Goal: Task Accomplishment & Management: Manage account settings

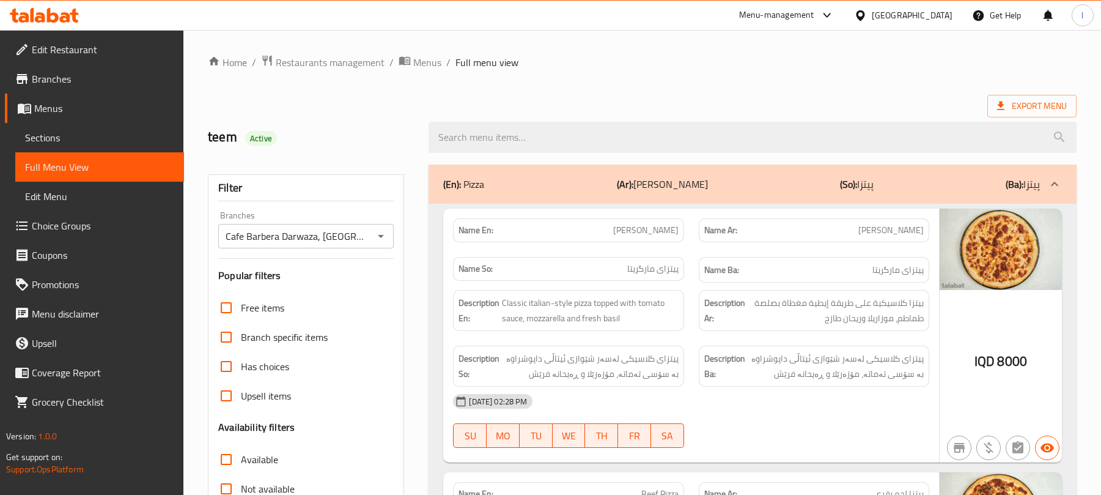
scroll to position [3561, 0]
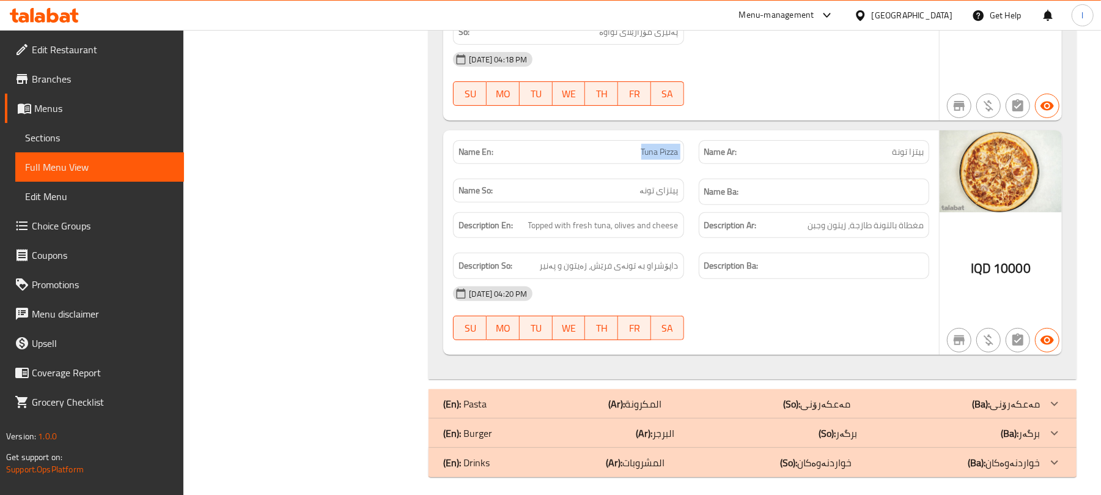
click at [30, 9] on icon at bounding box center [44, 15] width 69 height 15
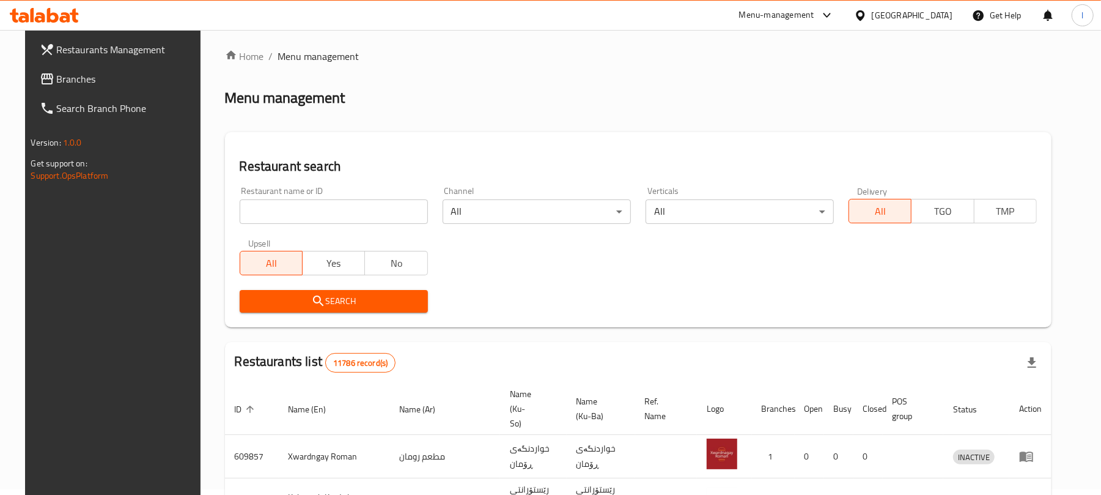
scroll to position [139, 0]
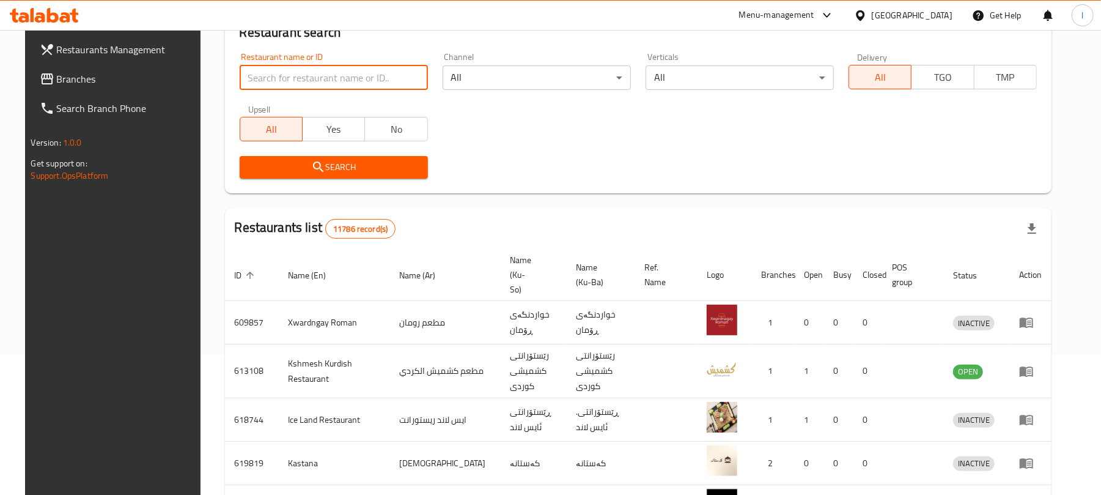
click at [245, 81] on input "search" at bounding box center [334, 77] width 188 height 24
paste input "Green & Grill"
type input "Green & Grill"
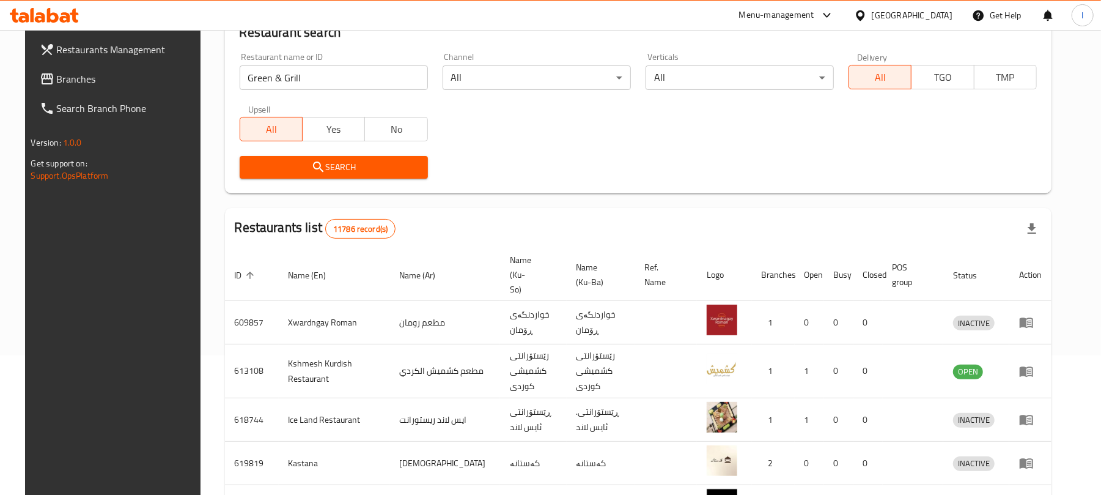
click at [313, 164] on icon "submit" at bounding box center [318, 166] width 10 height 10
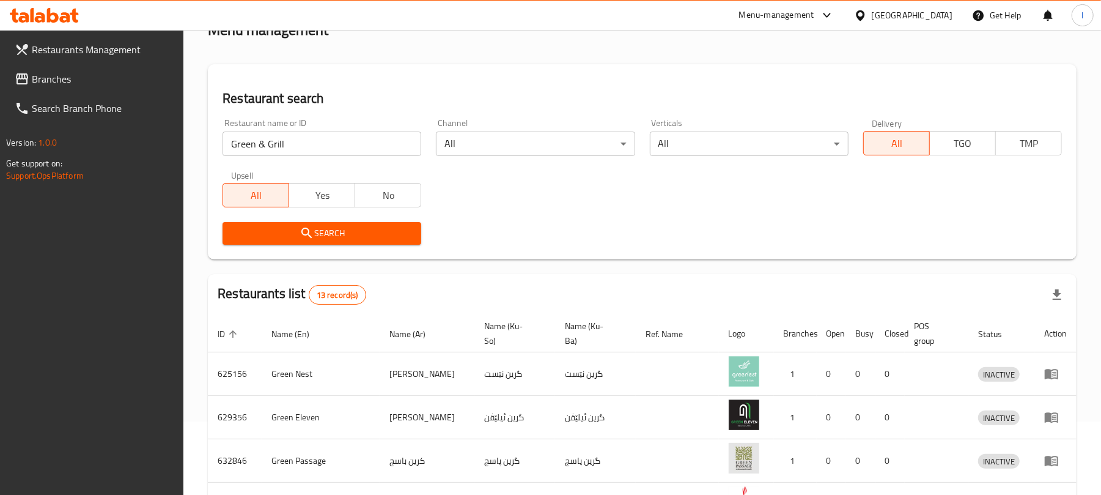
scroll to position [0, 0]
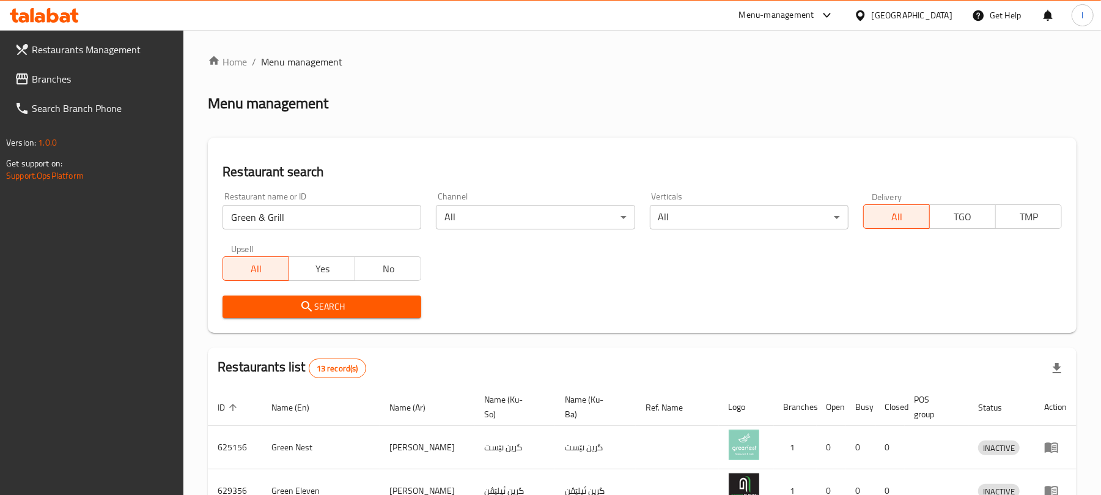
click at [82, 70] on link "Branches" at bounding box center [94, 78] width 179 height 29
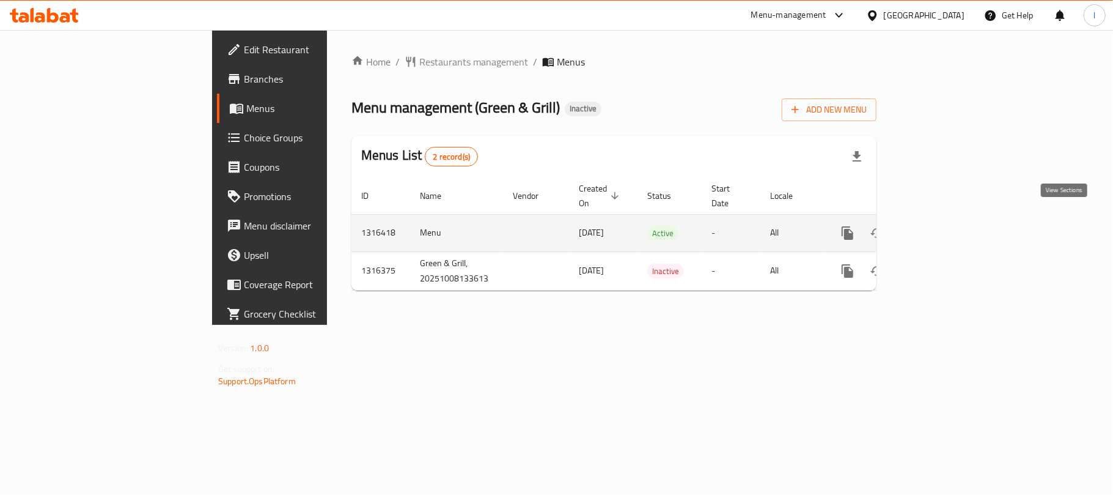
click at [943, 226] on icon "enhanced table" at bounding box center [936, 233] width 15 height 15
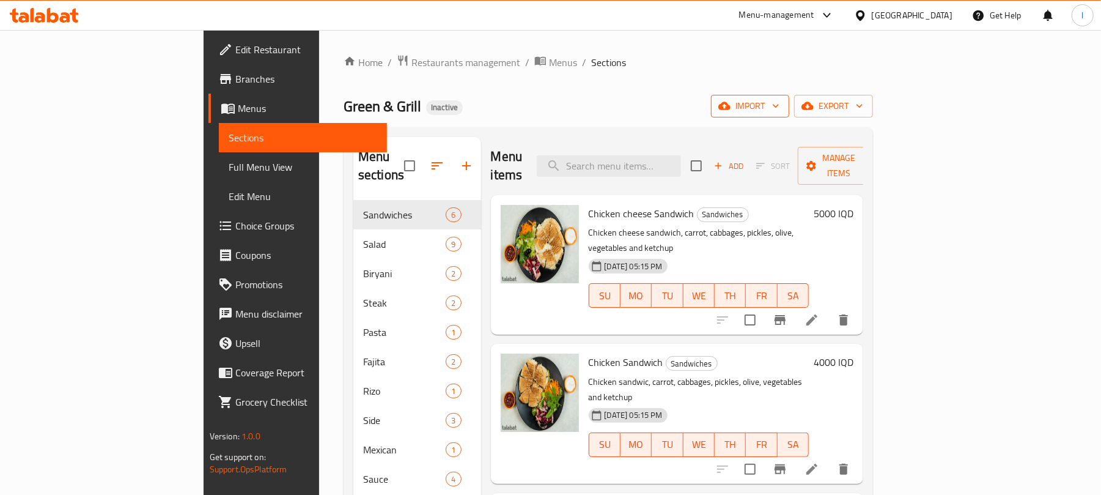
click at [779, 101] on span "import" at bounding box center [750, 105] width 59 height 15
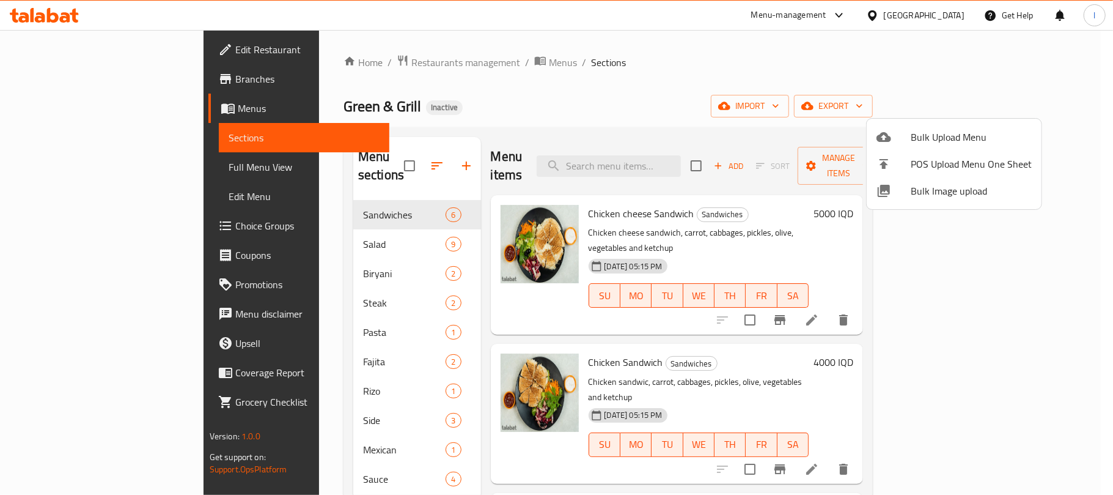
click at [921, 134] on span "Bulk Upload Menu" at bounding box center [971, 137] width 121 height 15
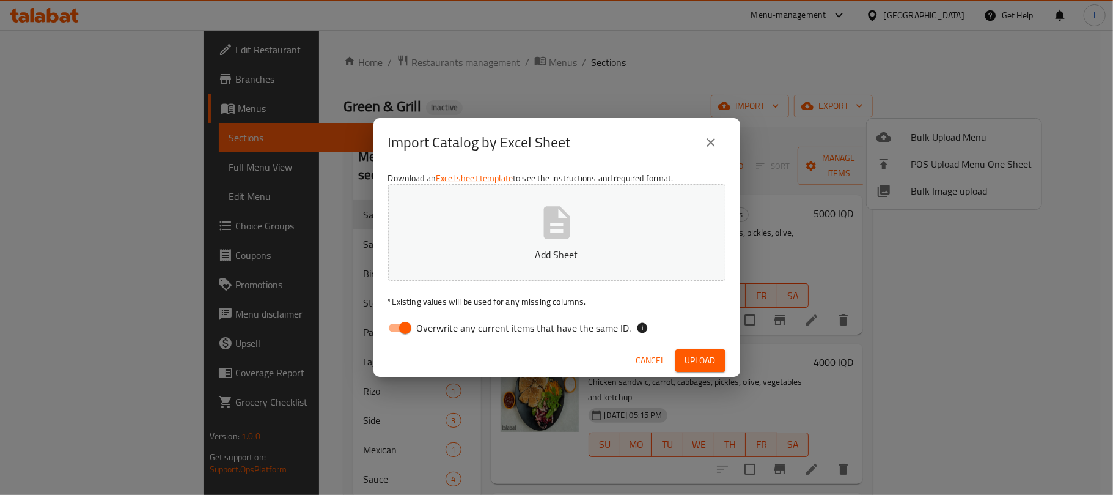
click at [399, 335] on input "Overwrite any current items that have the same ID." at bounding box center [405, 327] width 70 height 23
checkbox input "false"
click at [502, 242] on button "Add Sheet" at bounding box center [556, 232] width 337 height 97
click at [710, 353] on span "Upload" at bounding box center [700, 360] width 31 height 15
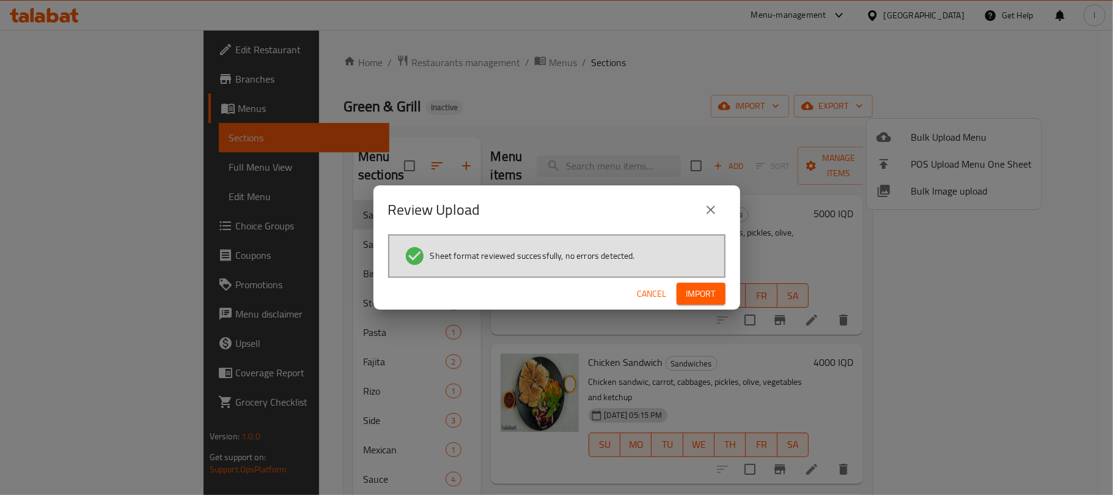
click at [714, 296] on span "Import" at bounding box center [700, 293] width 29 height 15
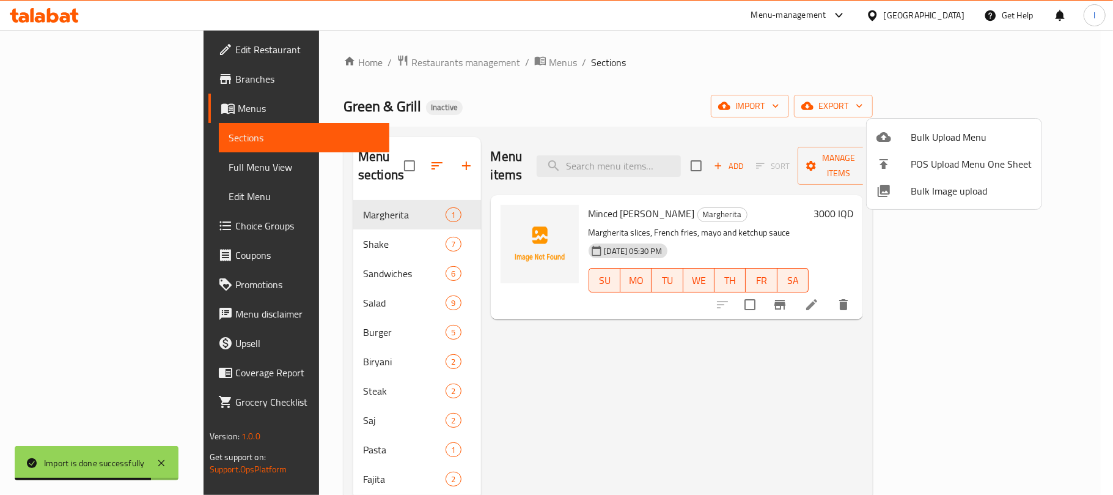
click at [536, 87] on div at bounding box center [556, 247] width 1113 height 495
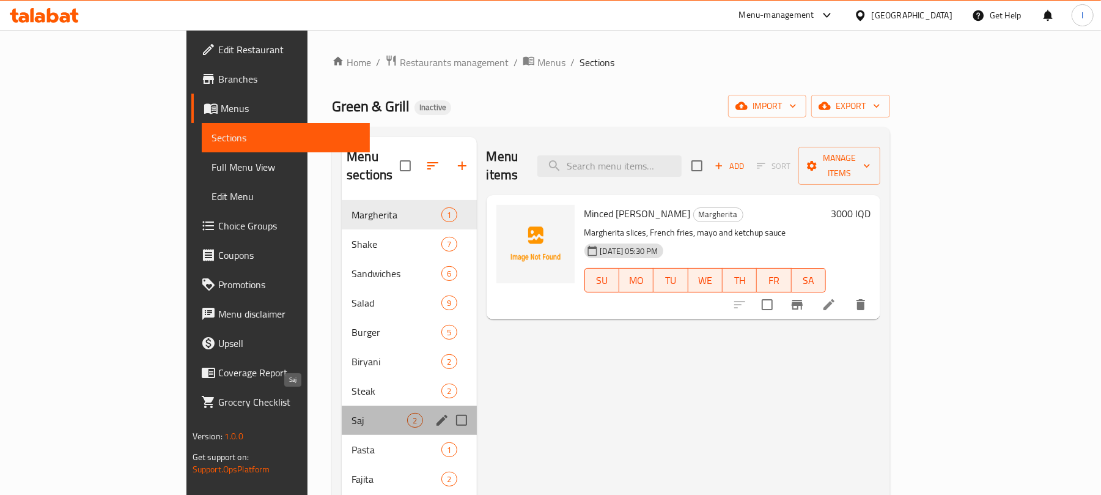
click at [351, 413] on span "Saj" at bounding box center [379, 420] width 56 height 15
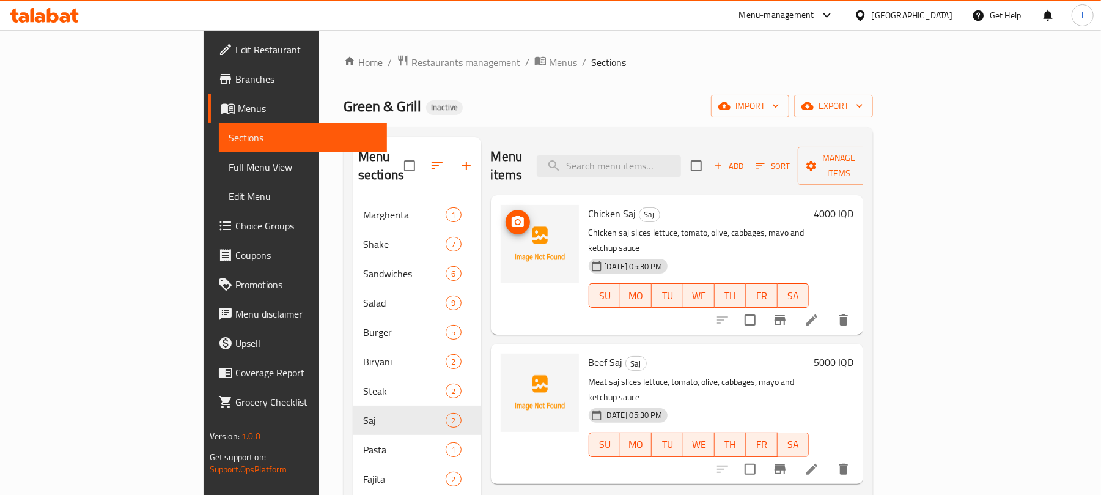
click at [501, 205] on img at bounding box center [540, 244] width 78 height 78
click at [510, 215] on icon "upload picture" at bounding box center [517, 222] width 15 height 15
click at [515, 220] on circle "upload picture" at bounding box center [517, 222] width 4 height 4
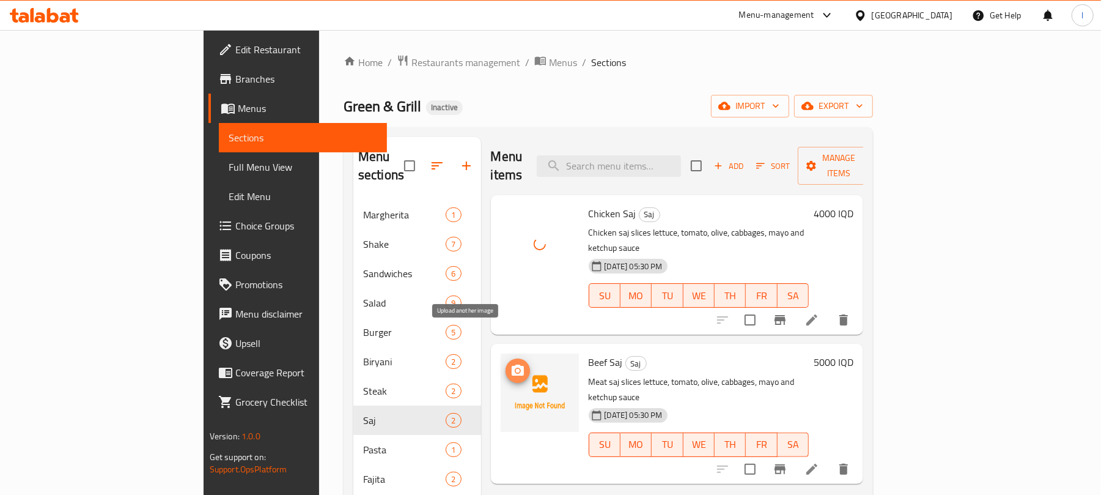
click at [512, 364] on icon "upload picture" at bounding box center [518, 369] width 12 height 11
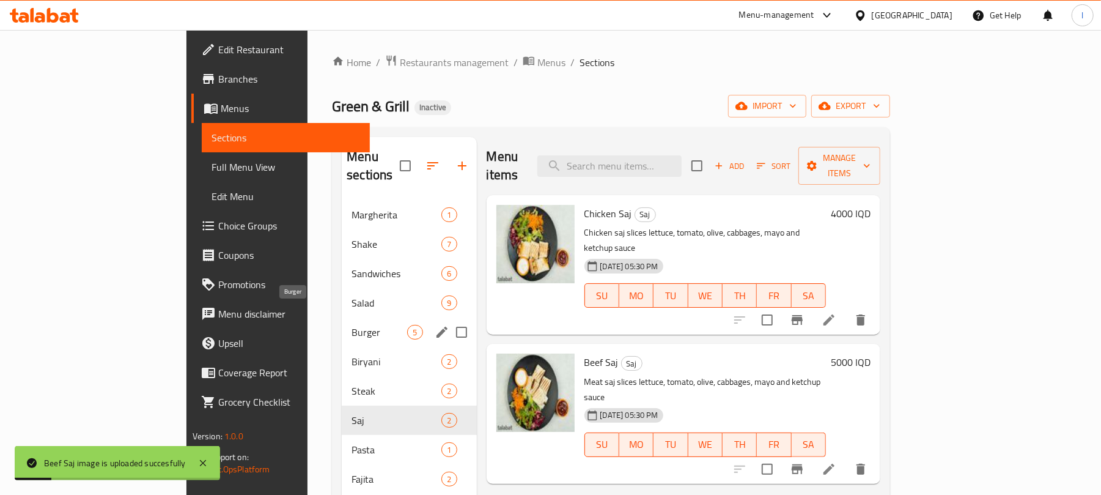
click at [351, 325] on span "Burger" at bounding box center [379, 332] width 56 height 15
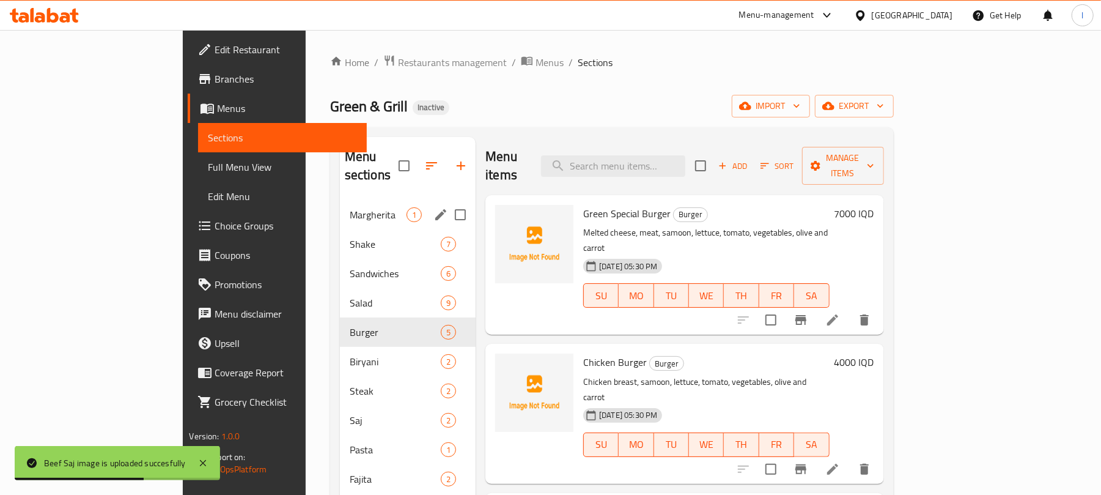
click at [340, 205] on div "Margherita 1" at bounding box center [408, 214] width 136 height 29
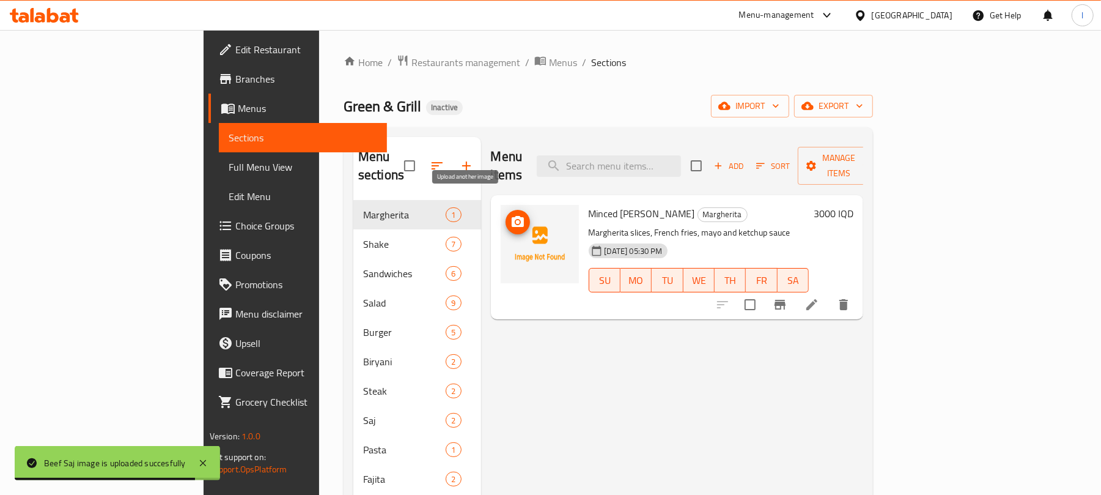
click at [506, 210] on button "upload picture" at bounding box center [518, 222] width 24 height 24
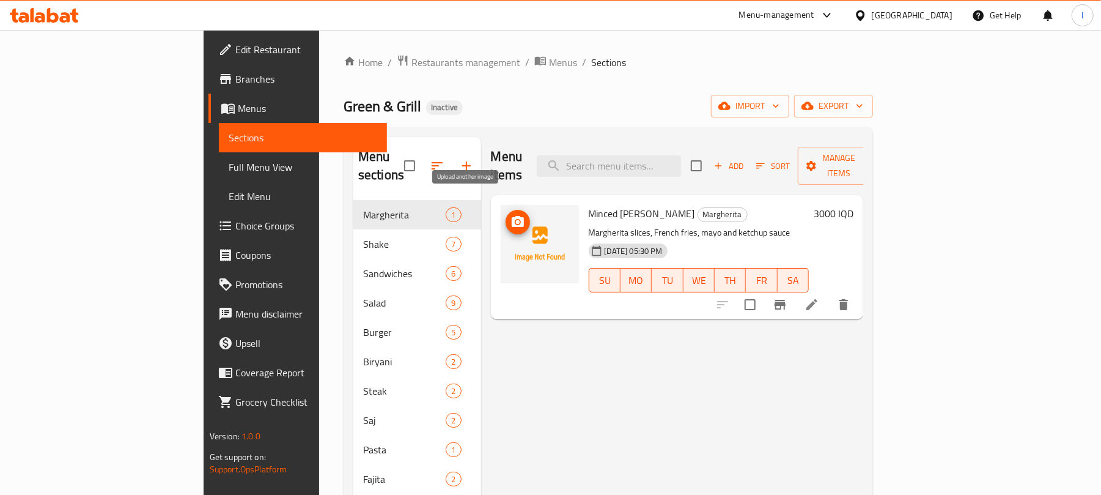
click at [512, 216] on icon "upload picture" at bounding box center [518, 221] width 12 height 11
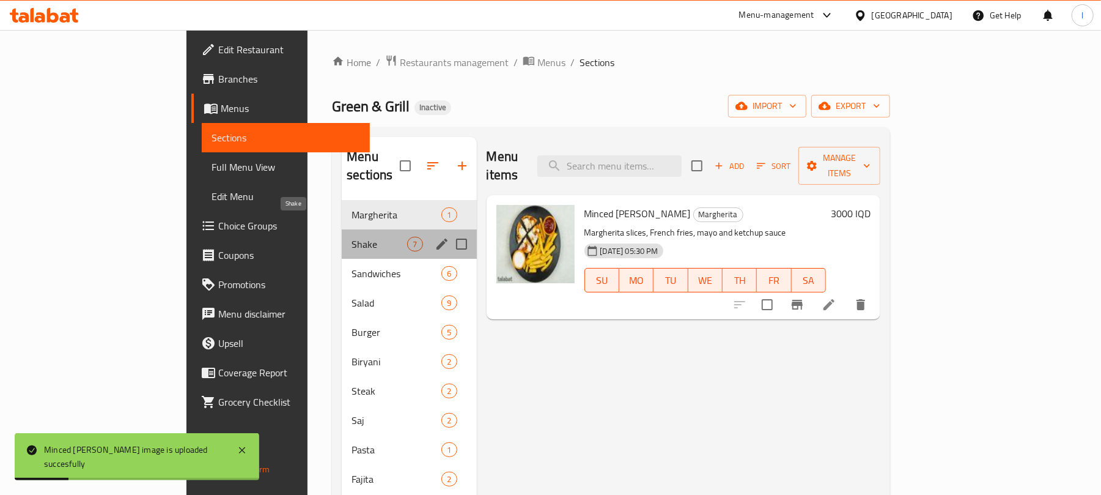
click at [351, 237] on span "Shake" at bounding box center [379, 244] width 56 height 15
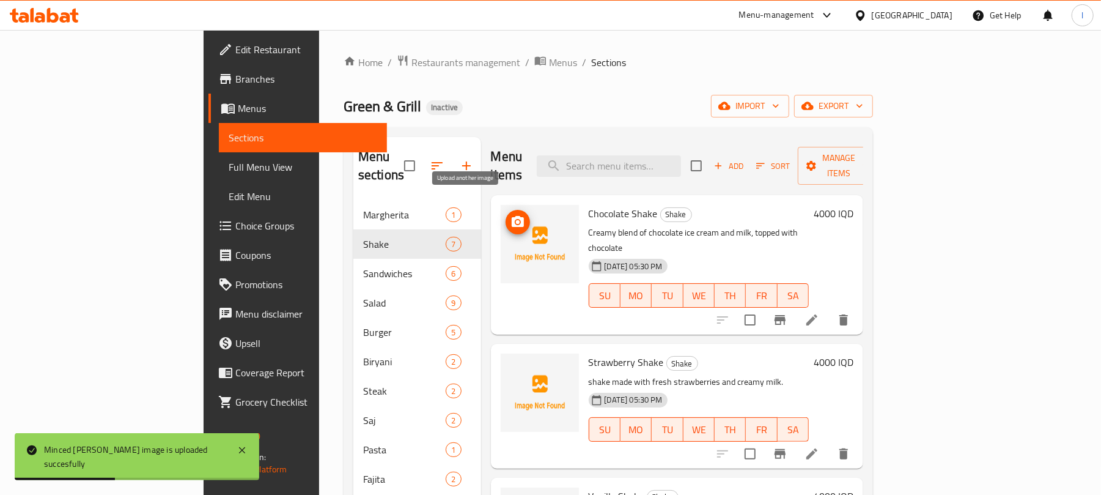
click at [512, 216] on icon "upload picture" at bounding box center [518, 221] width 12 height 11
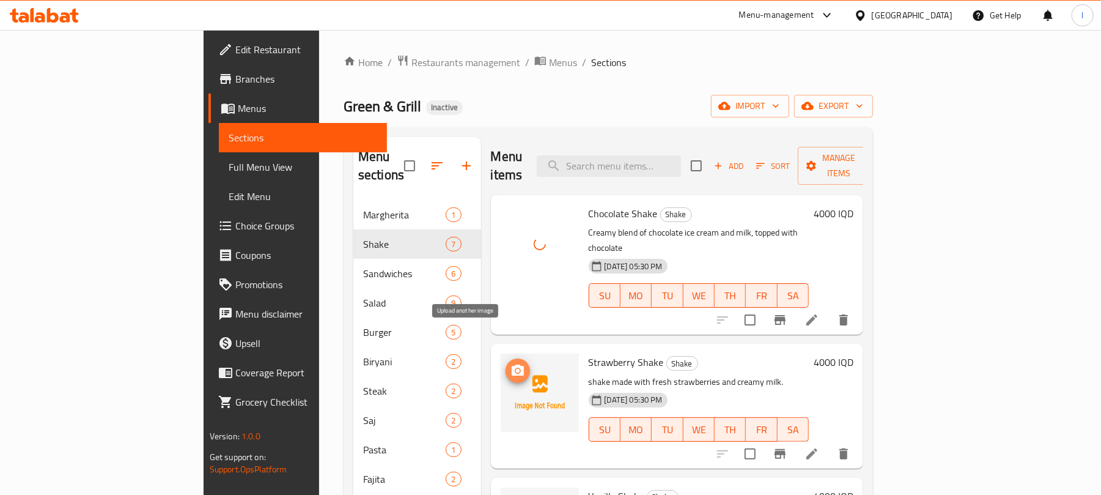
click at [506, 363] on span "upload picture" at bounding box center [518, 370] width 24 height 15
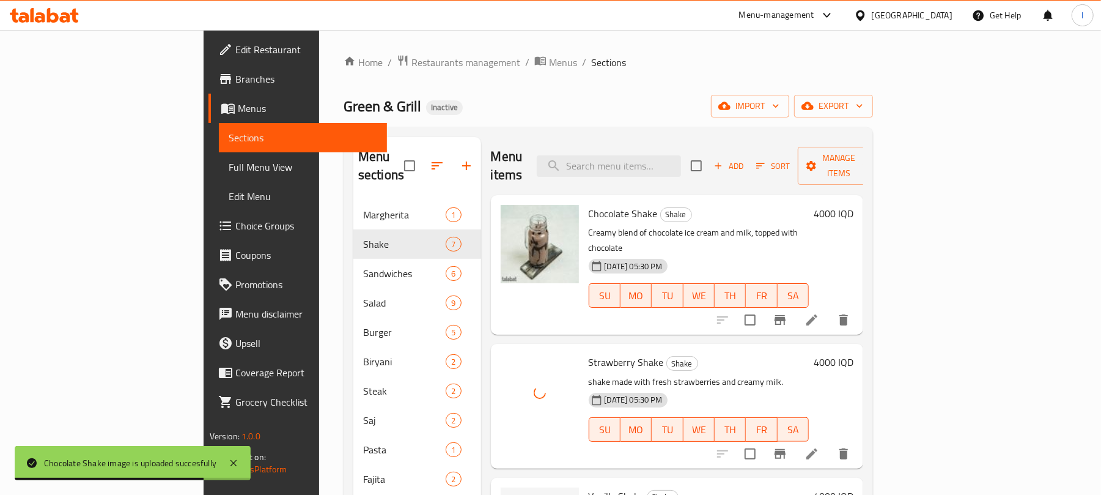
scroll to position [299, 0]
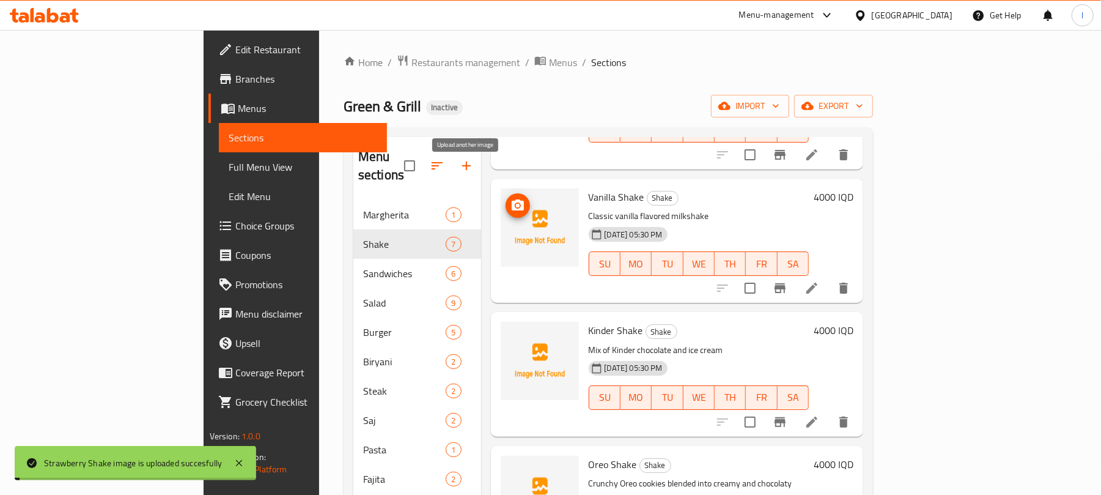
click at [506, 198] on span "upload picture" at bounding box center [518, 205] width 24 height 15
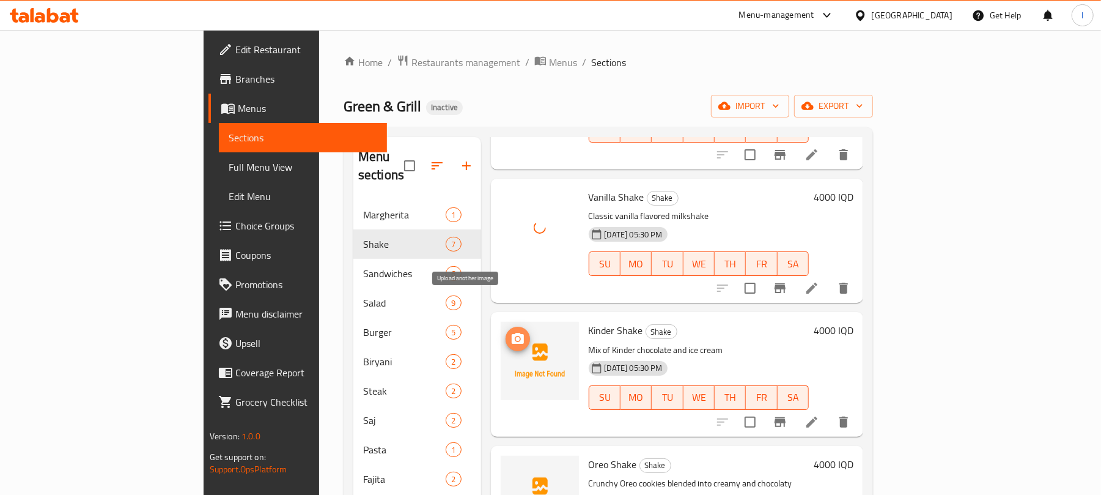
click at [510, 331] on icon "upload picture" at bounding box center [517, 338] width 15 height 15
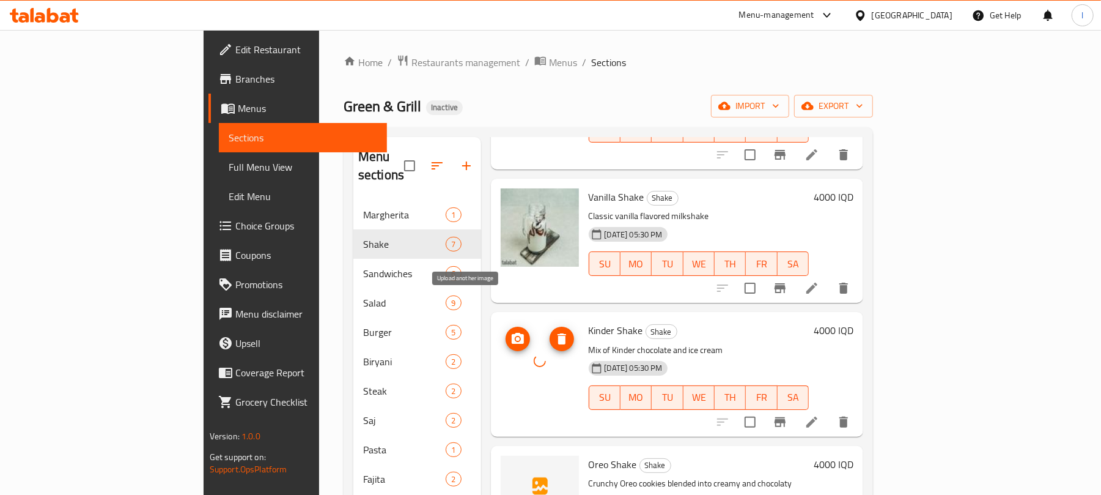
click at [515, 337] on circle "upload picture" at bounding box center [517, 339] width 4 height 4
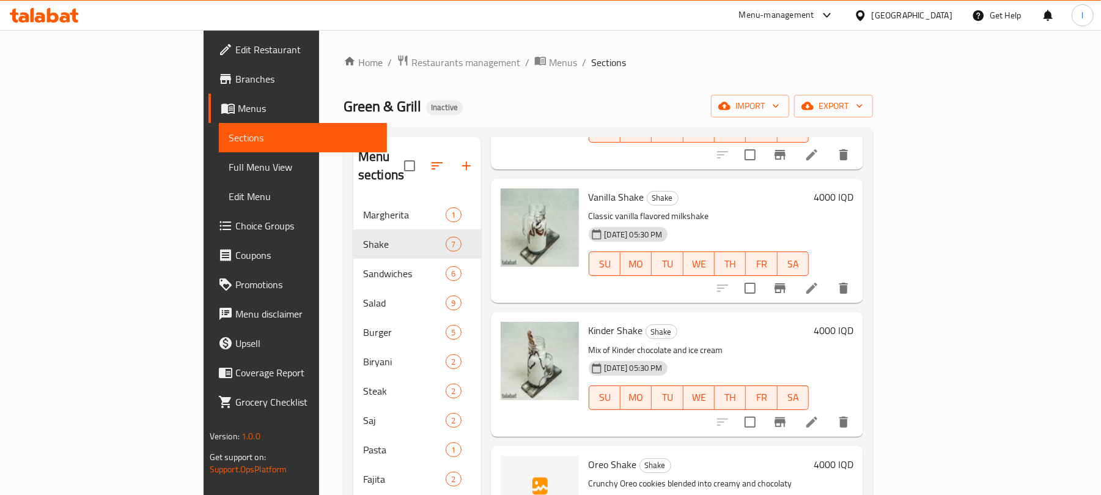
scroll to position [416, 0]
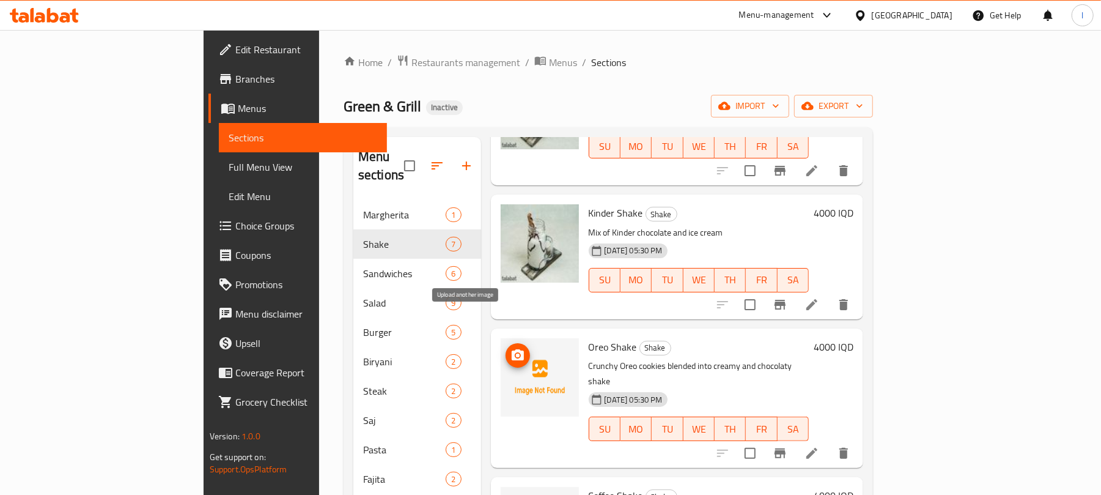
click at [512, 349] on icon "upload picture" at bounding box center [518, 354] width 12 height 11
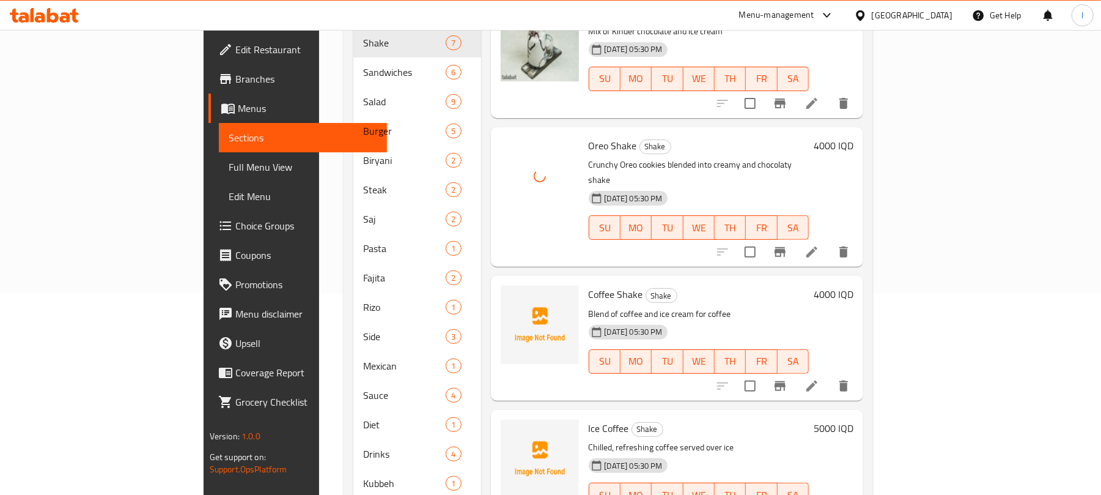
scroll to position [226, 0]
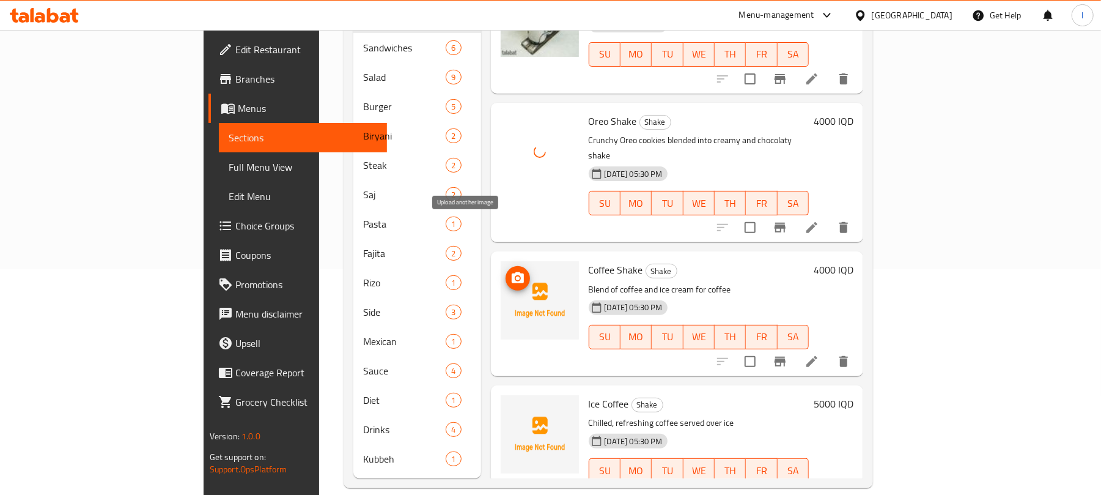
click at [512, 272] on icon "upload picture" at bounding box center [518, 277] width 12 height 11
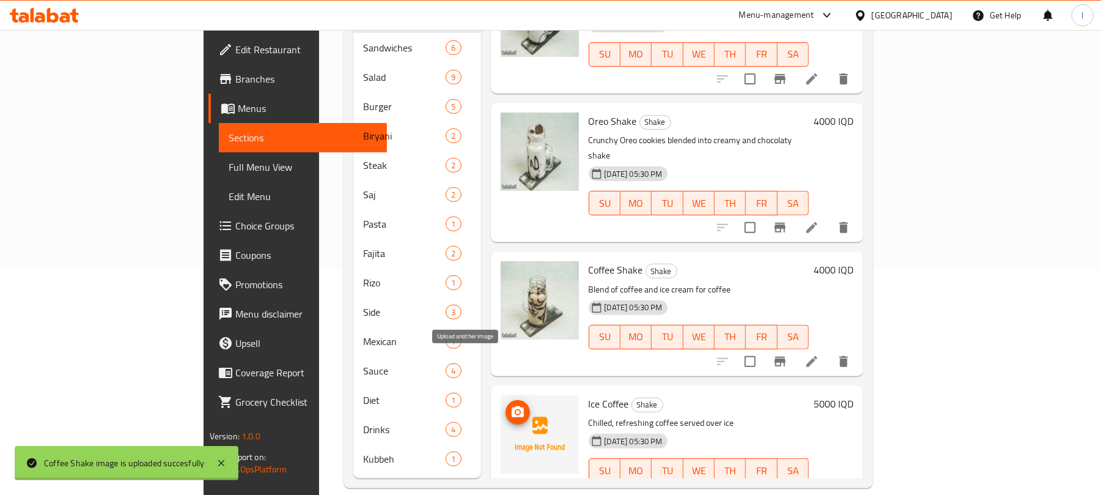
click at [510, 405] on icon "upload picture" at bounding box center [517, 412] width 15 height 15
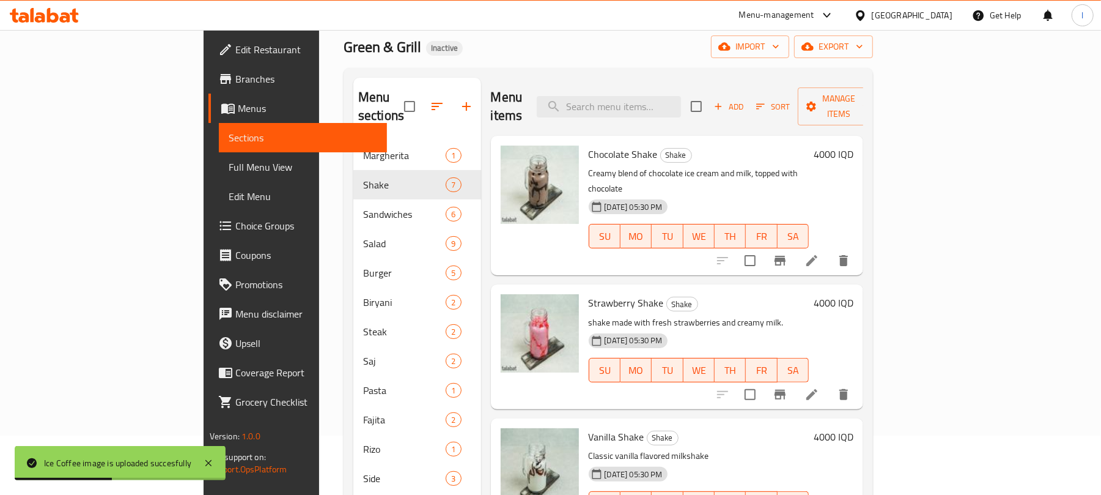
scroll to position [0, 0]
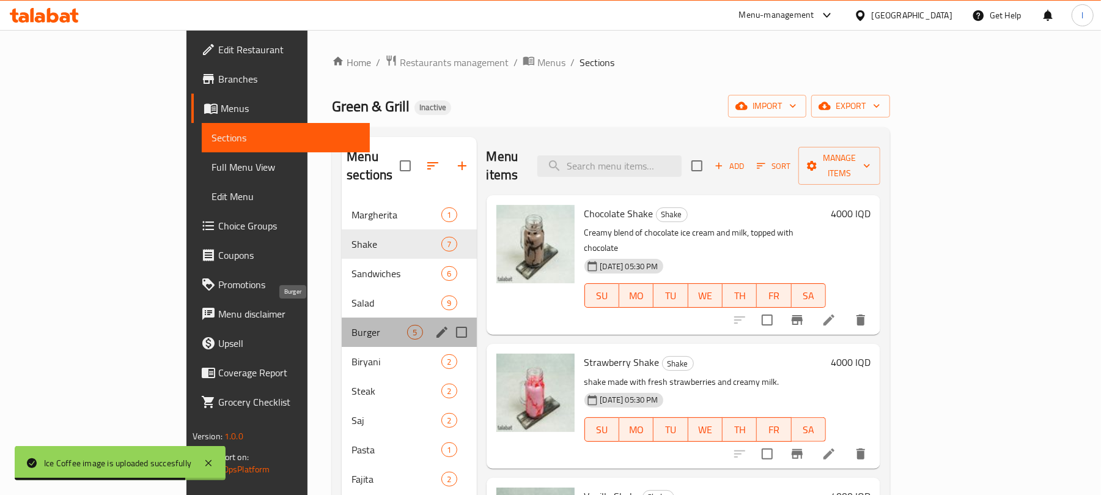
click at [351, 325] on span "Burger" at bounding box center [379, 332] width 56 height 15
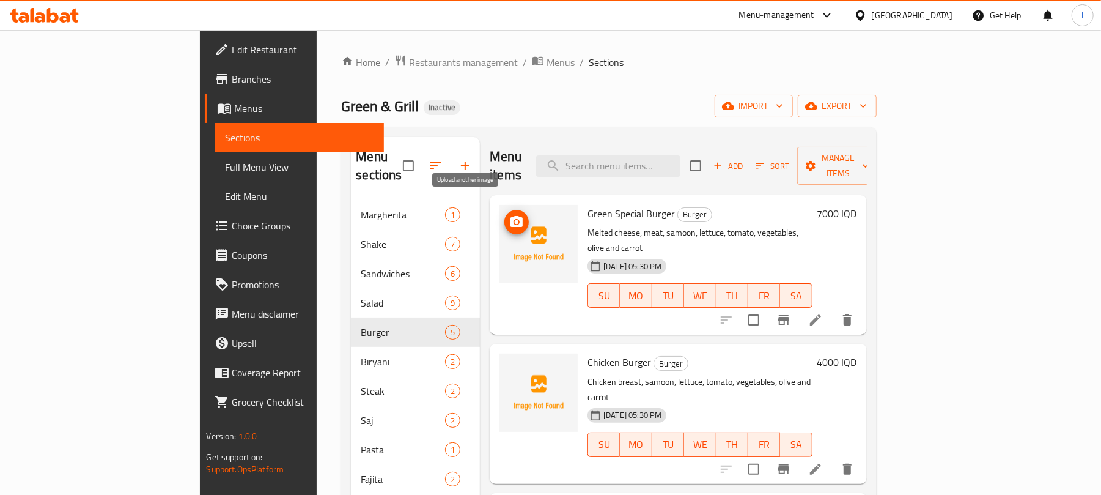
click at [509, 215] on icon "upload picture" at bounding box center [516, 222] width 15 height 15
drag, startPoint x: 622, startPoint y: 194, endPoint x: 532, endPoint y: 199, distance: 90.6
click at [583, 200] on div "Green Special Burger Burger Melted cheese, meat, samoon, lettuce, tomato, veget…" at bounding box center [700, 265] width 234 height 130
copy span "Green Special Burger"
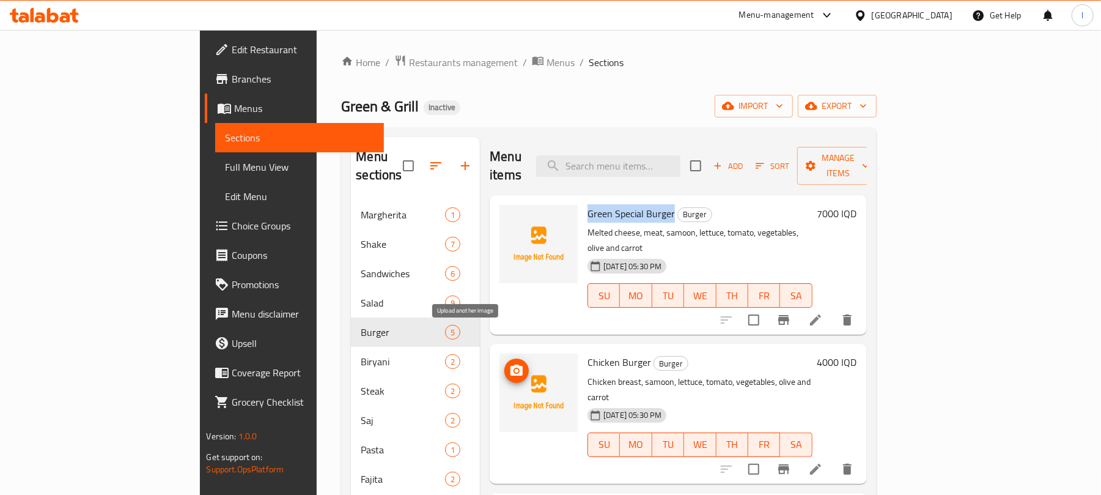
click at [510, 364] on icon "upload picture" at bounding box center [516, 369] width 12 height 11
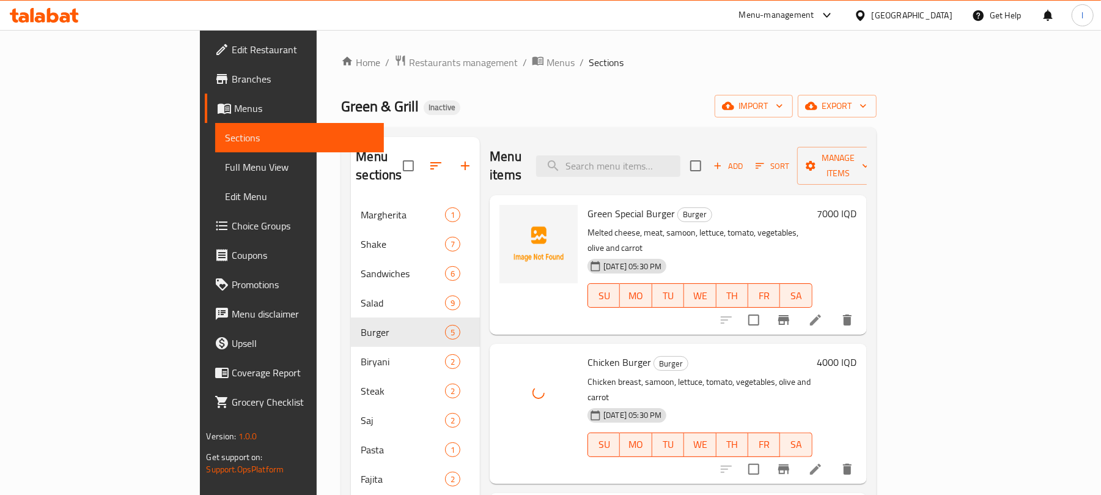
click at [726, 73] on div "Home / Restaurants management / Menus / Sections Green & Grill Inactive import …" at bounding box center [608, 383] width 535 height 659
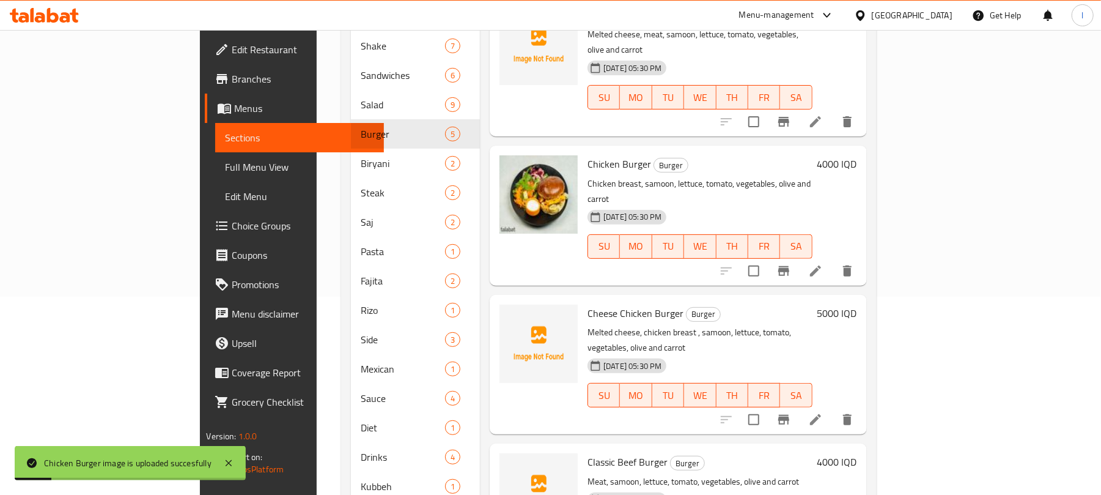
scroll to position [204, 0]
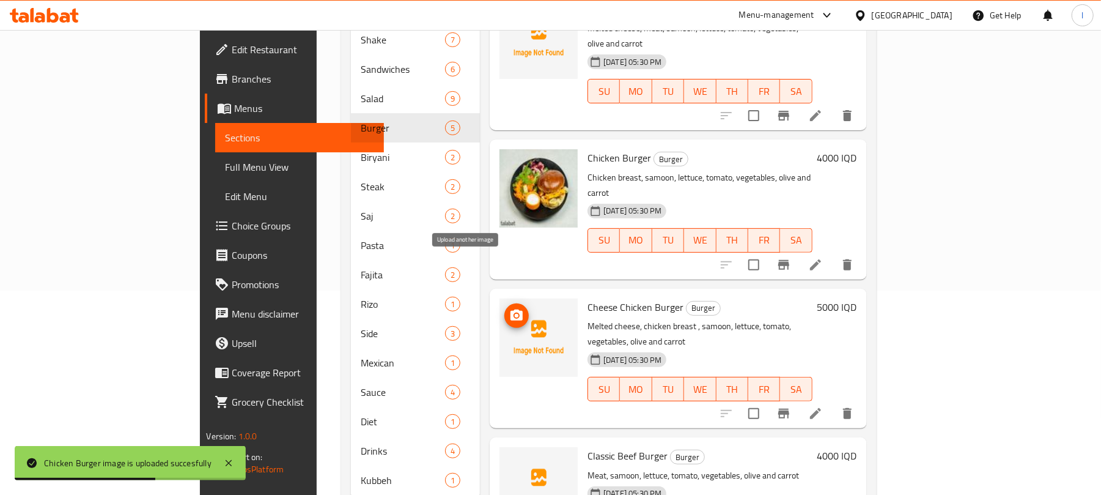
click at [504, 308] on span "upload picture" at bounding box center [516, 315] width 24 height 15
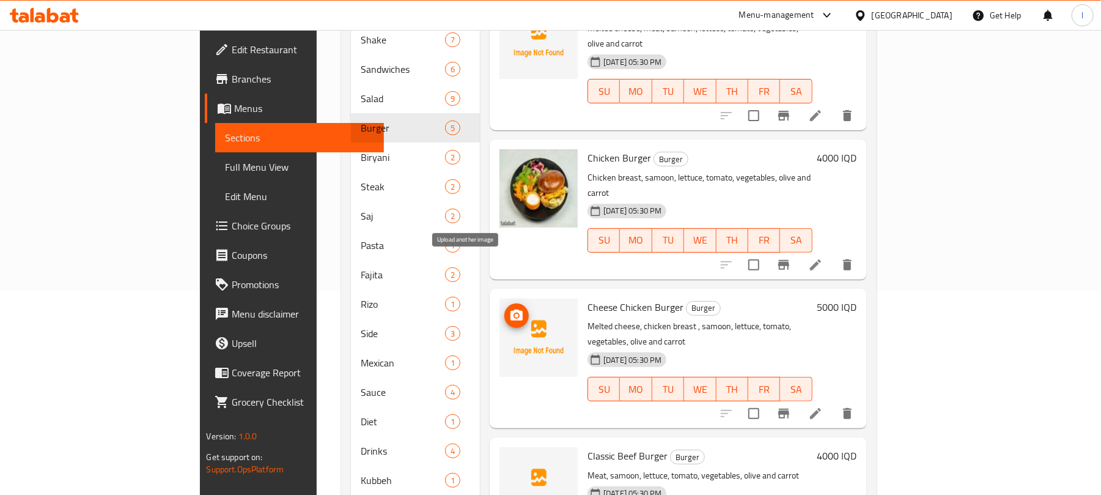
click at [515, 314] on circle "upload picture" at bounding box center [517, 316] width 4 height 4
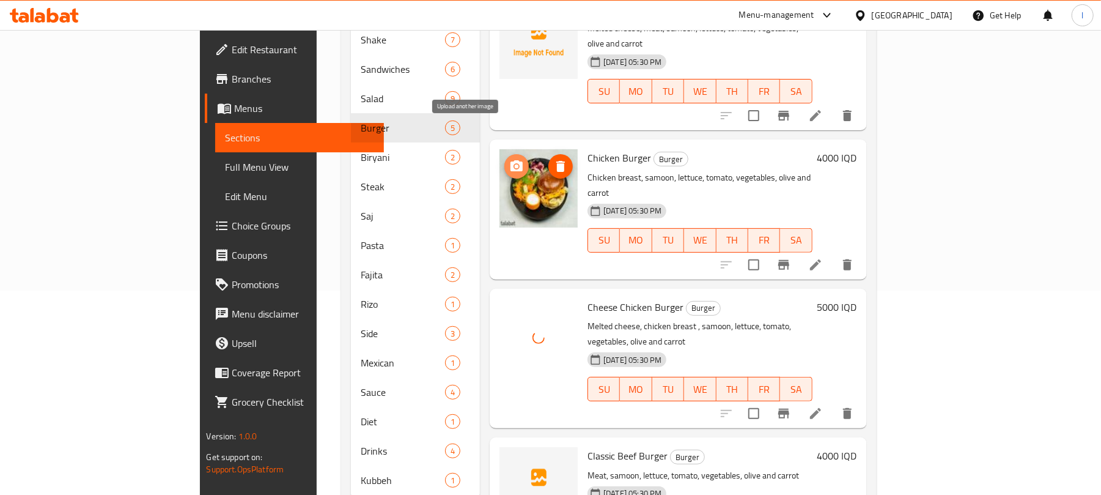
click at [509, 159] on icon "upload picture" at bounding box center [516, 166] width 15 height 15
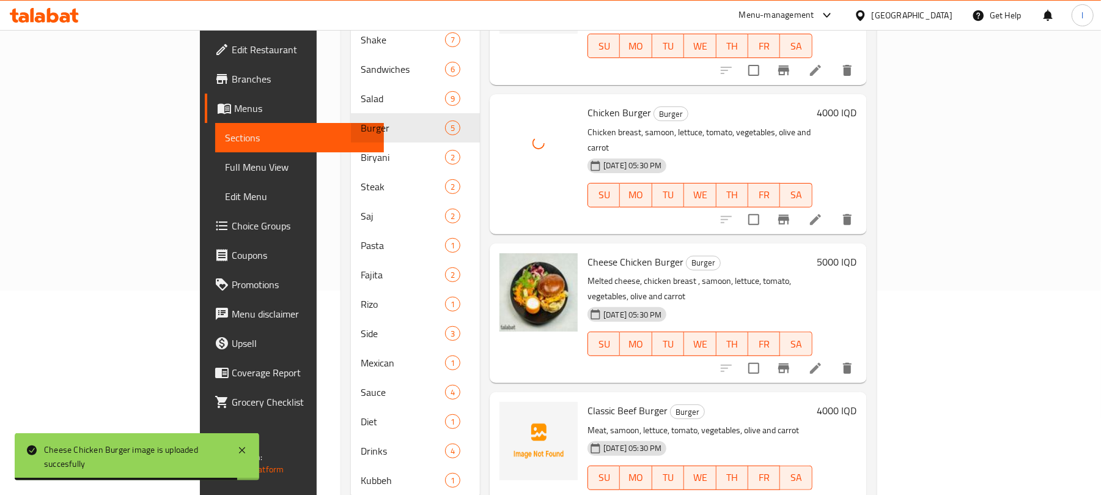
scroll to position [150, 0]
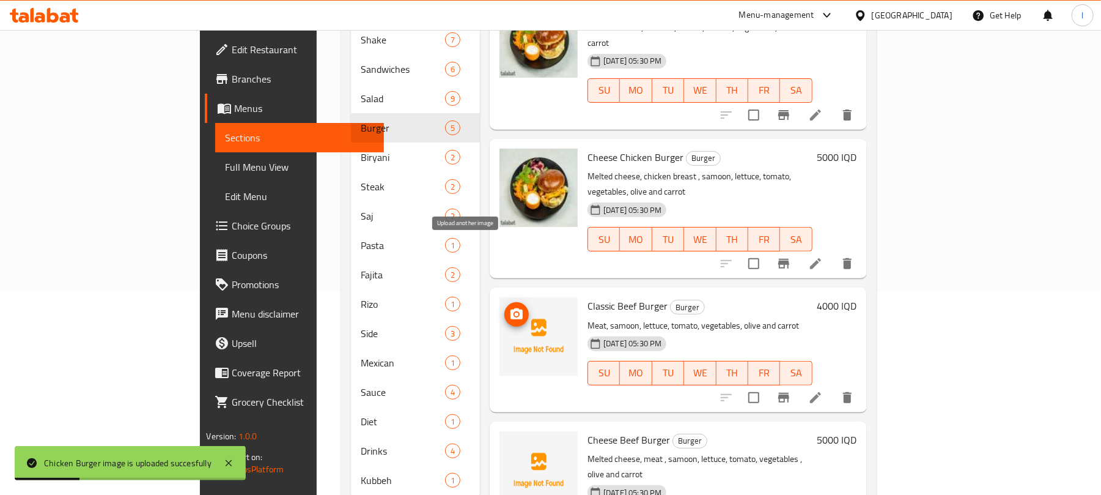
click at [504, 302] on button "upload picture" at bounding box center [516, 314] width 24 height 24
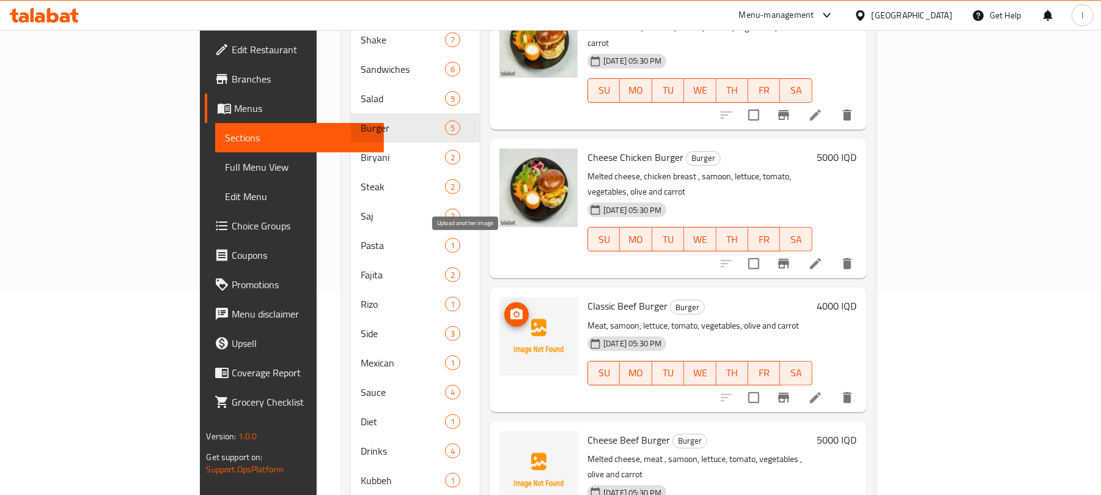
click at [509, 307] on icon "upload picture" at bounding box center [516, 314] width 15 height 15
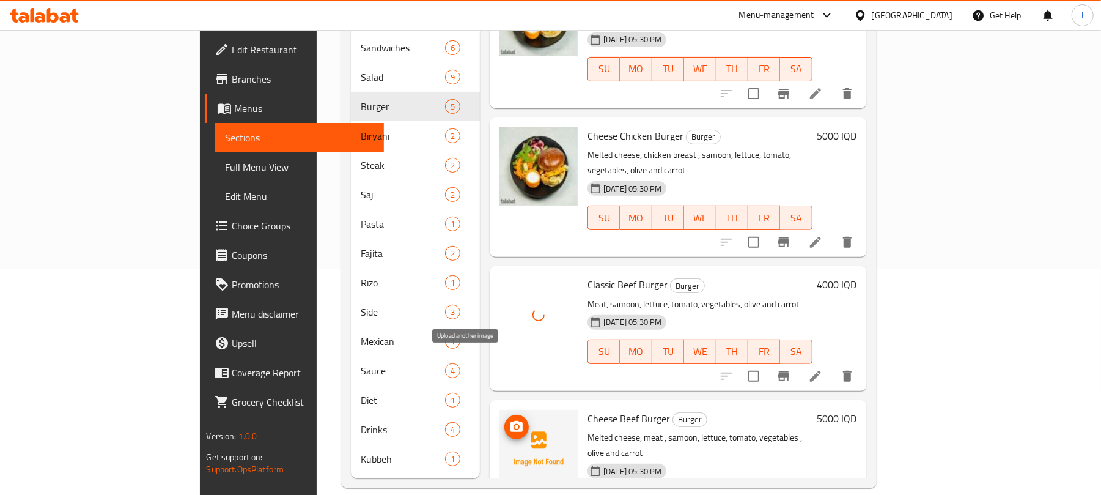
click at [509, 419] on icon "upload picture" at bounding box center [516, 426] width 15 height 15
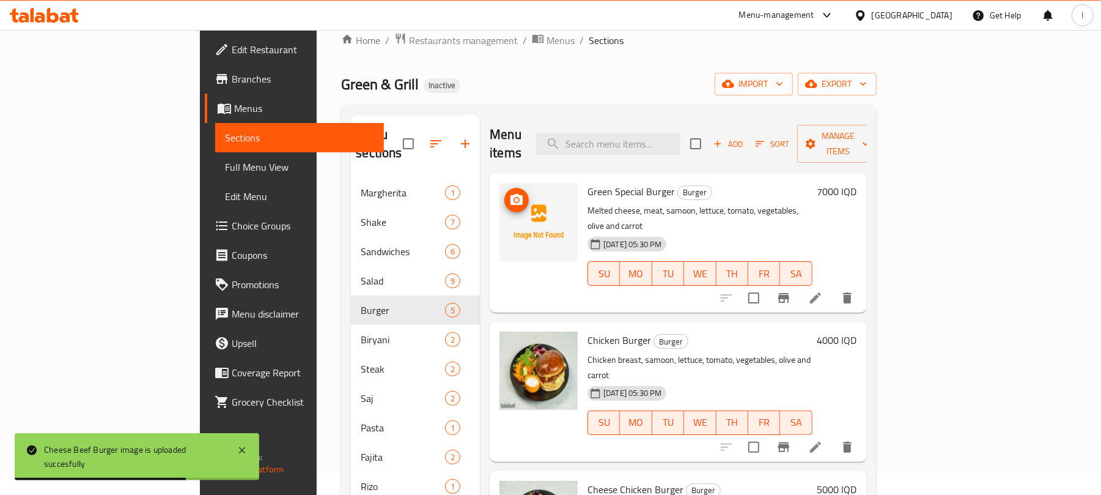
scroll to position [0, 0]
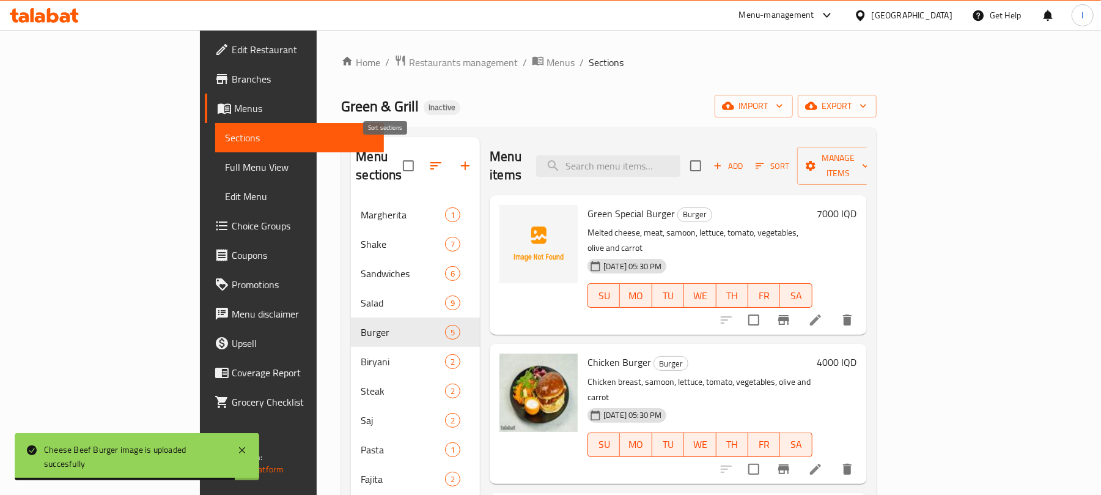
click at [430, 162] on icon "button" at bounding box center [435, 165] width 11 height 7
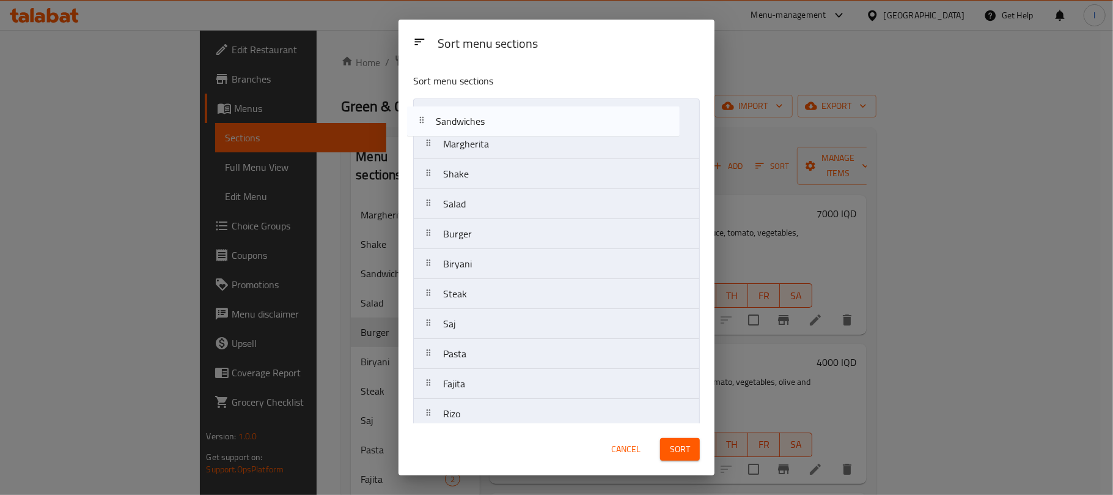
drag, startPoint x: 487, startPoint y: 177, endPoint x: 479, endPoint y: 118, distance: 59.2
click at [479, 118] on nav "Margherita Shake Sandwiches Salad Burger Biryani Steak Saj Pasta Fajita Rizo Si…" at bounding box center [556, 353] width 287 height 510
drag, startPoint x: 466, startPoint y: 236, endPoint x: 472, endPoint y: 140, distance: 96.2
click at [472, 140] on nav "Sandwiches Margherita Shake Salad Burger Biryani Steak Saj Pasta Fajita Rizo Si…" at bounding box center [556, 353] width 287 height 510
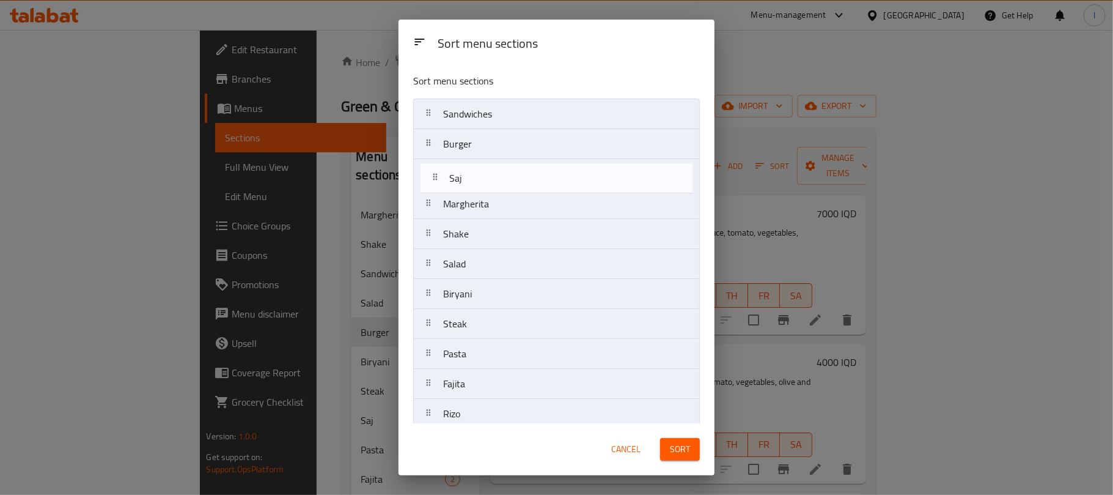
drag, startPoint x: 490, startPoint y: 330, endPoint x: 496, endPoint y: 172, distance: 157.8
click at [496, 172] on nav "Sandwiches Burger Margherita Shake Salad Biryani Steak Saj Pasta Fajita Rizo Si…" at bounding box center [556, 353] width 287 height 510
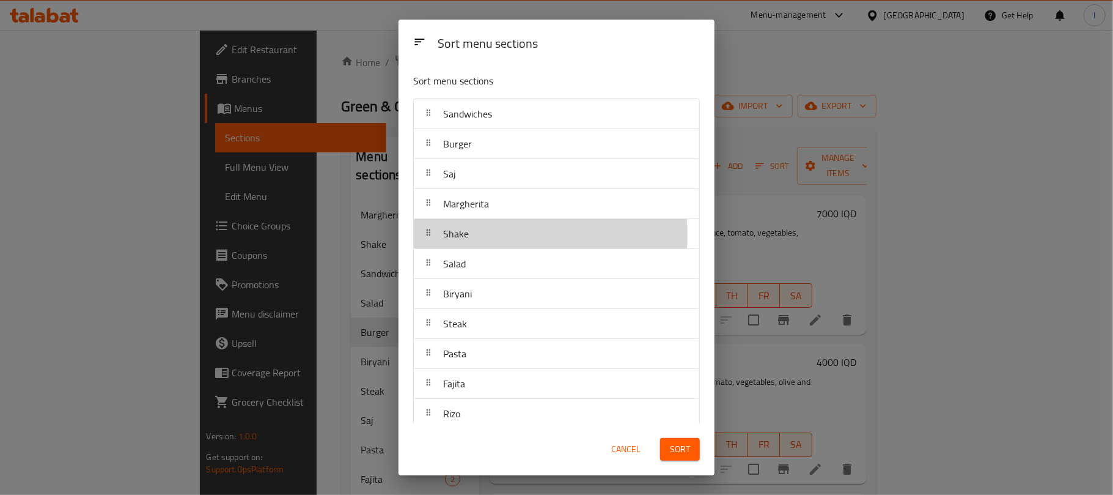
drag, startPoint x: 504, startPoint y: 224, endPoint x: 495, endPoint y: 234, distance: 13.4
click at [495, 234] on div "Shake" at bounding box center [557, 233] width 276 height 29
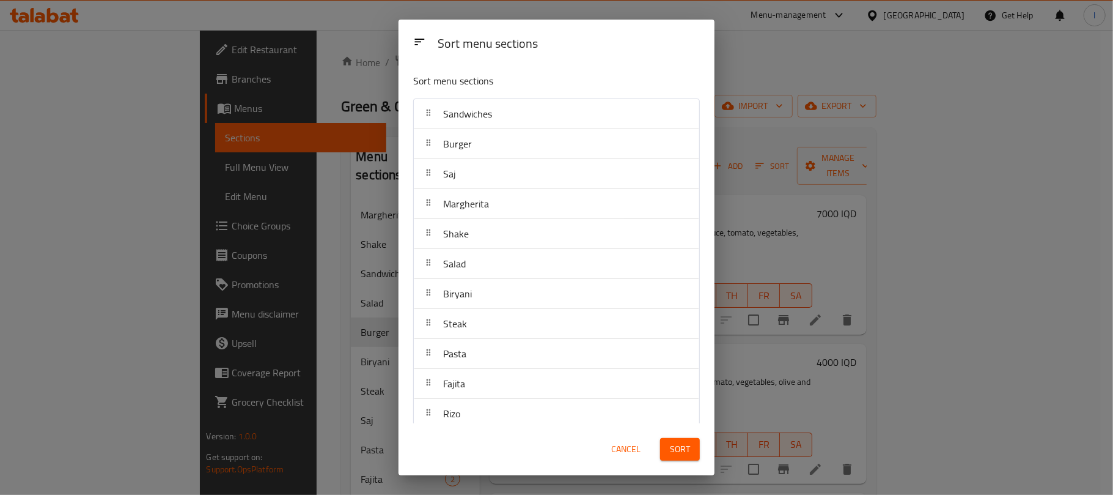
click at [682, 446] on span "Sort" at bounding box center [680, 448] width 20 height 15
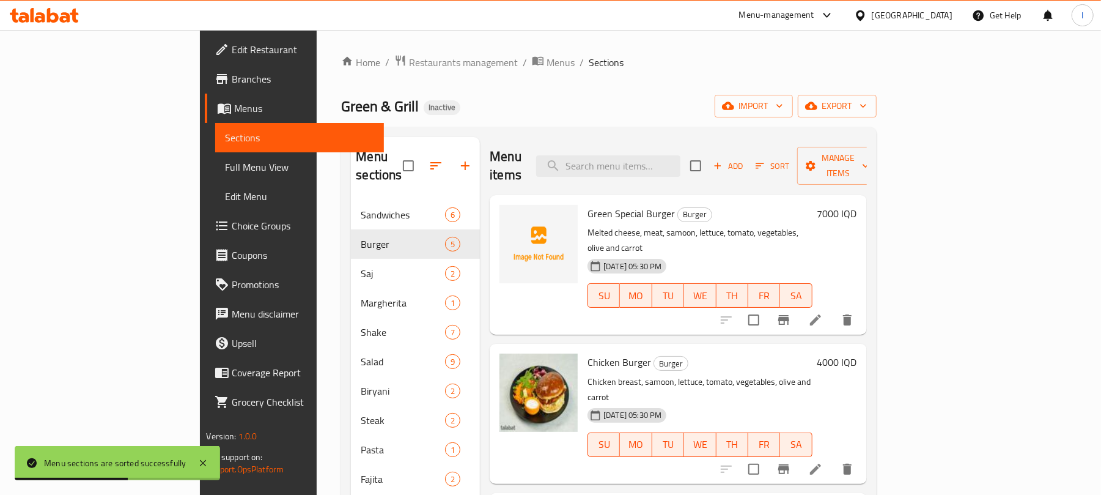
click at [225, 167] on span "Full Menu View" at bounding box center [299, 167] width 149 height 15
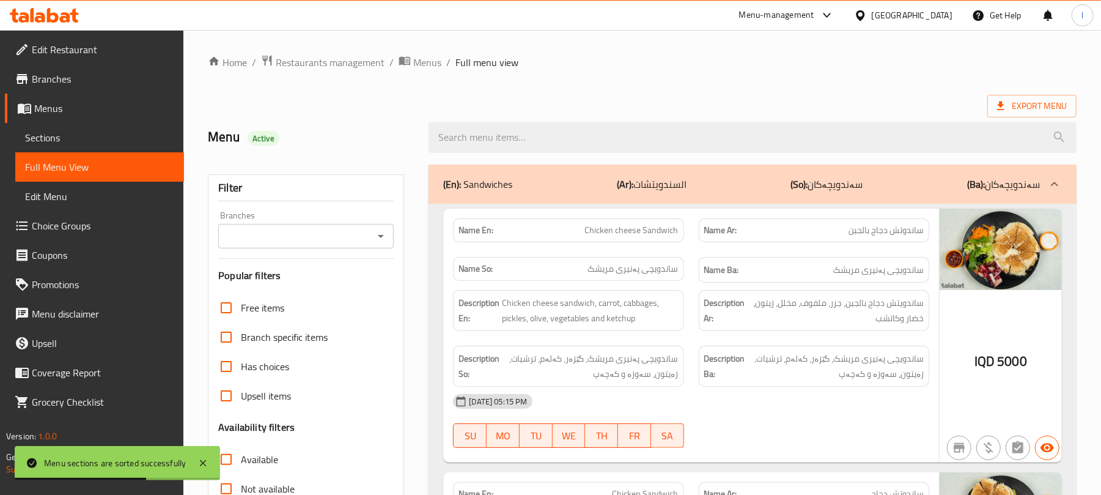
click at [380, 238] on icon "Open" at bounding box center [380, 236] width 15 height 15
click at [381, 231] on icon "Close" at bounding box center [380, 236] width 15 height 15
click at [381, 231] on icon "Open" at bounding box center [380, 236] width 15 height 15
click at [381, 231] on icon "Close" at bounding box center [380, 236] width 15 height 15
click at [381, 231] on icon "Open" at bounding box center [380, 236] width 15 height 15
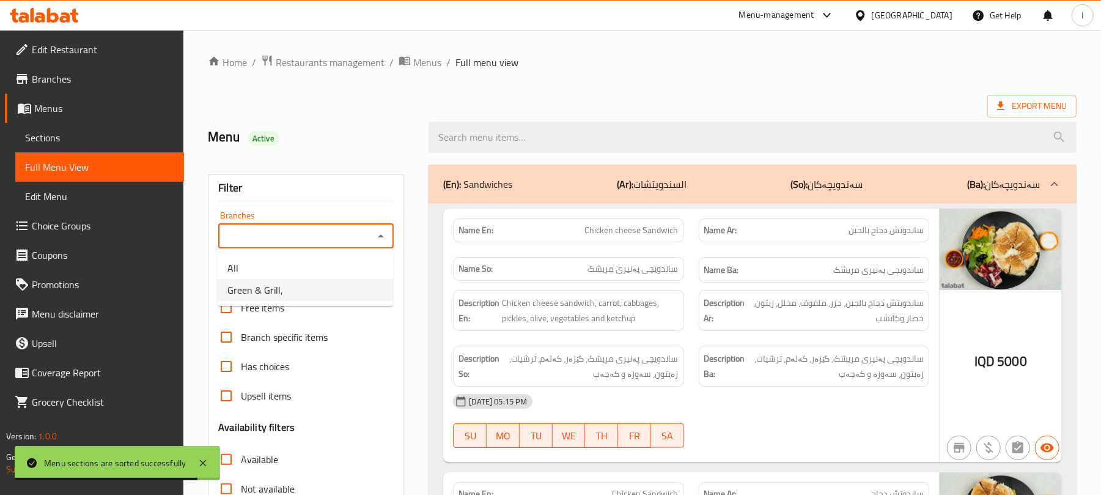
click at [319, 289] on li "Green & Grill," at bounding box center [305, 290] width 175 height 22
type input "Green & Grill,"
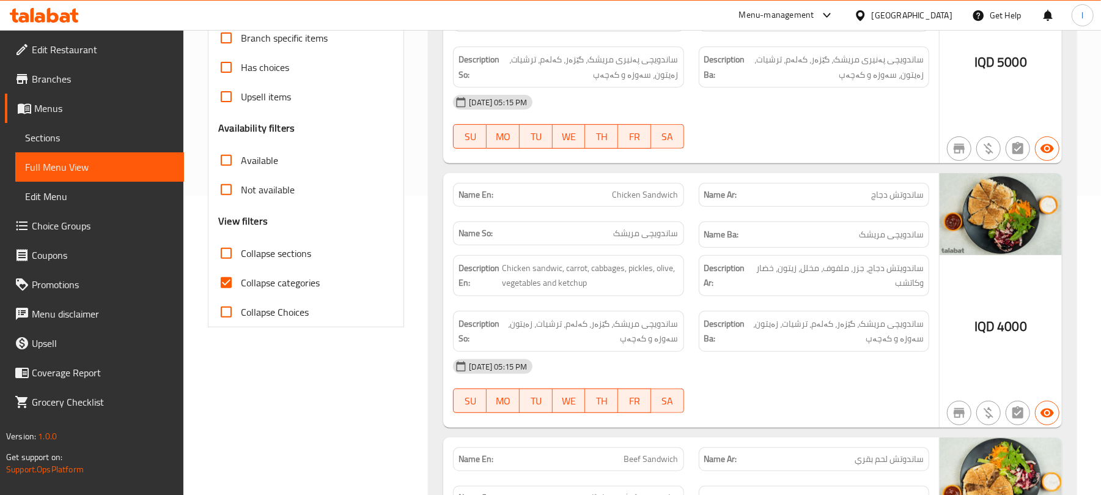
drag, startPoint x: 227, startPoint y: 279, endPoint x: 228, endPoint y: 268, distance: 11.0
click at [228, 278] on input "Collapse categories" at bounding box center [225, 282] width 29 height 29
checkbox input "false"
click at [225, 252] on input "Collapse sections" at bounding box center [225, 252] width 29 height 29
checkbox input "true"
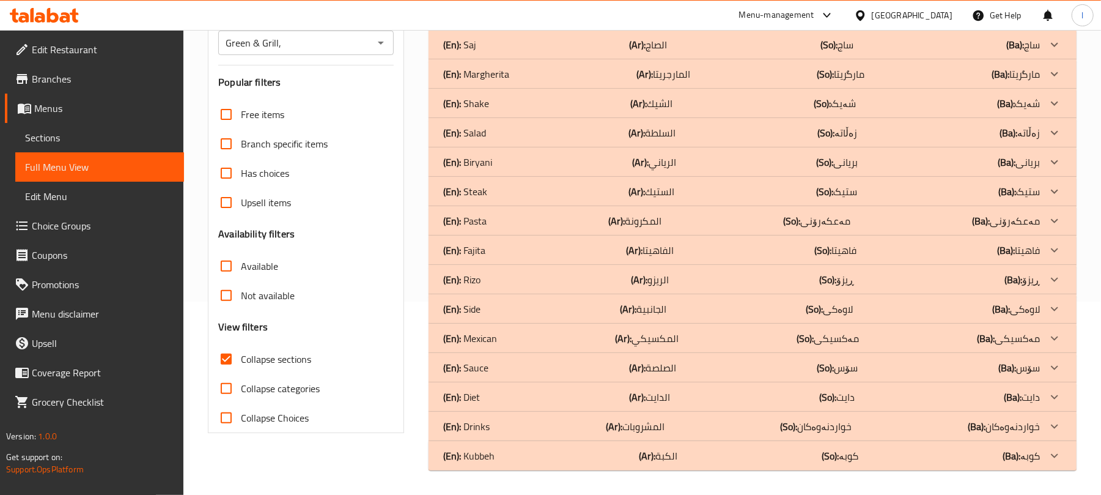
scroll to position [0, 0]
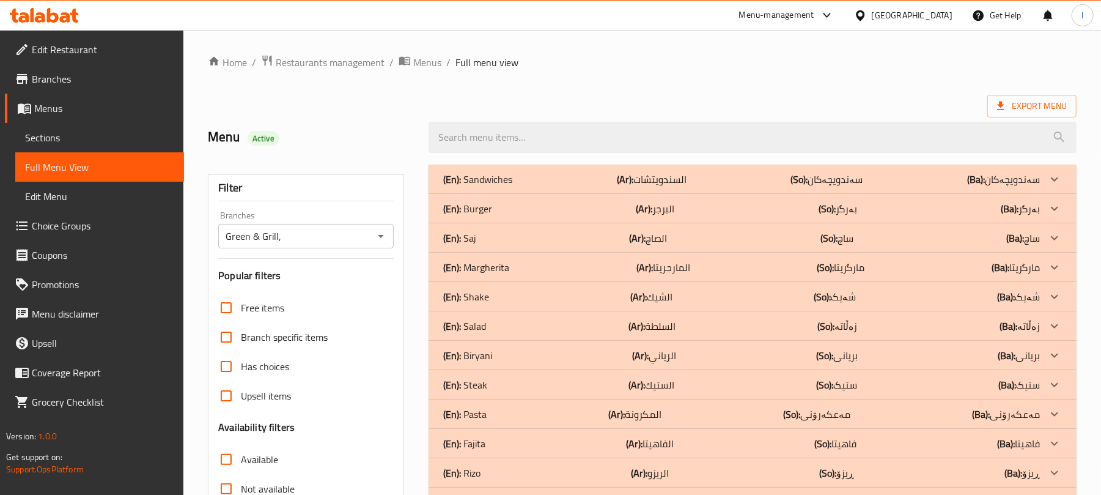
click at [520, 206] on div "(En): Burger (Ar): البرجر (So): بەرگر (Ba): بەرگر" at bounding box center [741, 208] width 597 height 15
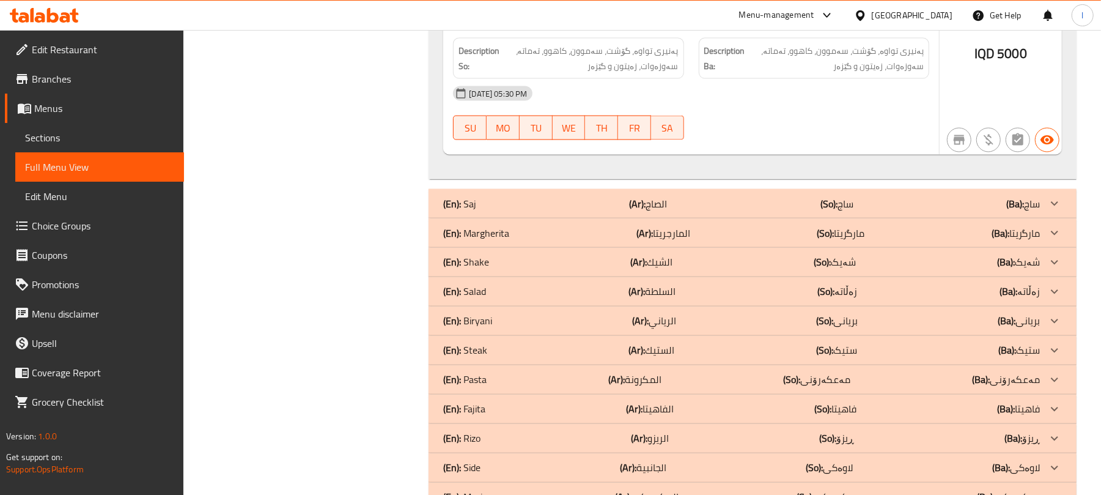
scroll to position [1407, 0]
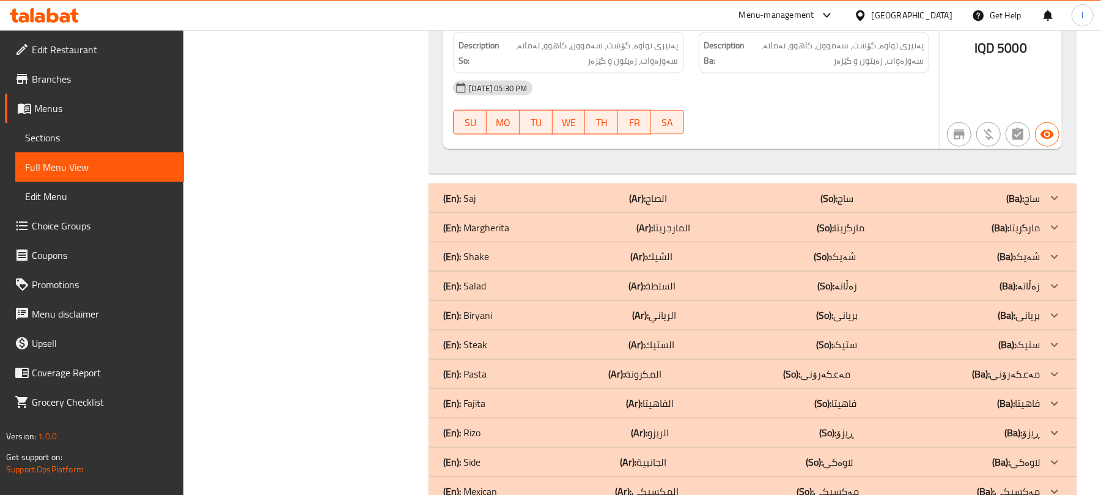
click at [663, 201] on p "(Ar): الصاج" at bounding box center [649, 198] width 38 height 15
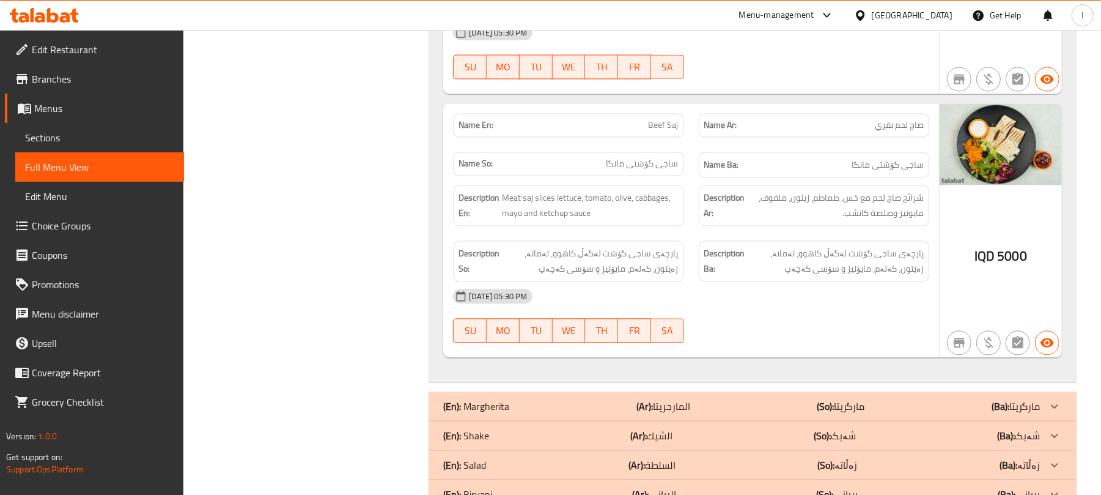
scroll to position [1994, 0]
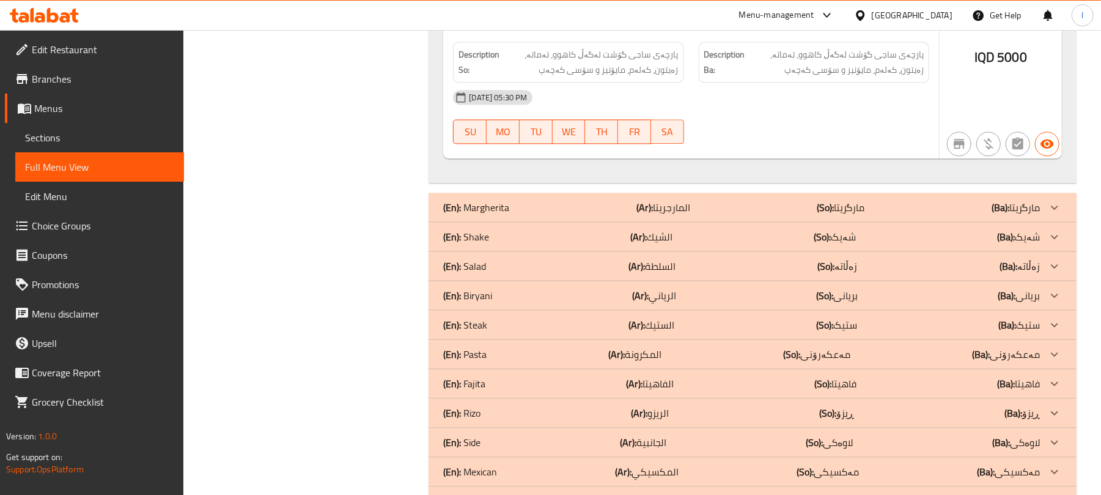
click at [809, 205] on div "(En): Margherita (Ar): المارجريتا (So): مارگریتا (Ba): مارگریتا" at bounding box center [752, 207] width 648 height 29
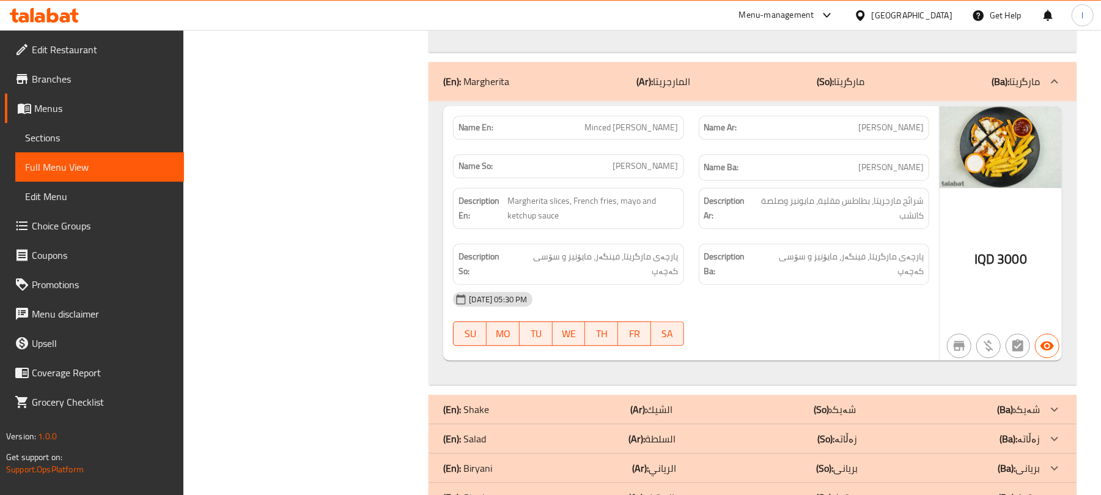
scroll to position [2424, 0]
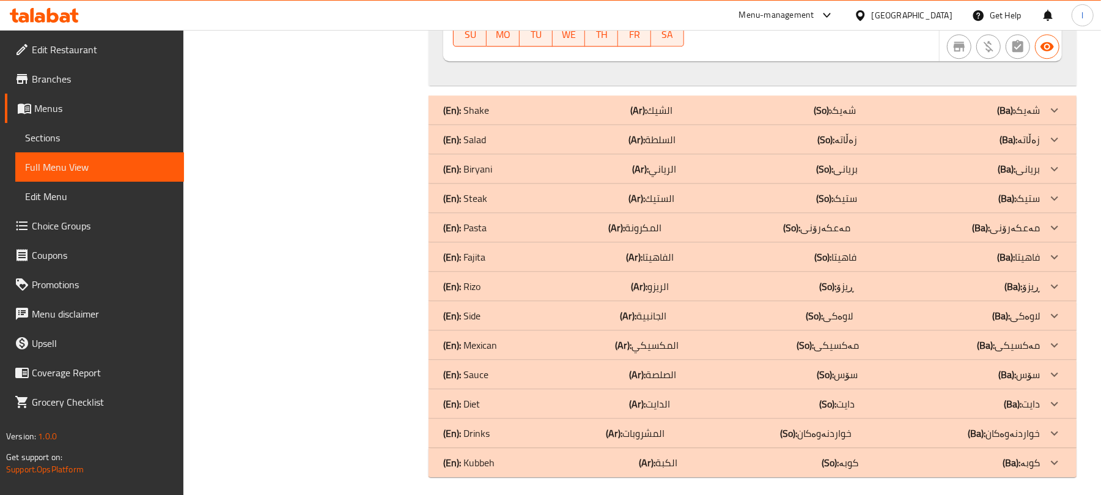
click at [791, 117] on div "(En): Shake (Ar): الشيك (So): شەیک (Ba): شەیک" at bounding box center [741, 110] width 597 height 15
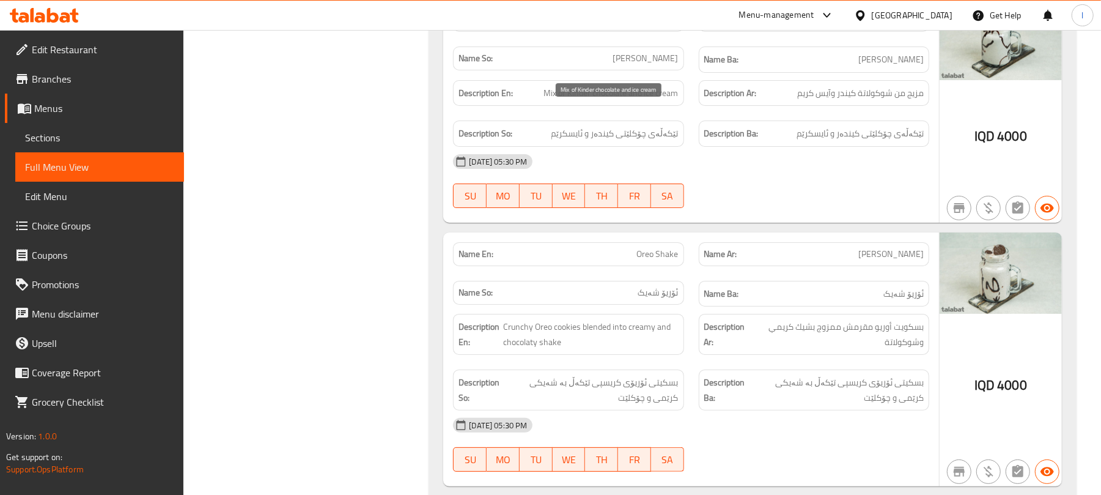
scroll to position [2727, 0]
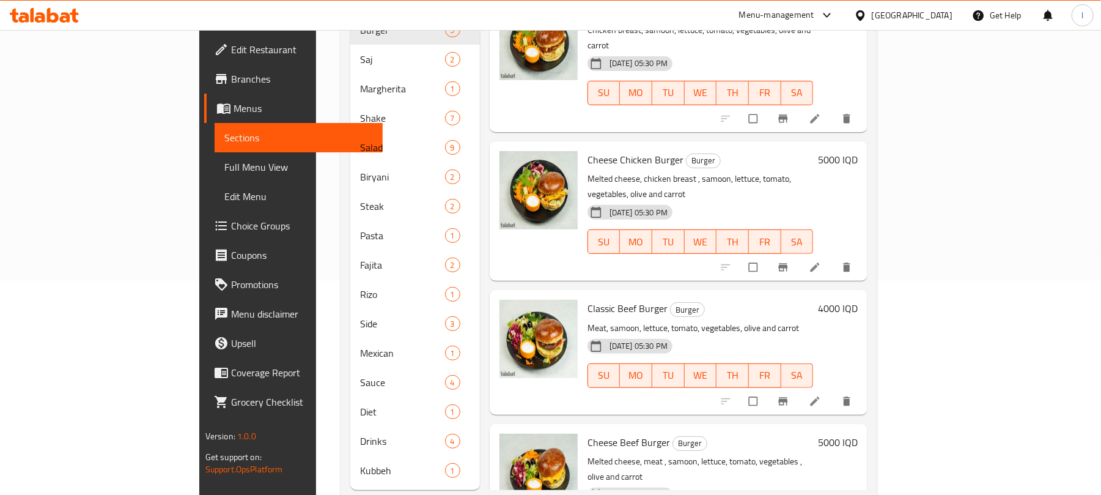
scroll to position [150, 0]
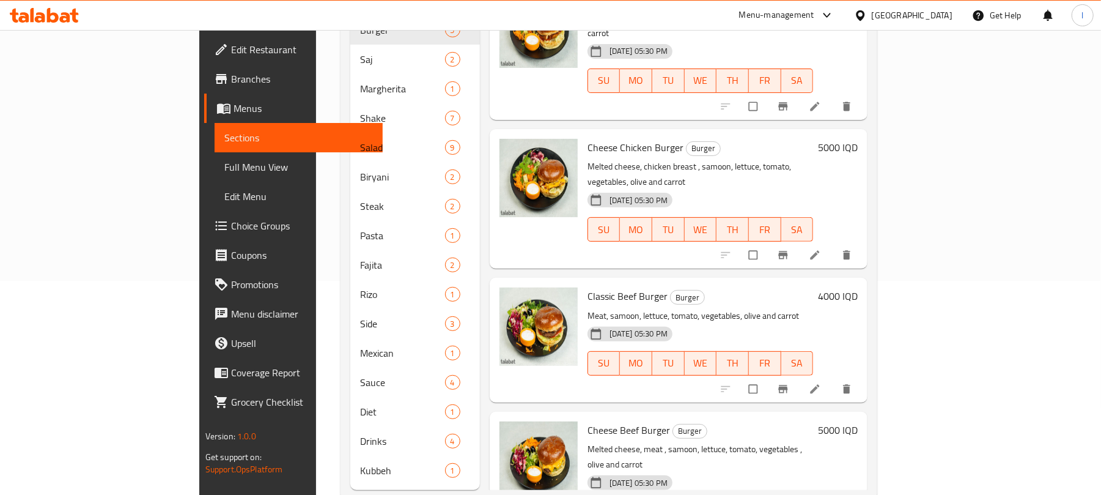
click at [820, 384] on icon at bounding box center [815, 388] width 9 height 9
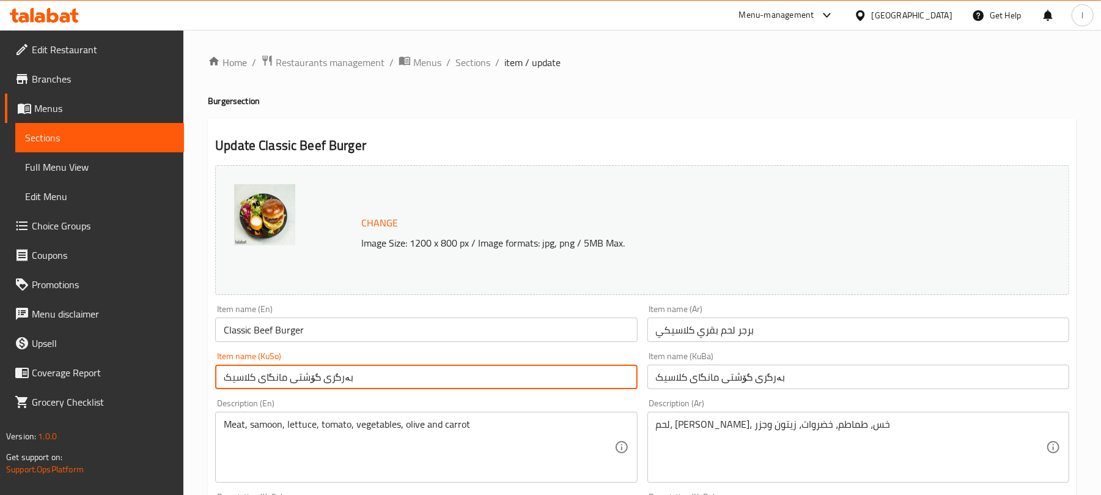
click at [372, 377] on input "بەرگری گۆشتی مانگای کلاسیک" at bounding box center [426, 376] width 422 height 24
click at [539, 385] on input "بەرگری گۆشتی مانگای کلاسیک" at bounding box center [426, 376] width 422 height 24
click at [540, 384] on input "بەرگری گۆشتی مانگا بە کلاسیک" at bounding box center [426, 376] width 422 height 24
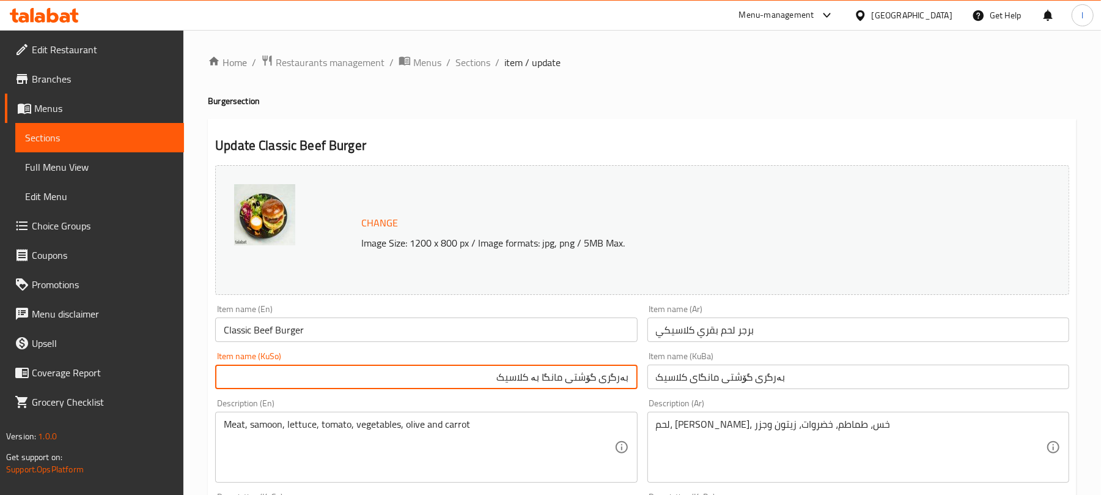
type input "بەرگری گۆشتی مانگا بە کلاسیک"
click at [666, 380] on input "بەرگری گۆشتی مانگای کلاسیک" at bounding box center [858, 376] width 422 height 24
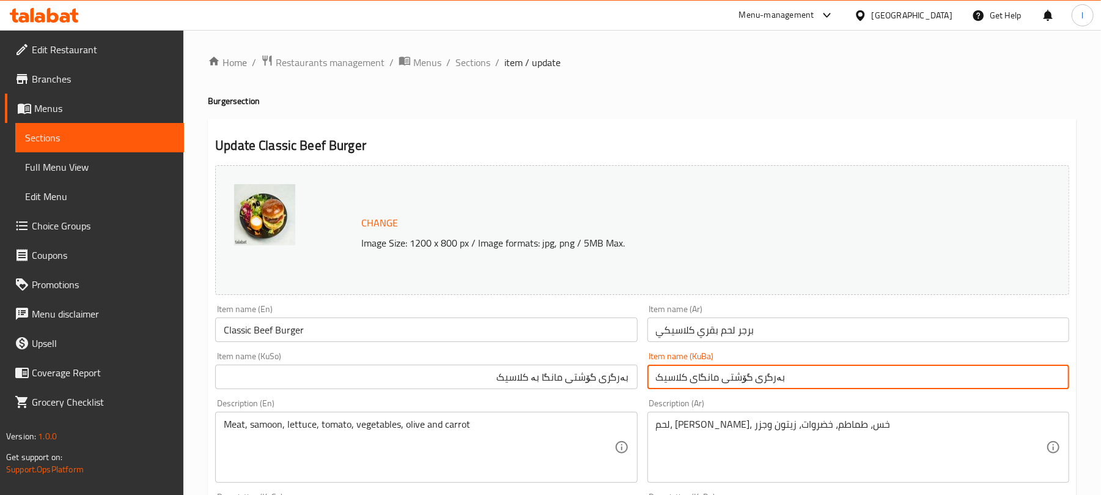
click at [666, 380] on input "بەرگری گۆشتی مانگای کلاسیک" at bounding box center [858, 376] width 422 height 24
paste input "بە"
type input "بەرگری گۆشتی مانگا بە کلاسیک"
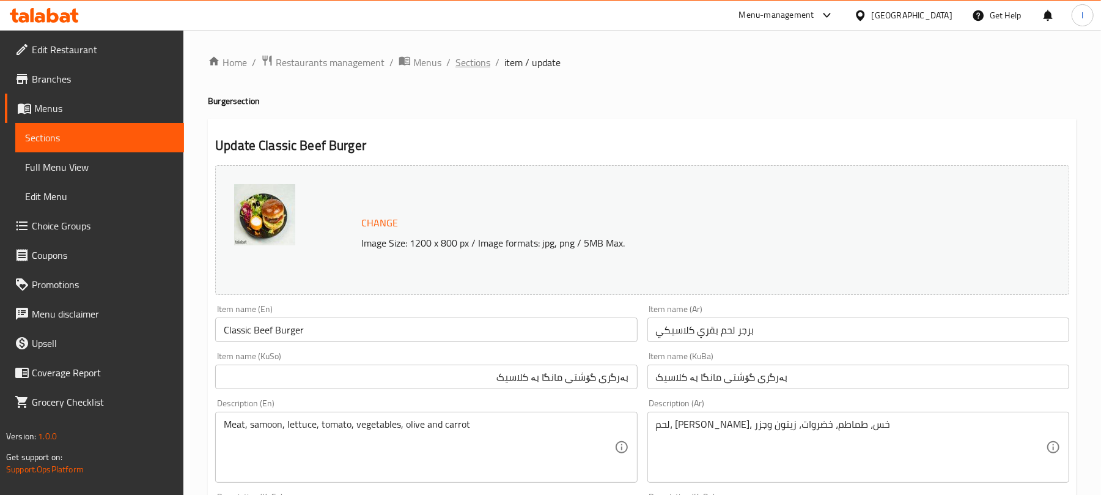
click at [469, 64] on span "Sections" at bounding box center [472, 62] width 35 height 15
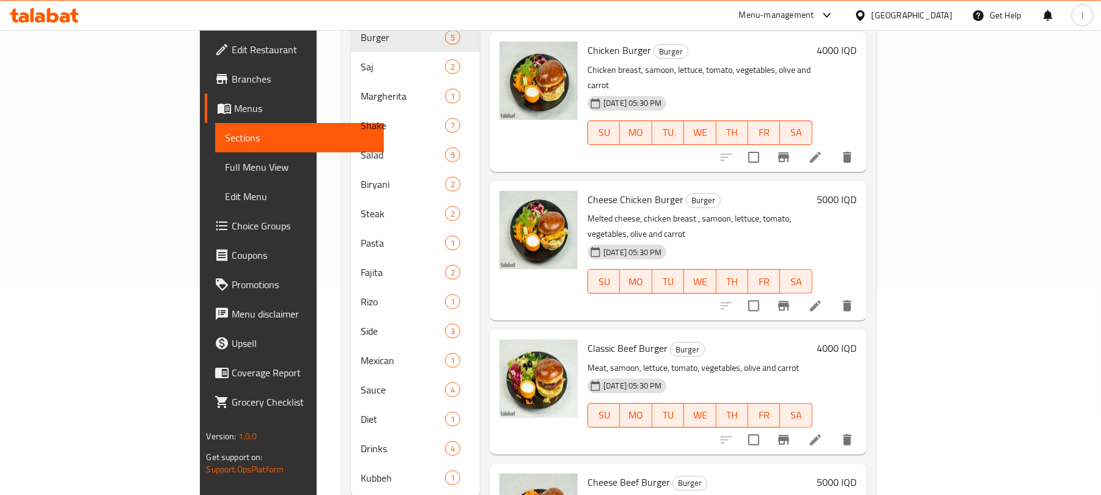
scroll to position [150, 0]
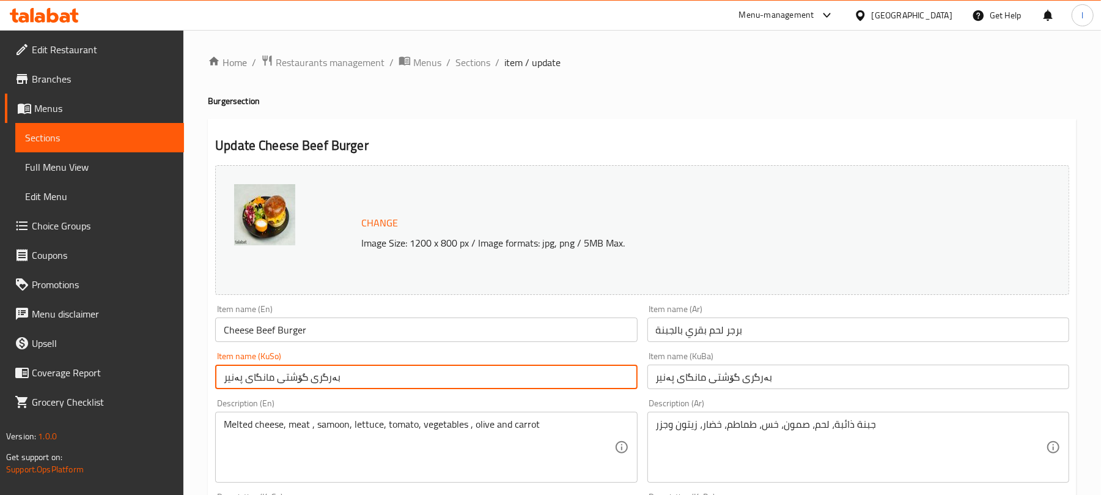
click at [350, 384] on input "بەرگری گۆشتی مانگای پەنیر" at bounding box center [426, 376] width 422 height 24
click at [538, 387] on input "بەرگری گۆشتی مانگای پەنیر" at bounding box center [426, 376] width 422 height 24
click at [572, 370] on input "بەرگری گۆشتی مانگا بە پەنیر" at bounding box center [426, 376] width 422 height 24
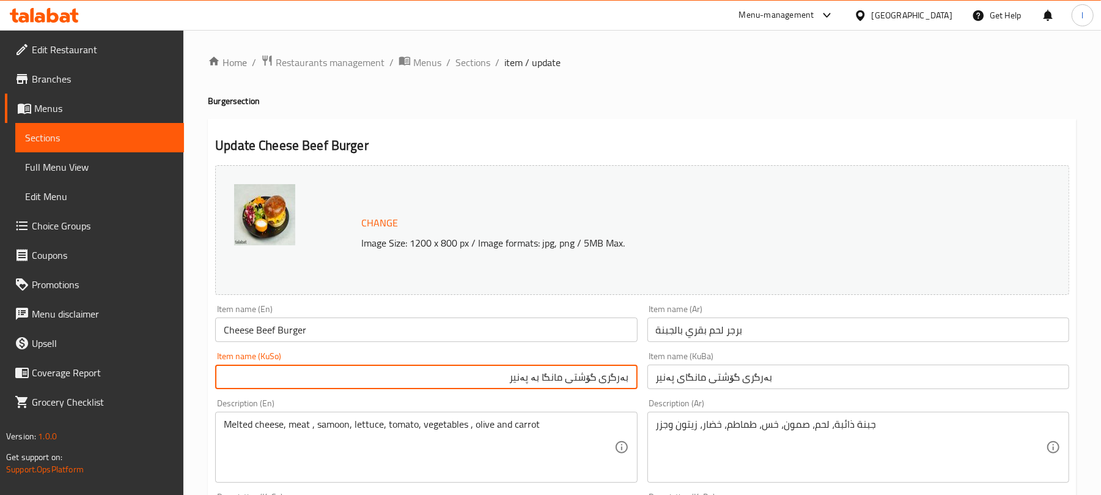
type input "بەرگری گۆشتی مانگا بە پەنیر"
click at [709, 379] on input "بەرگری گۆشتی مانگای پەنیر" at bounding box center [858, 376] width 422 height 24
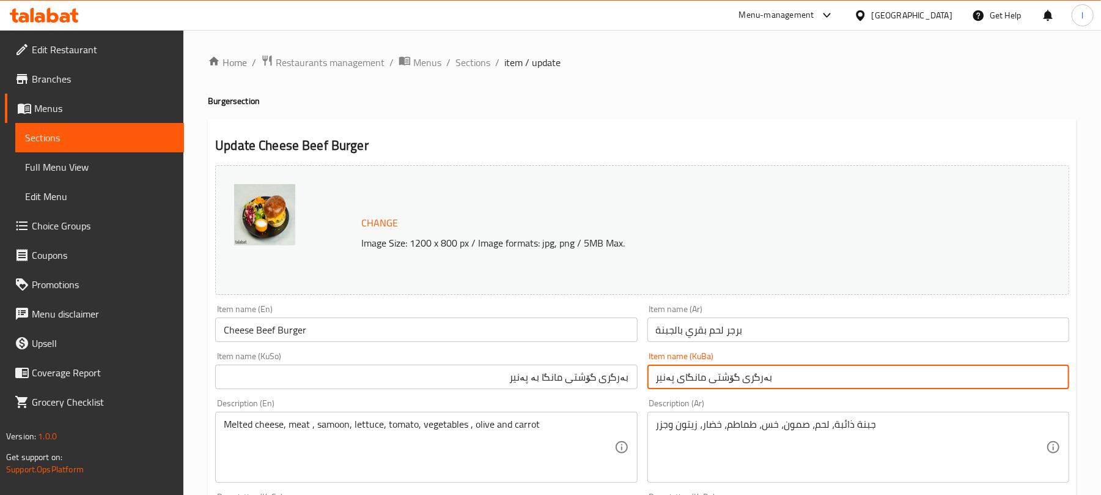
click at [709, 379] on input "بەرگری گۆشتی مانگای پەنیر" at bounding box center [858, 376] width 422 height 24
paste input "بە"
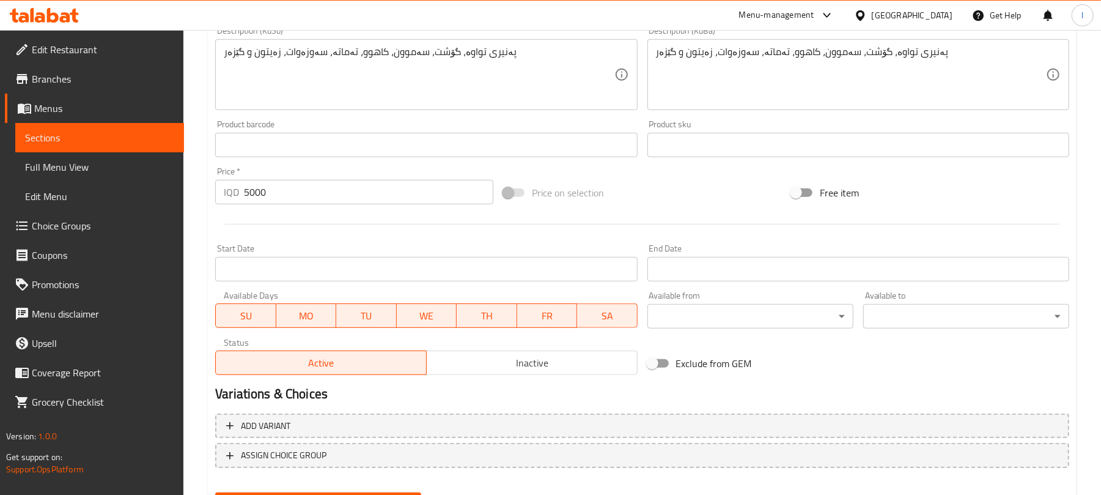
scroll to position [526, 0]
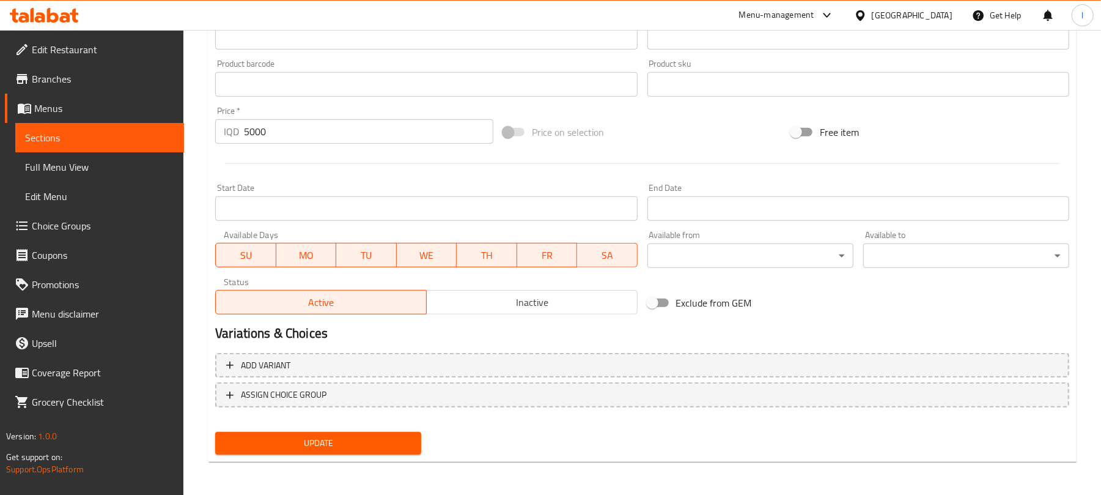
type input "بەرگری گۆشتی مانگا بە پەنیر"
click at [406, 450] on button "Update" at bounding box center [318, 443] width 206 height 23
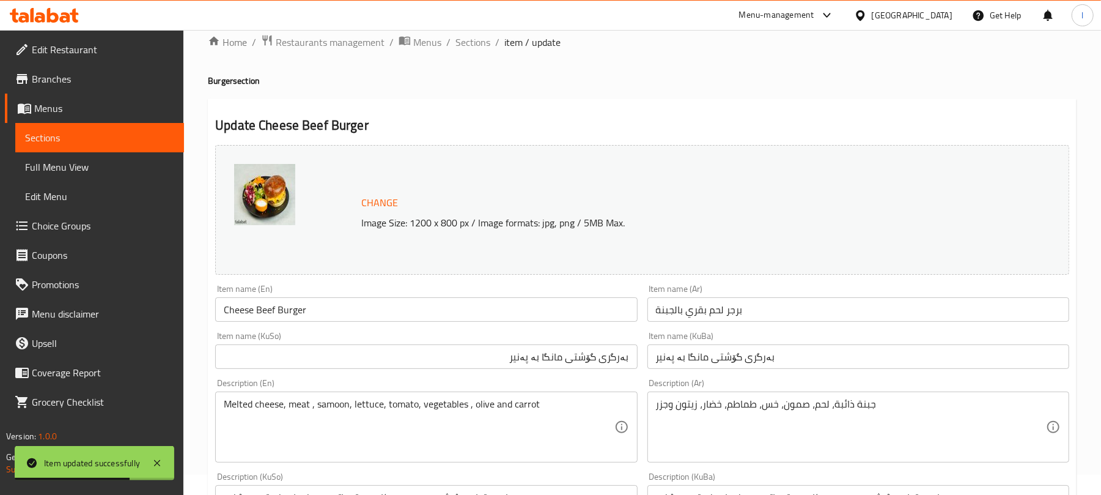
scroll to position [0, 0]
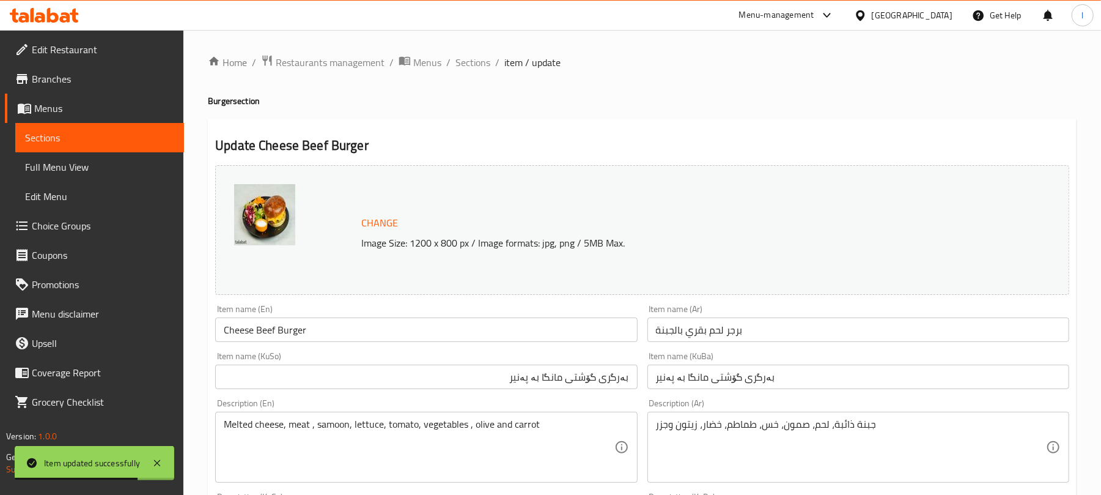
click at [478, 70] on span "Sections" at bounding box center [472, 62] width 35 height 15
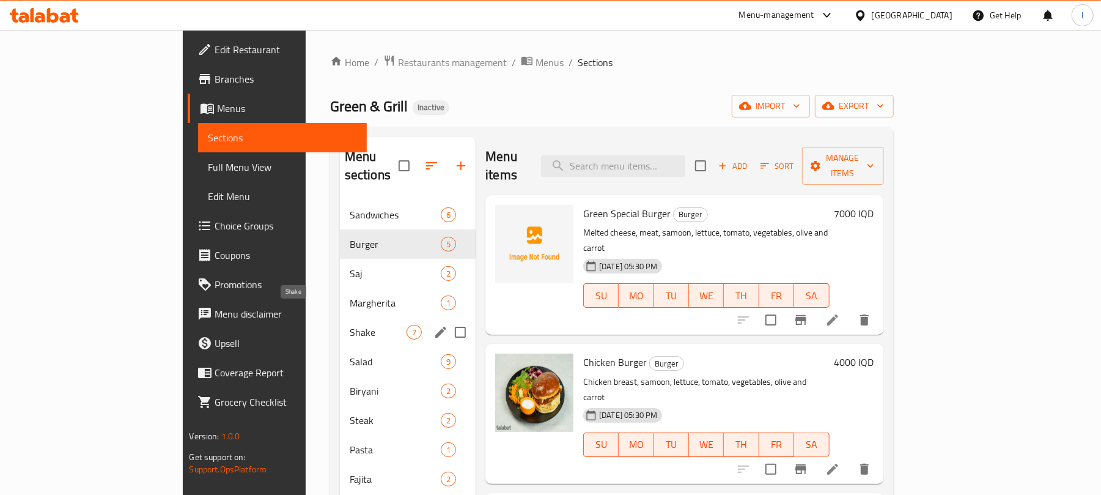
click at [350, 325] on span "Shake" at bounding box center [378, 332] width 57 height 15
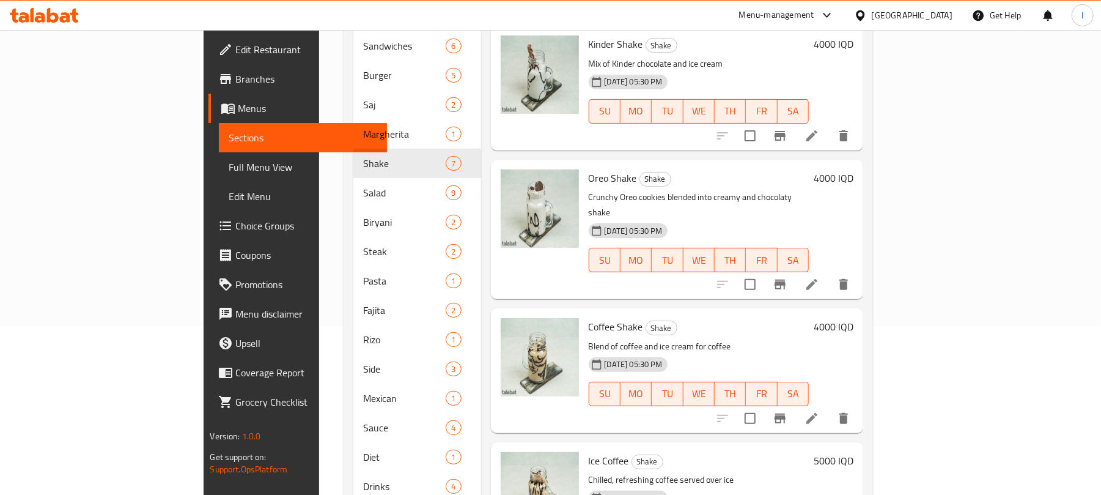
scroll to position [226, 0]
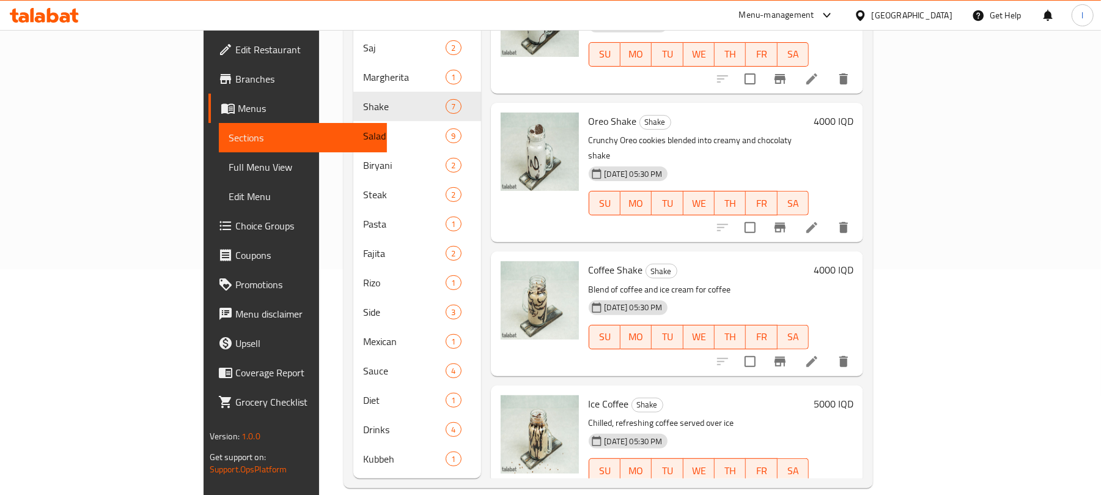
click at [819, 220] on icon at bounding box center [811, 227] width 15 height 15
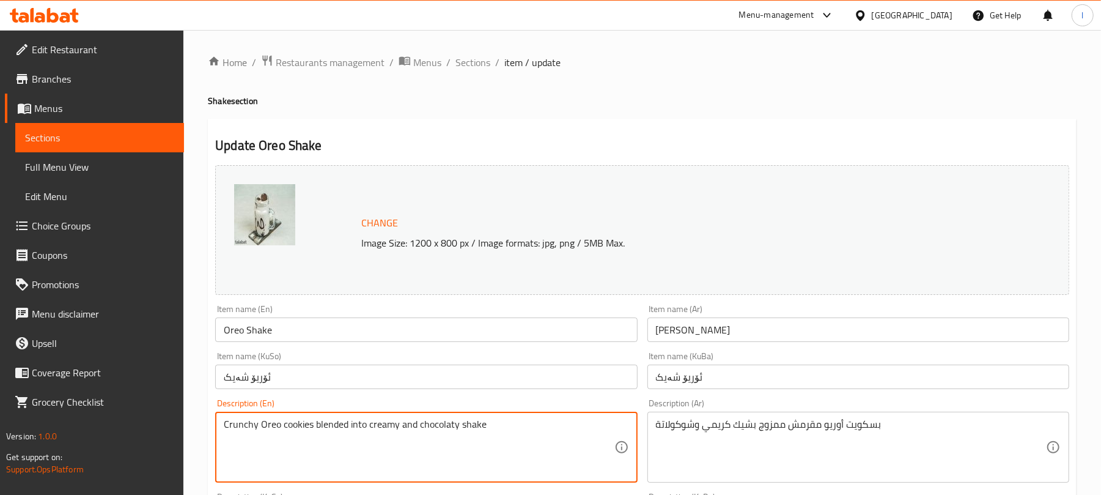
drag, startPoint x: 257, startPoint y: 424, endPoint x: 216, endPoint y: 425, distance: 41.0
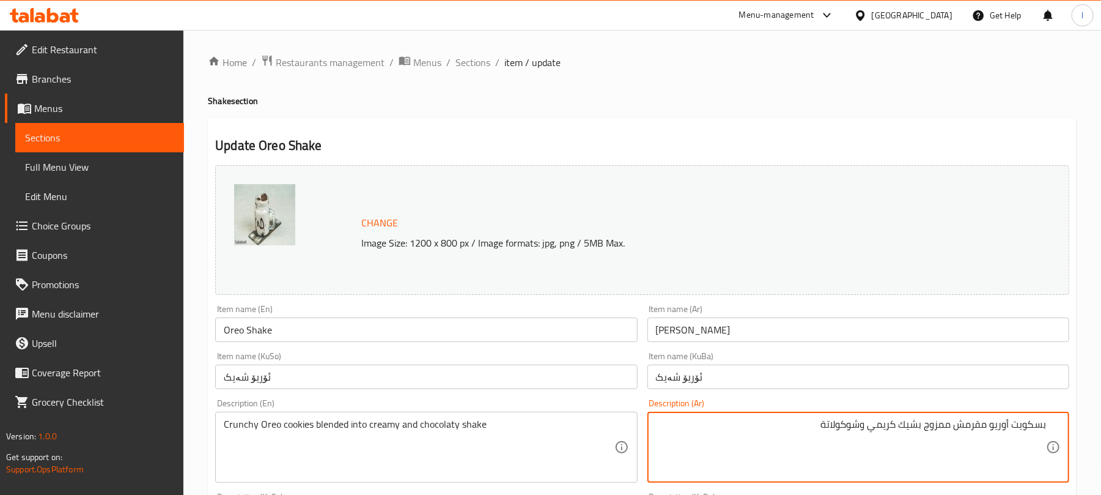
drag, startPoint x: 987, startPoint y: 422, endPoint x: 957, endPoint y: 425, distance: 29.6
click at [957, 425] on textarea "بسكويت أوريو مقرمش ممزوج بشيك كريمي وشوكولاتة" at bounding box center [851, 447] width 390 height 58
paste textarea "رانشي"
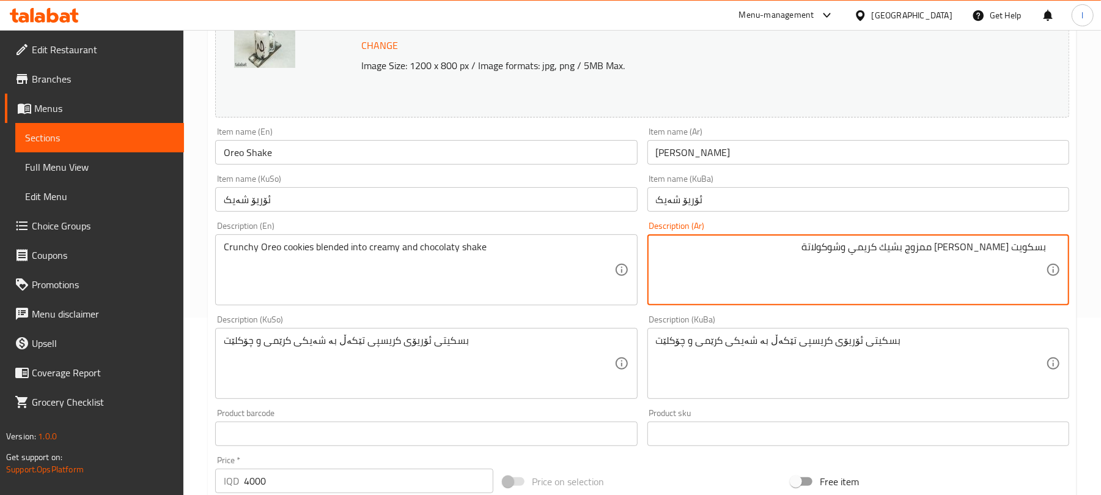
scroll to position [181, 0]
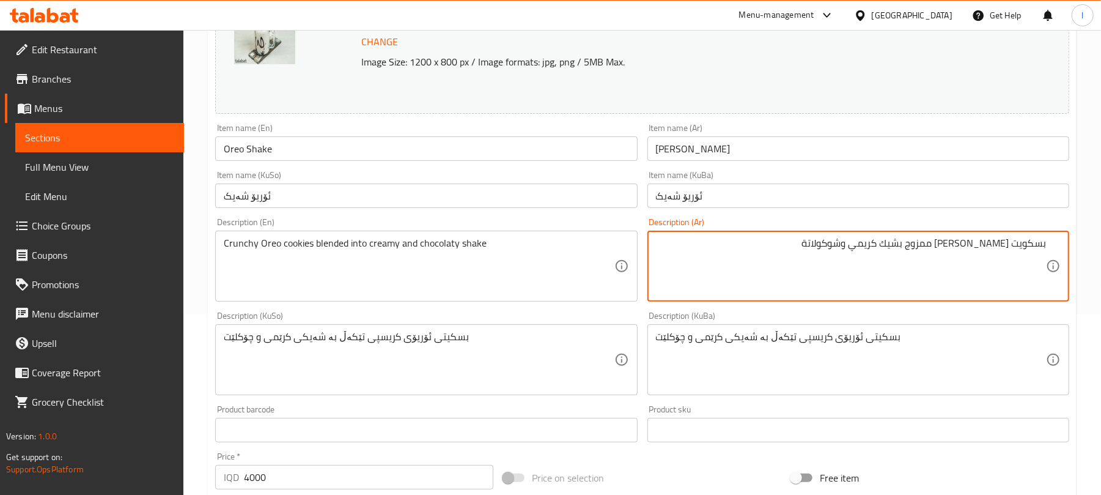
type textarea "بسكويت أوريو كرانشي ممزوج بشيك كريمي وشوكولاتة"
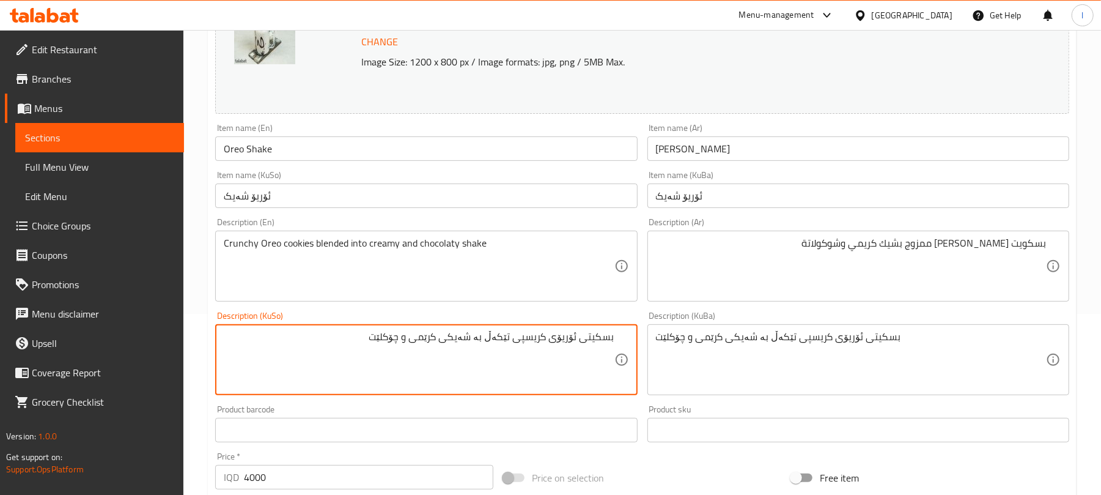
drag, startPoint x: 519, startPoint y: 342, endPoint x: 540, endPoint y: 336, distance: 22.3
click at [540, 336] on textarea "بسکیتی ئۆریۆی کریسپی تێکەڵ بە شەیکی کرێمی و چۆکلێت" at bounding box center [419, 360] width 390 height 58
click at [533, 342] on textarea "بسکیتی ئۆریۆی کرانچی تێکەڵ بە شەیکی کرێمی و چۆکلێت" at bounding box center [419, 360] width 390 height 58
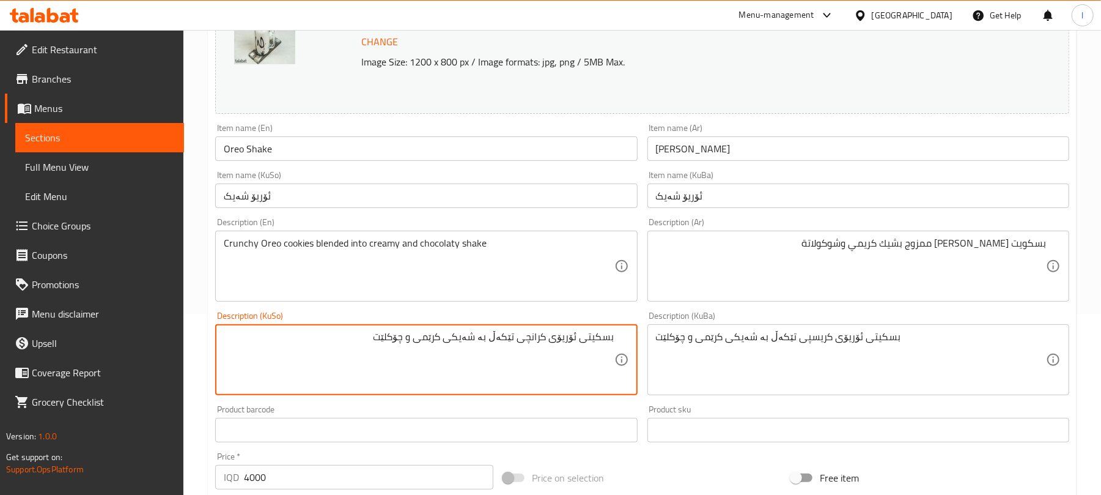
type textarea "بسکیتی ئۆریۆی کرانچی تێکەڵ بە شەیکی کرێمی و چۆکلێت"
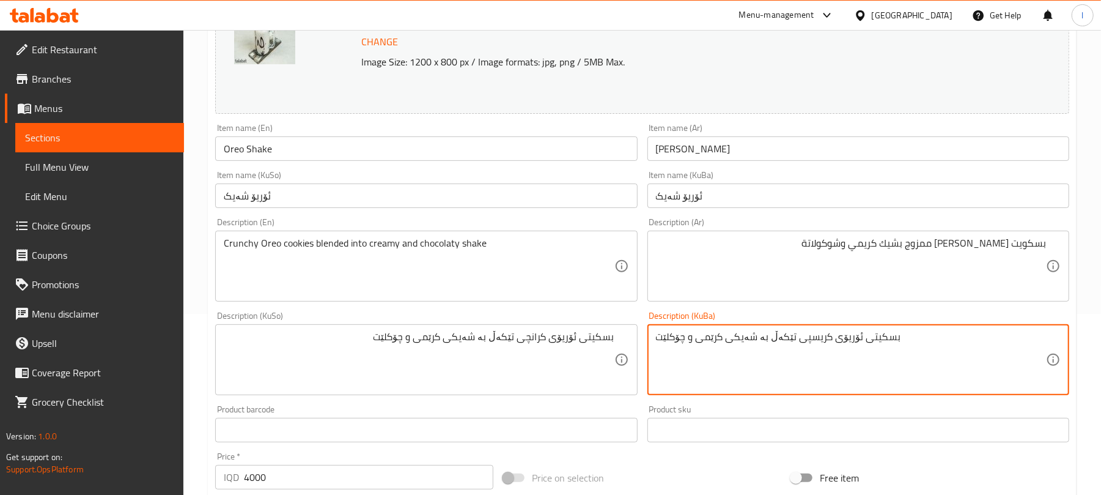
click at [690, 348] on textarea "بسکیتی ئۆریۆی کریسپی تێکەڵ بە شەیکی کرێمی و چۆکلێت" at bounding box center [851, 360] width 390 height 58
paste textarea "انچ"
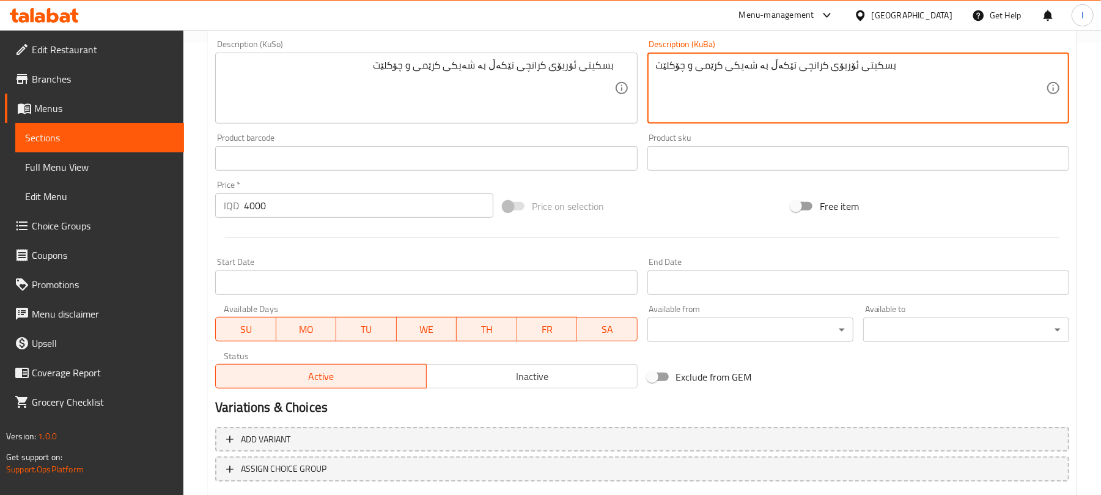
scroll to position [480, 0]
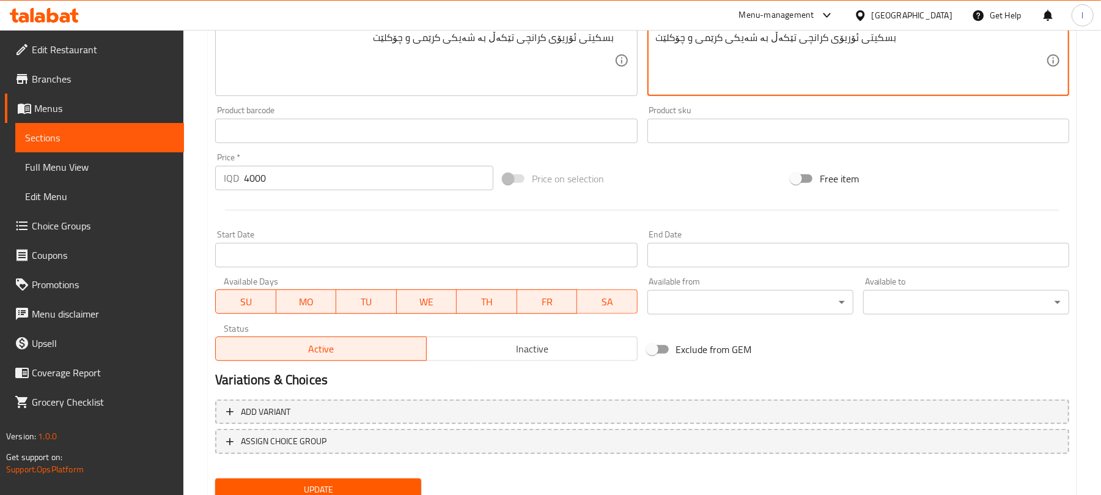
type textarea "بسکیتی ئۆریۆی کرانچی تێکەڵ بە شەیکی کرێمی و چۆکلێت"
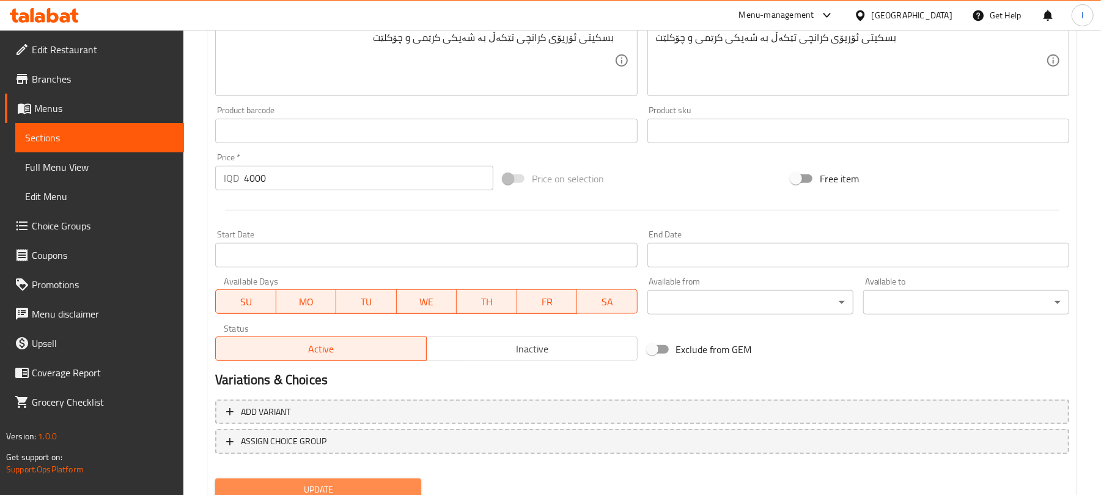
click at [375, 480] on button "Update" at bounding box center [318, 489] width 206 height 23
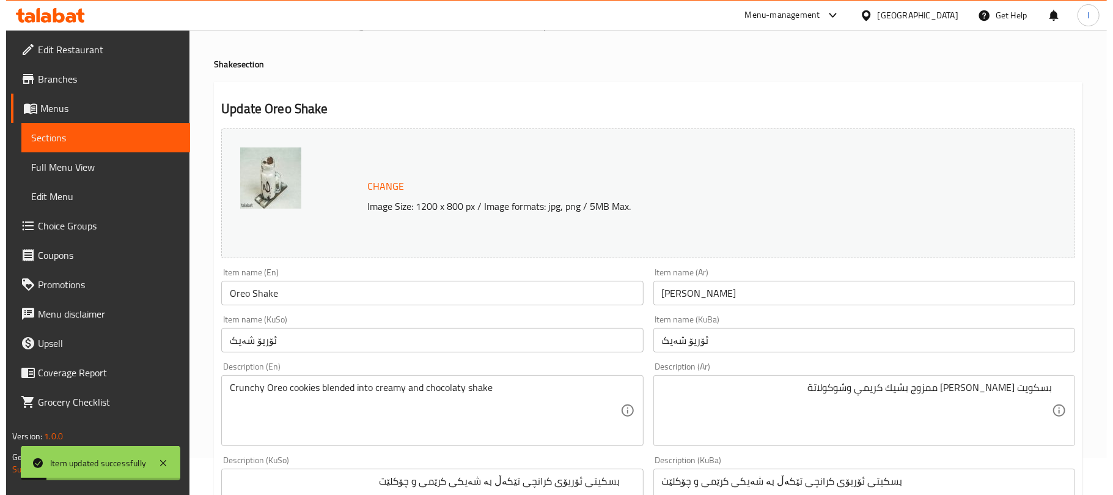
scroll to position [0, 0]
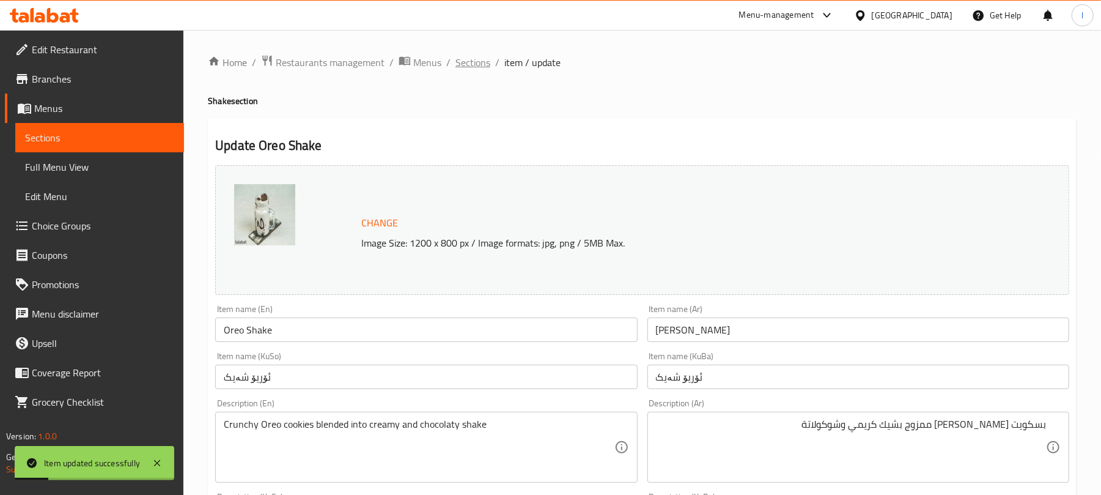
click at [479, 66] on span "Sections" at bounding box center [472, 62] width 35 height 15
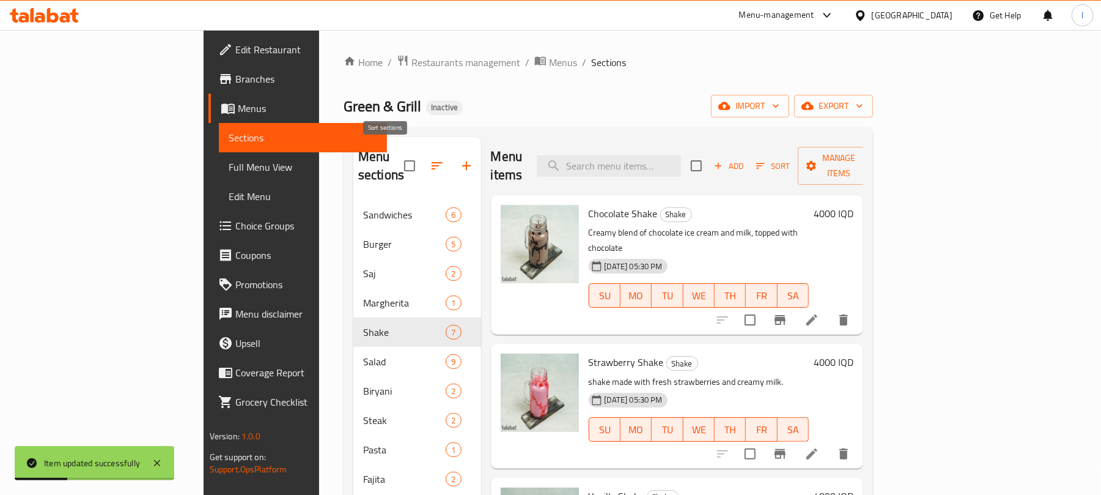
click at [422, 151] on button "button" at bounding box center [436, 165] width 29 height 29
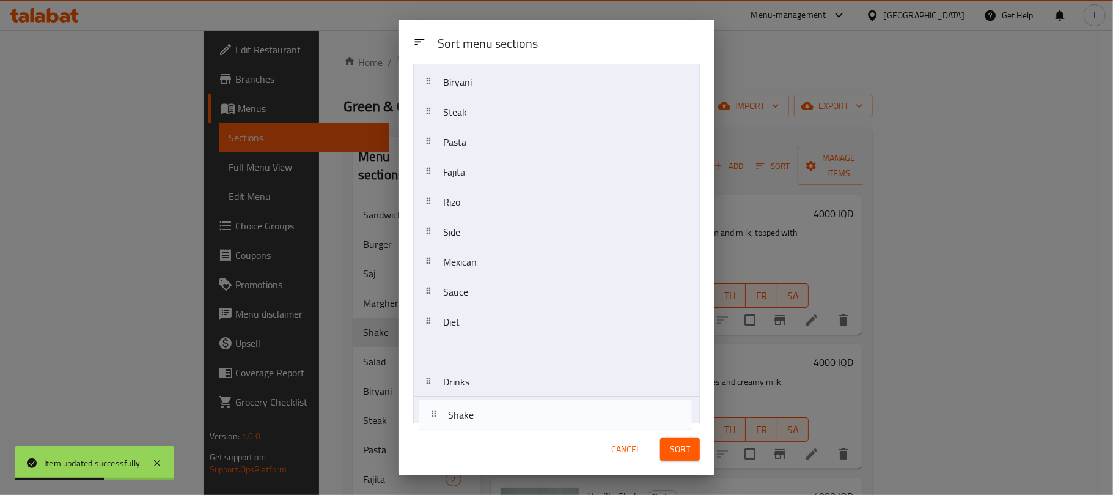
scroll to position [194, 0]
drag, startPoint x: 502, startPoint y: 236, endPoint x: 504, endPoint y: 411, distance: 174.8
click at [504, 411] on nav "Sandwiches Burger Saj Margherita Shake Salad Biryani Steak Pasta Fajita Rizo Si…" at bounding box center [556, 163] width 287 height 510
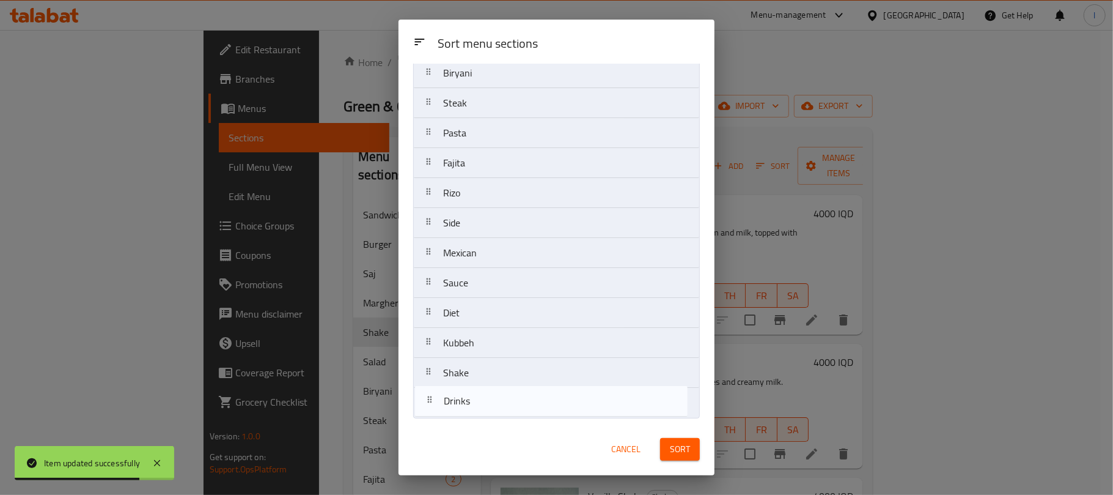
drag, startPoint x: 495, startPoint y: 360, endPoint x: 492, endPoint y: 409, distance: 49.0
click at [492, 409] on nav "Sandwiches Burger Saj Margherita Salad Biryani Steak Pasta Fajita Rizo Side Mex…" at bounding box center [556, 163] width 287 height 510
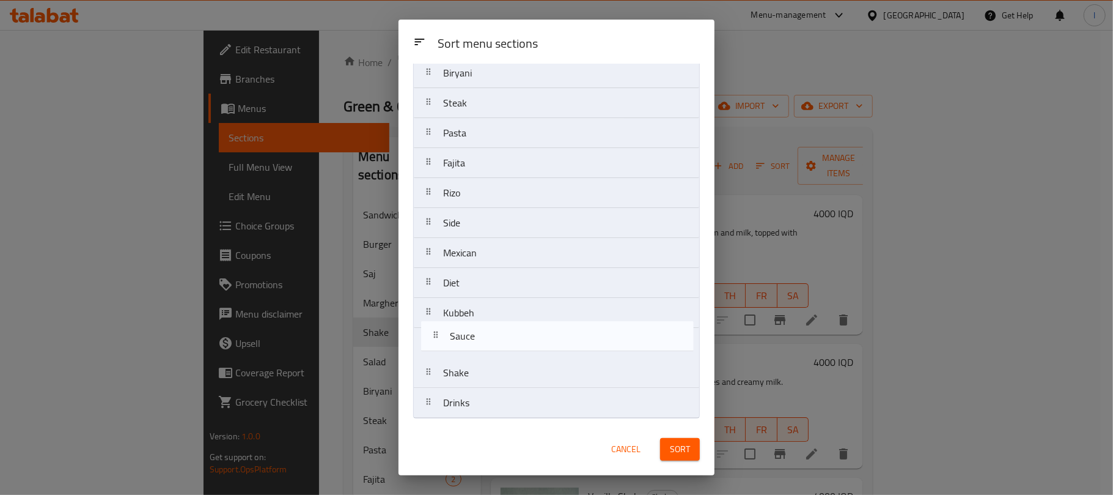
drag, startPoint x: 490, startPoint y: 287, endPoint x: 496, endPoint y: 353, distance: 65.7
click at [496, 353] on nav "Sandwiches Burger Saj Margherita Salad Biryani Steak Pasta Fajita Rizo Side Mex…" at bounding box center [556, 163] width 287 height 510
drag, startPoint x: 467, startPoint y: 227, endPoint x: 476, endPoint y: 334, distance: 106.7
click at [476, 334] on nav "Sandwiches Burger Saj Margherita Salad Biryani Steak Pasta Fajita Rizo Side Mex…" at bounding box center [556, 163] width 287 height 510
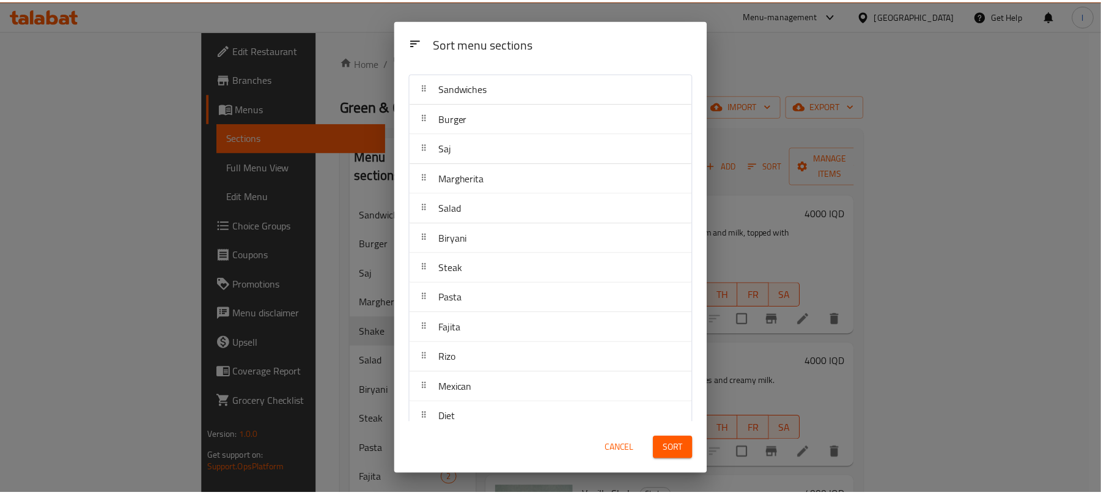
scroll to position [0, 0]
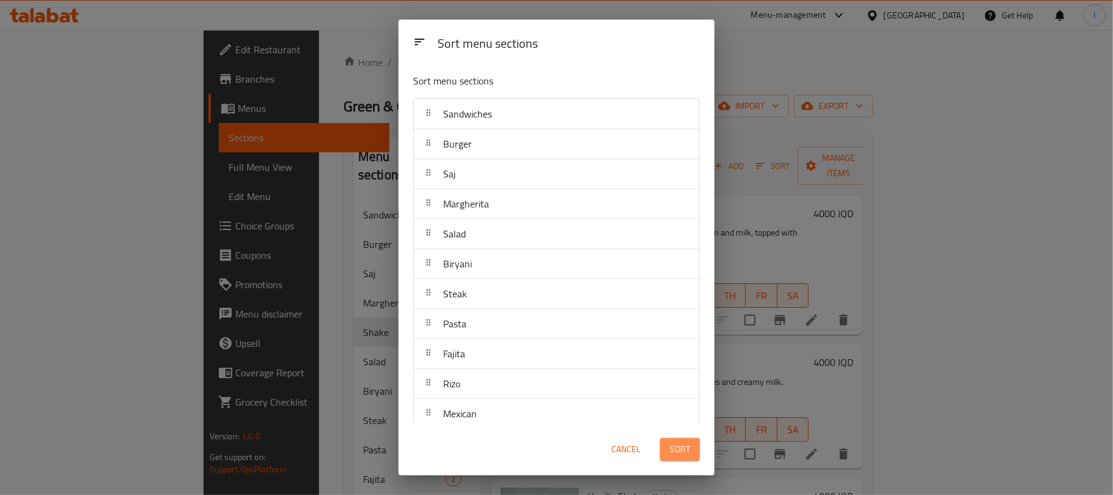
click at [686, 447] on span "Sort" at bounding box center [680, 448] width 20 height 15
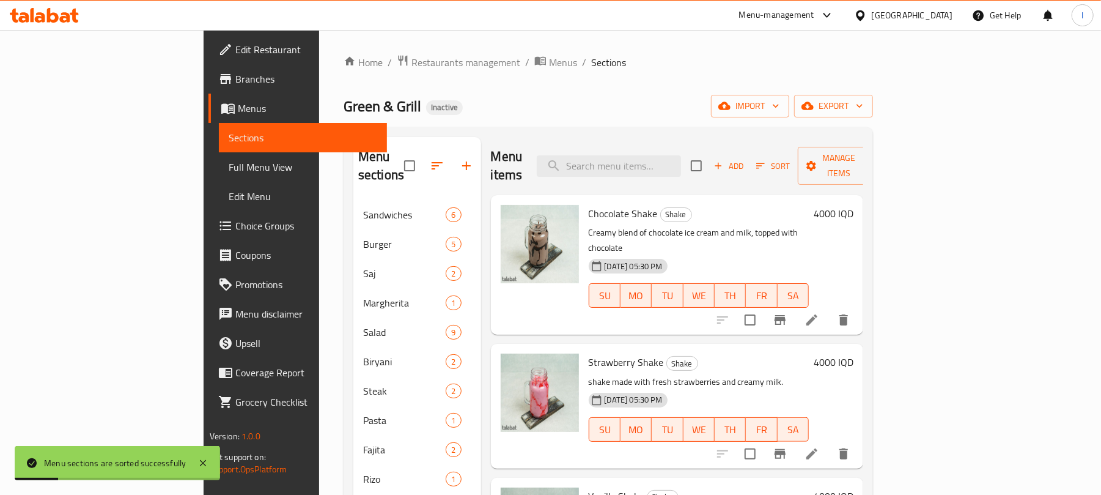
click at [432, 162] on icon "button" at bounding box center [437, 165] width 11 height 7
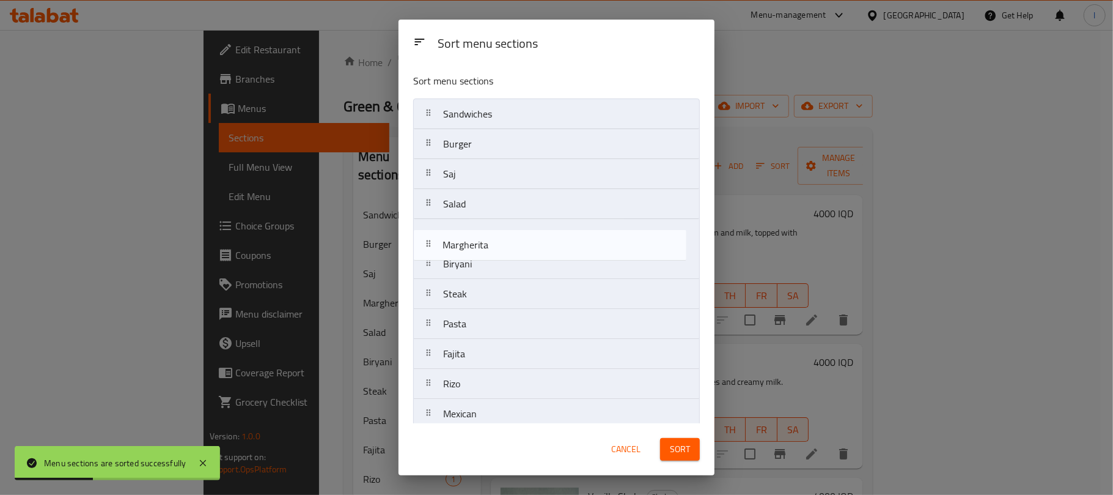
drag, startPoint x: 517, startPoint y: 209, endPoint x: 516, endPoint y: 255, distance: 45.8
click at [516, 255] on nav "Sandwiches Burger Saj Margherita Salad Biryani Steak Pasta Fajita Rizo Mexican …" at bounding box center [556, 353] width 287 height 510
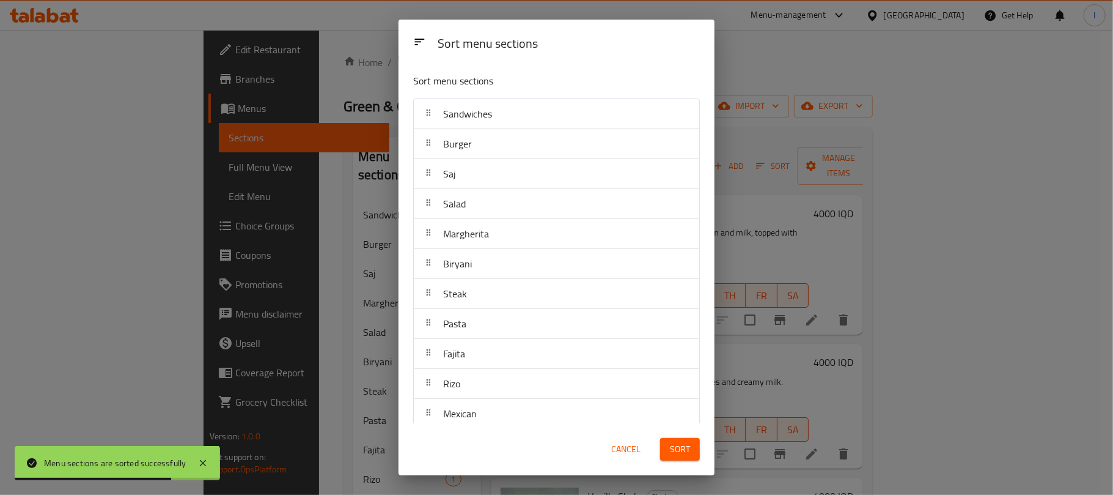
click at [685, 451] on span "Sort" at bounding box center [680, 448] width 20 height 15
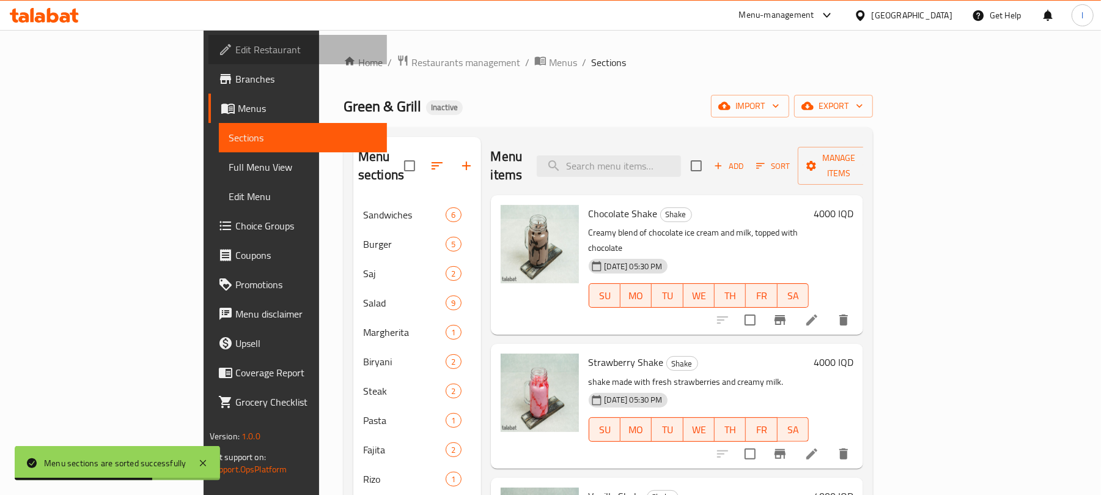
click at [208, 38] on link "Edit Restaurant" at bounding box center [297, 49] width 179 height 29
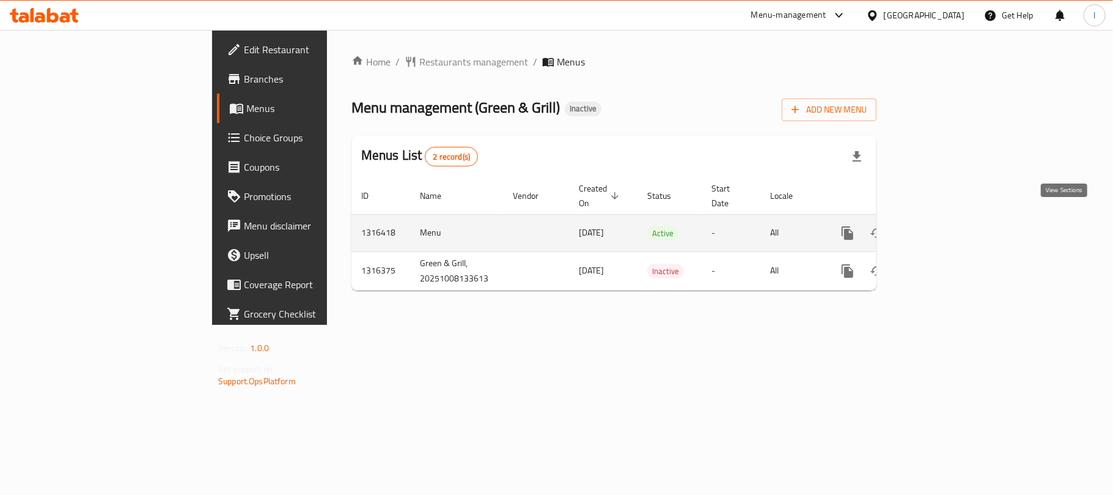
click at [943, 226] on icon "enhanced table" at bounding box center [936, 233] width 15 height 15
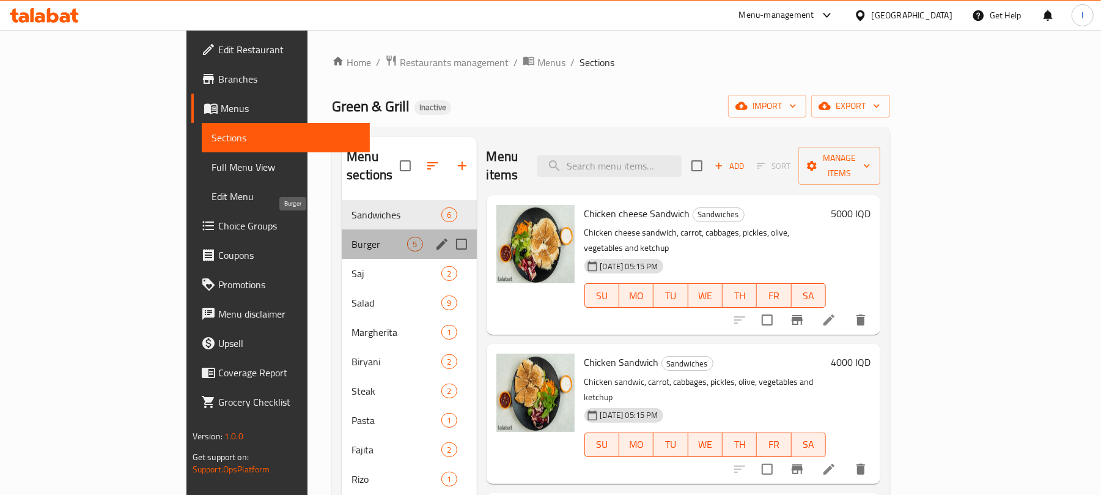
click at [351, 237] on span "Burger" at bounding box center [379, 244] width 56 height 15
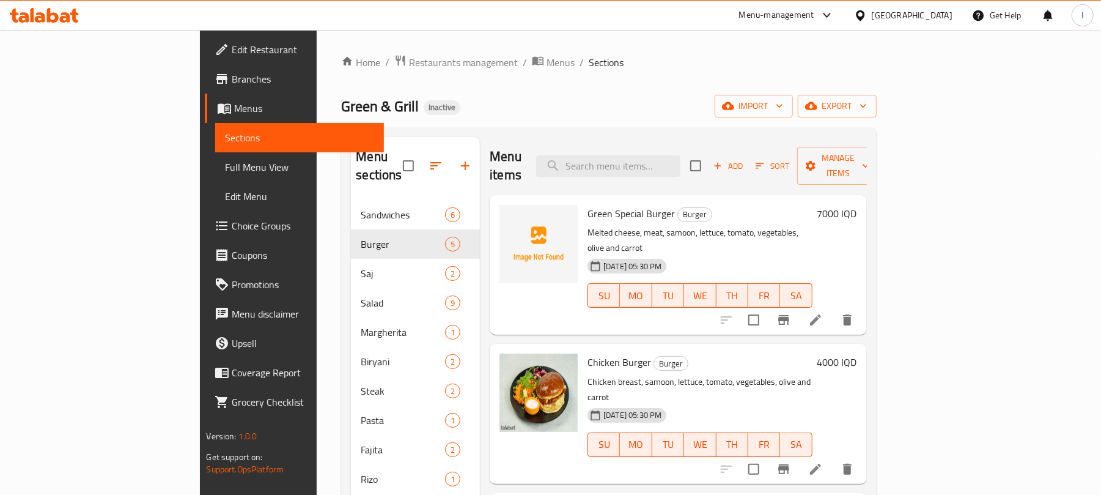
click at [225, 170] on span "Full Menu View" at bounding box center [299, 167] width 149 height 15
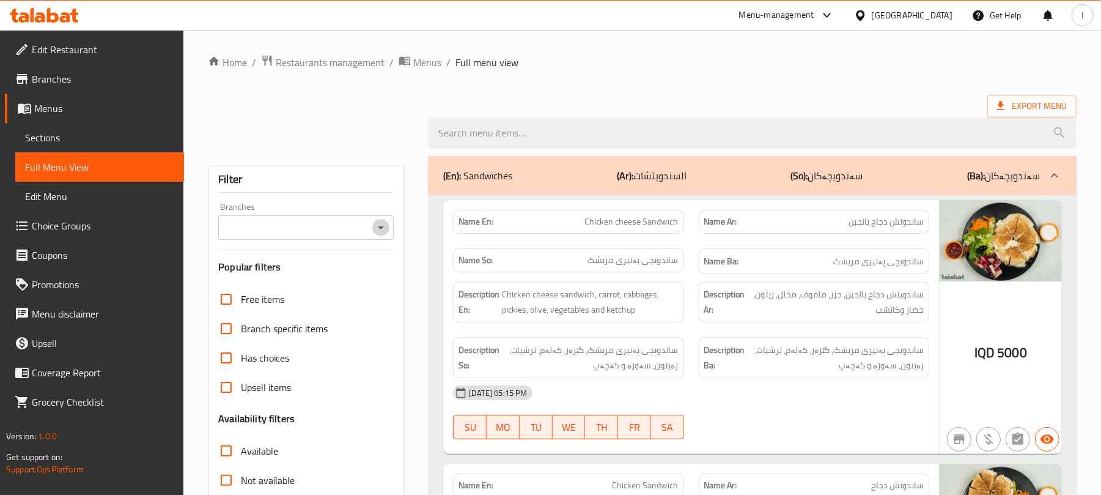
click at [375, 224] on icon "Open" at bounding box center [380, 227] width 15 height 15
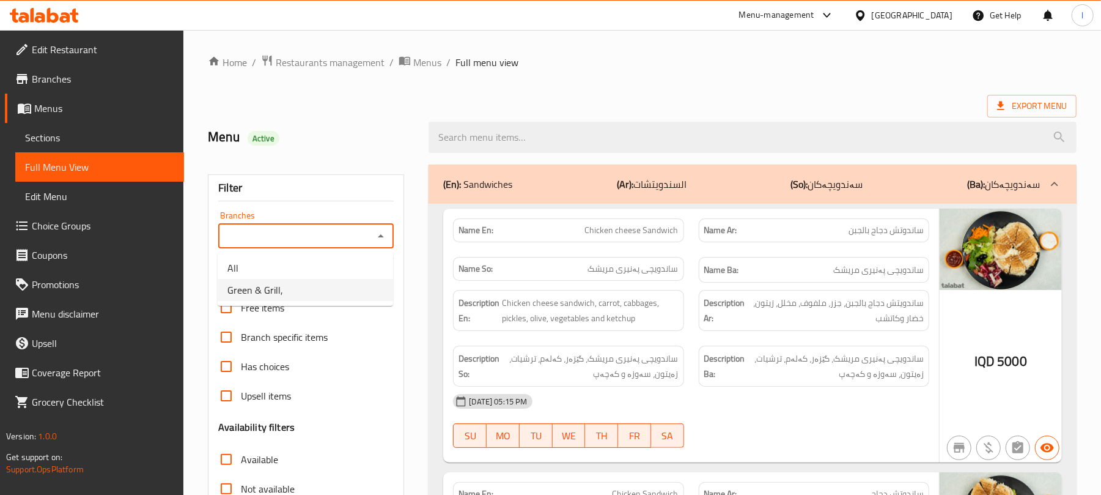
drag, startPoint x: 318, startPoint y: 287, endPoint x: 320, endPoint y: 295, distance: 7.6
click at [318, 289] on li "Green & Grill," at bounding box center [305, 290] width 175 height 22
type input "Green & Grill,"
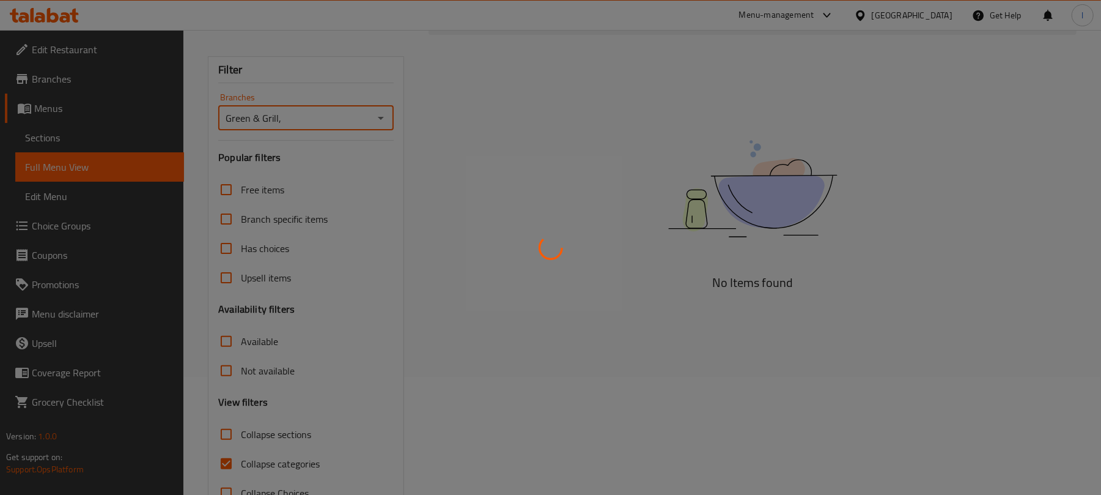
scroll to position [157, 0]
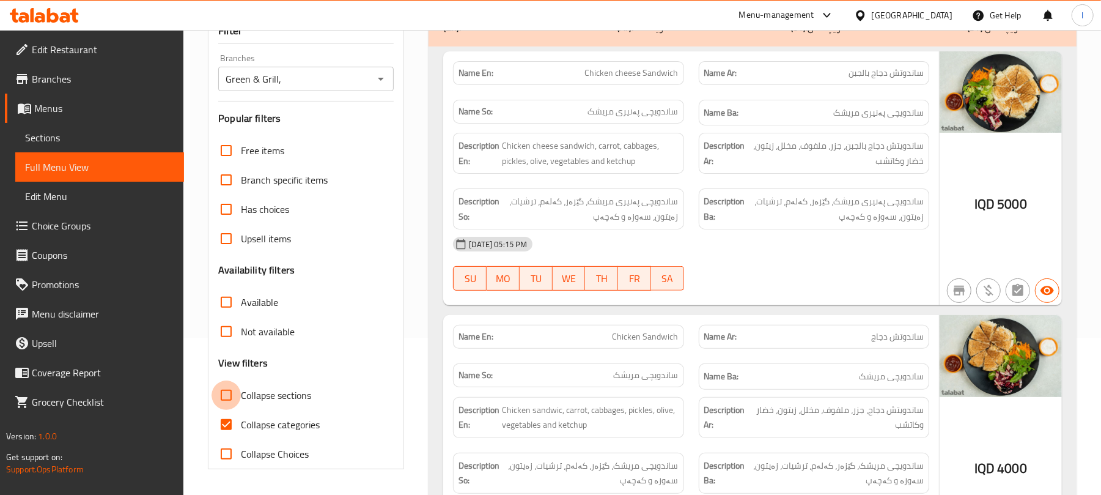
click at [225, 406] on input "Collapse sections" at bounding box center [225, 394] width 29 height 29
checkbox input "true"
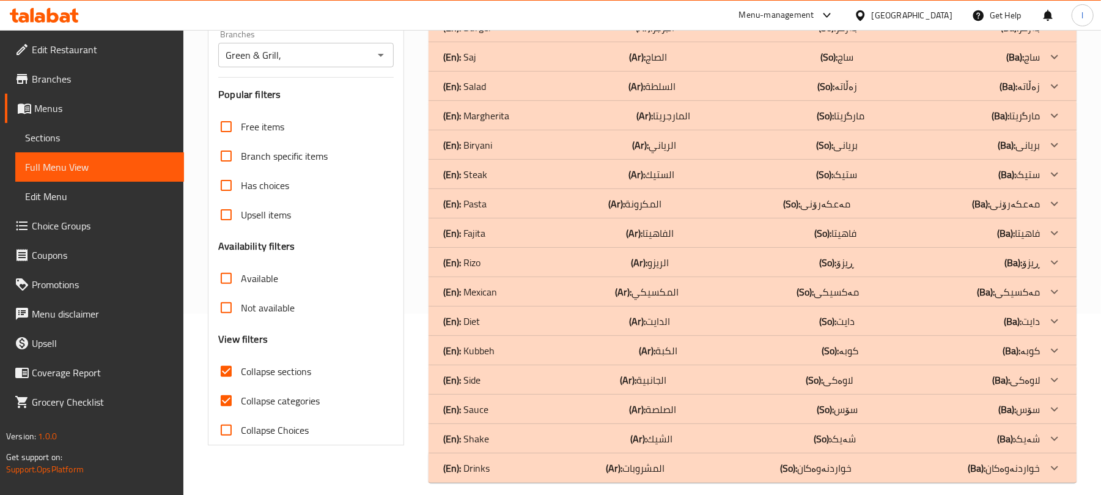
scroll to position [194, 0]
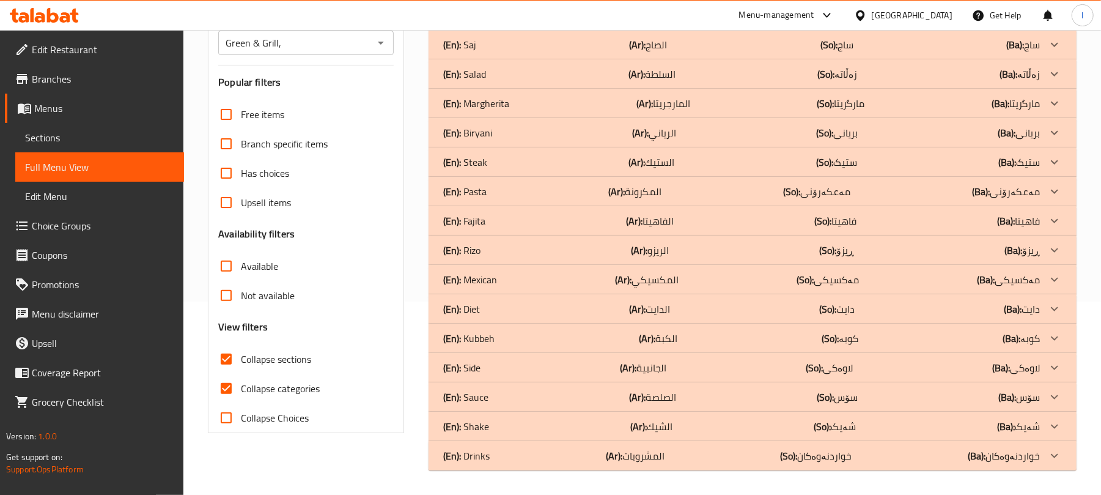
click at [231, 391] on input "Collapse categories" at bounding box center [225, 387] width 29 height 29
checkbox input "false"
click at [550, 452] on div "(En): Drinks (Ar): المشروبات (So): خواردنەوەکان (Ba): خواردنەوەکان" at bounding box center [741, 455] width 597 height 15
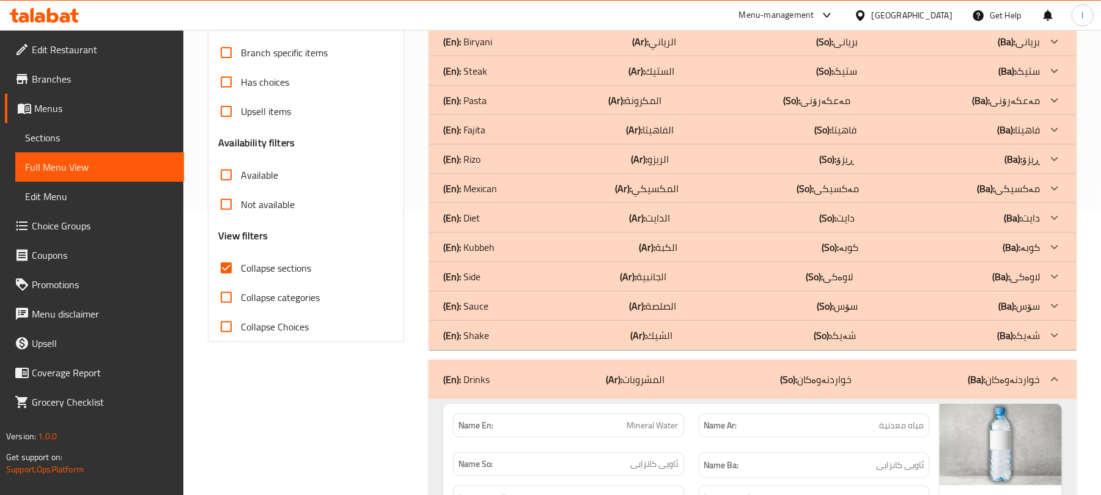
scroll to position [278, 0]
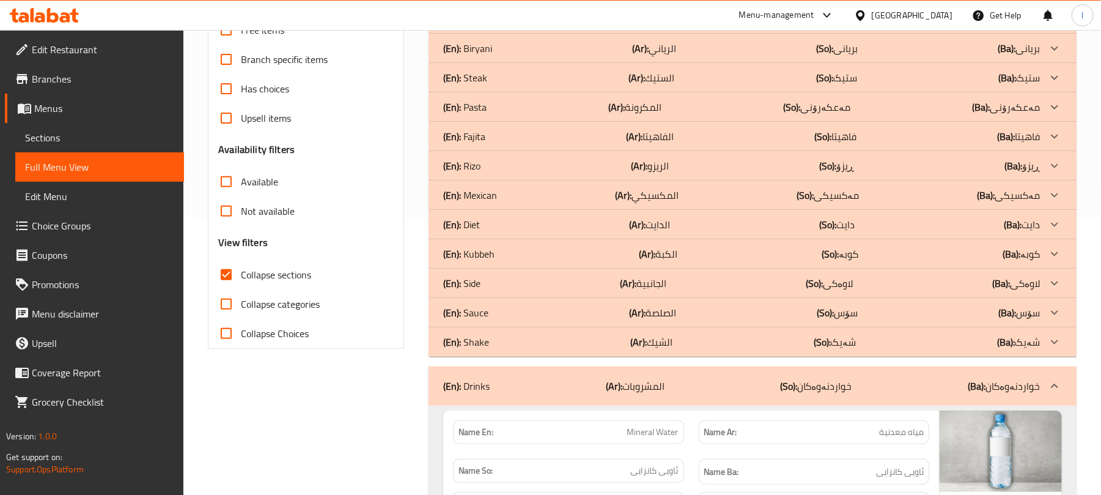
click at [628, 384] on p "(Ar): المشروبات" at bounding box center [635, 385] width 59 height 15
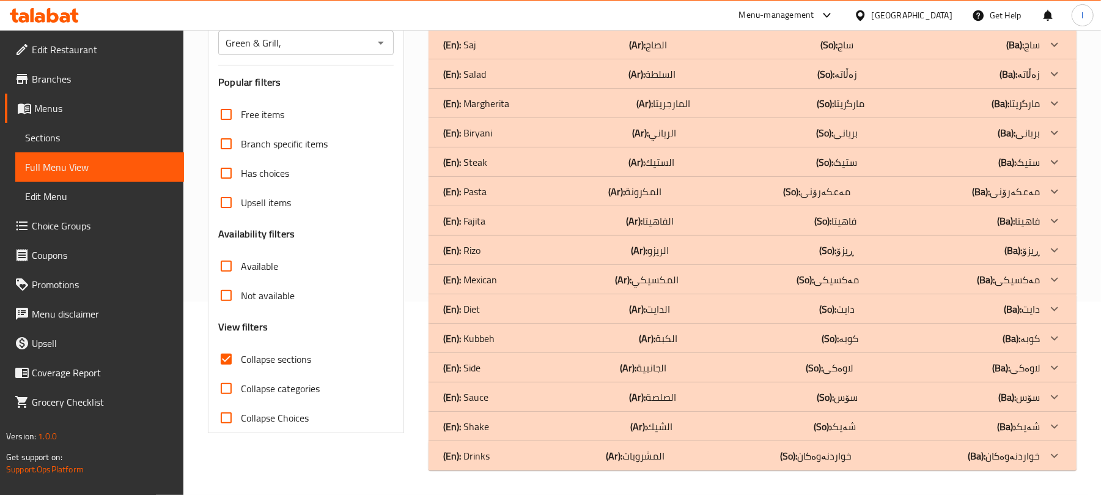
scroll to position [194, 0]
click at [558, 427] on div "(En): Shake (Ar): الشيك (So): شەیک (Ba): شەیک" at bounding box center [741, 426] width 597 height 15
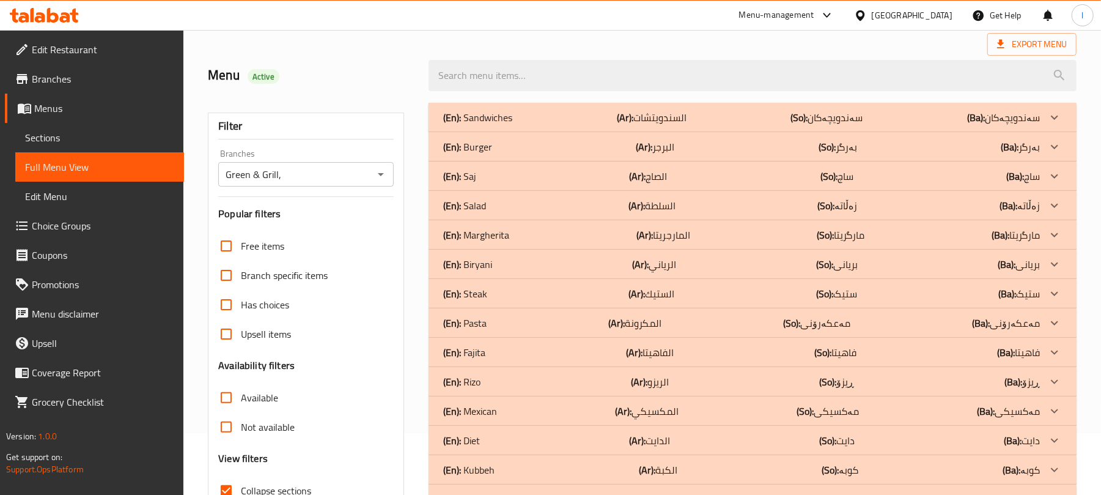
scroll to position [0, 0]
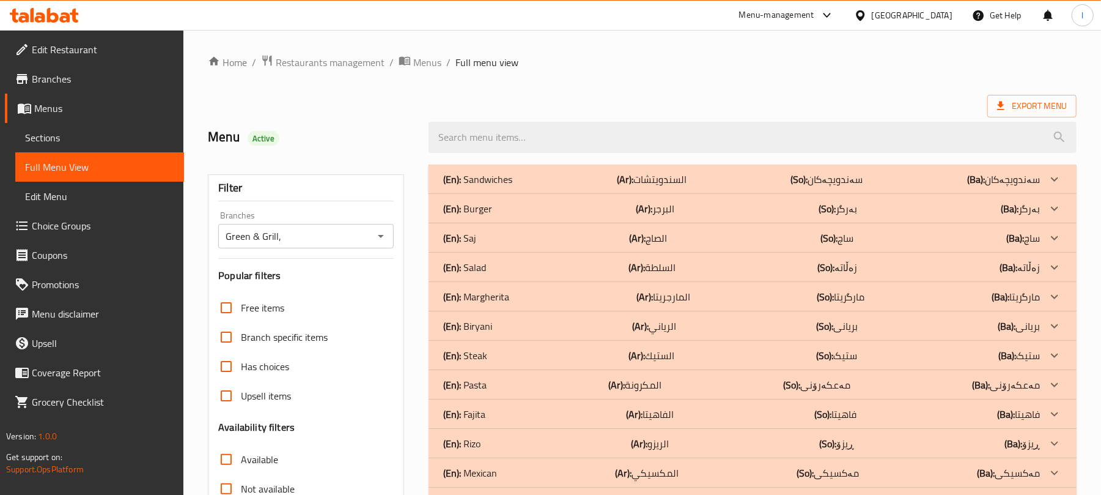
click at [565, 230] on div "(En): Saj (Ar): الصاج (So): ساج (Ba): ساج" at bounding box center [741, 237] width 597 height 15
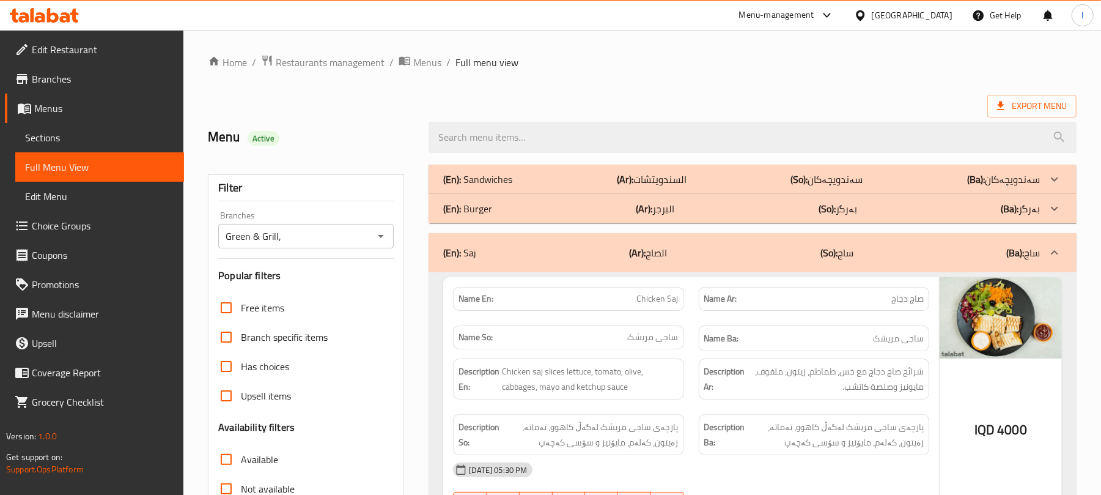
click at [709, 201] on div "(En): Burger (Ar): البرجر (So): بەرگر (Ba): بەرگر" at bounding box center [741, 208] width 597 height 15
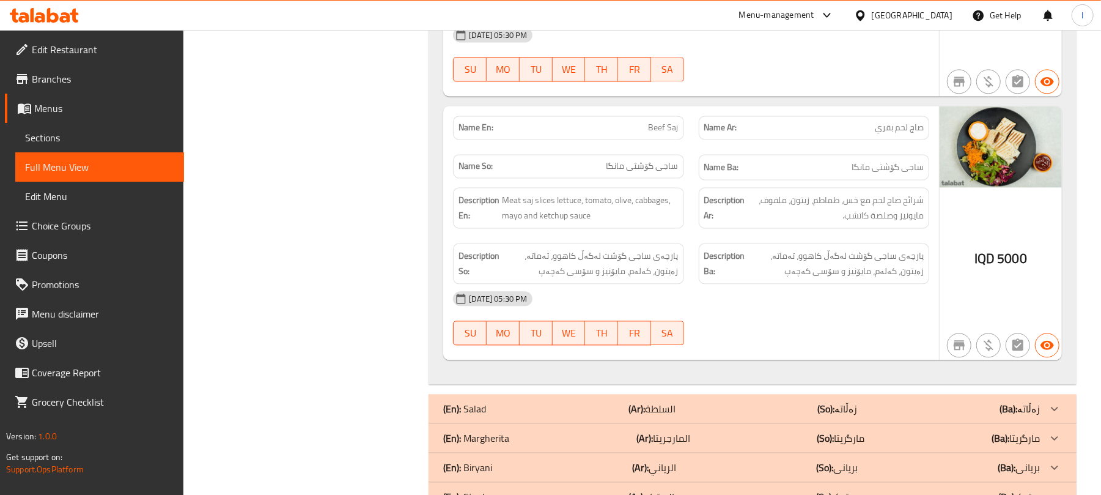
scroll to position [2092, 0]
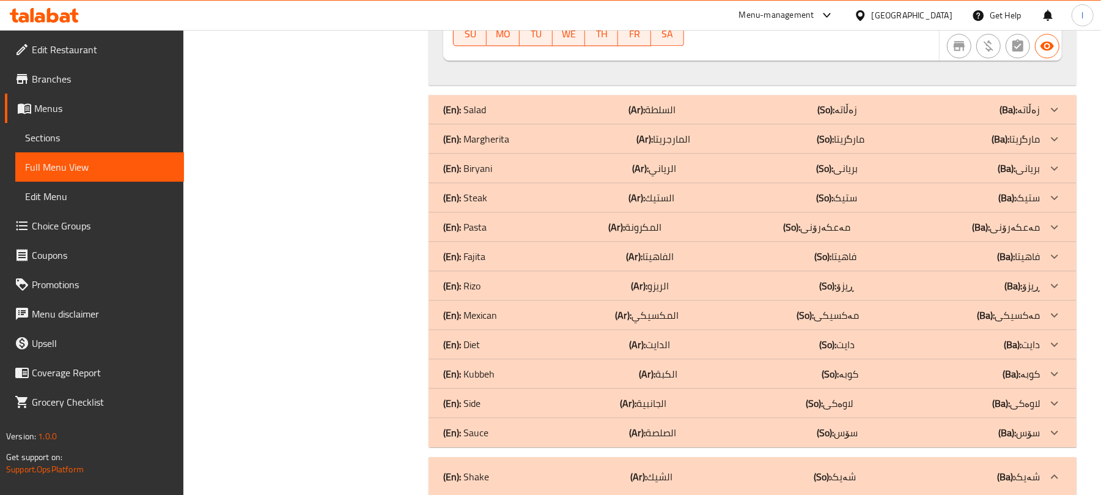
click at [531, 146] on div "(En): Margherita (Ar): المارجريتا (So): مارگریتا (Ba): مارگریتا" at bounding box center [741, 138] width 597 height 15
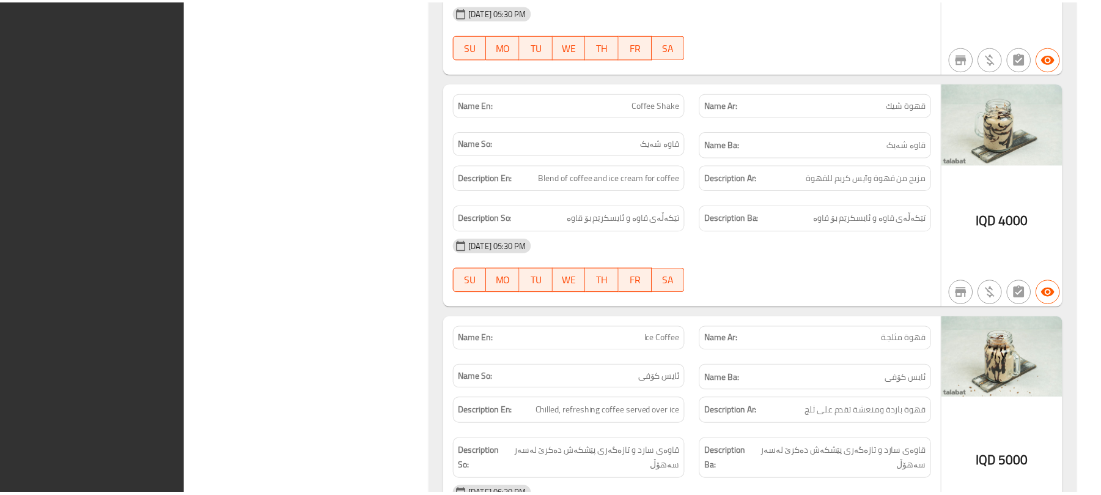
scroll to position [4240, 0]
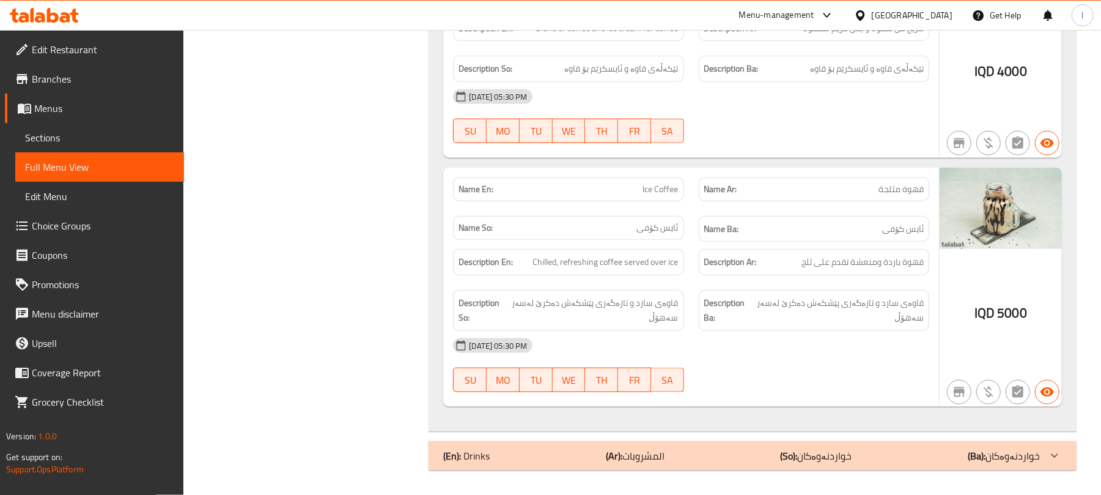
click at [101, 50] on span "Edit Restaurant" at bounding box center [103, 49] width 142 height 15
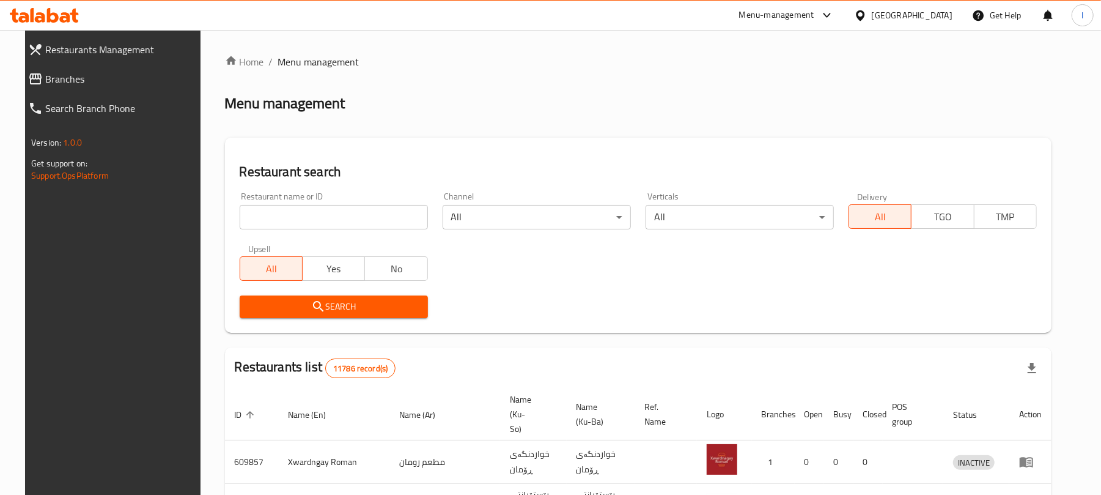
click at [248, 216] on input "search" at bounding box center [334, 217] width 188 height 24
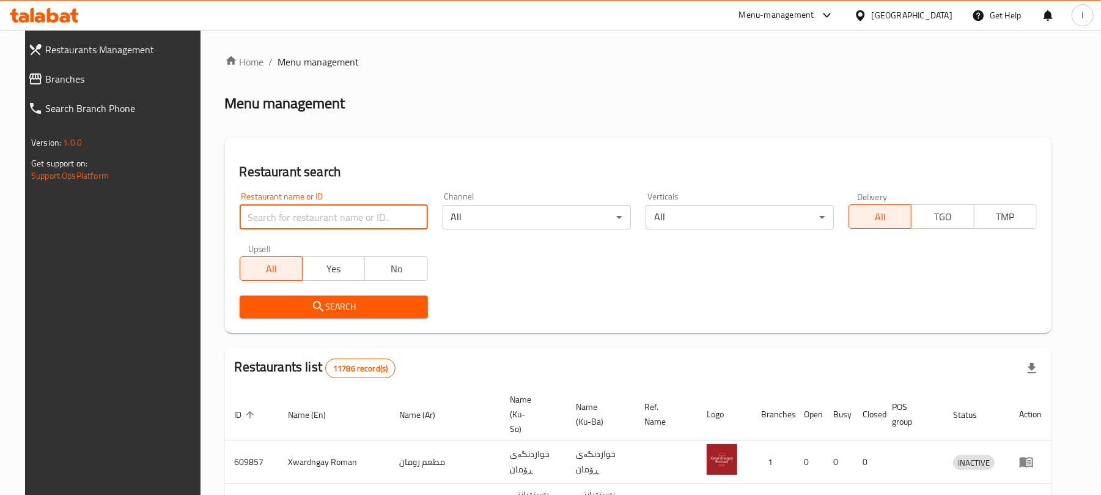
paste input "Bonbon Chocola"
type input "Bonbon Chocola"
click button "Search" at bounding box center [334, 306] width 188 height 23
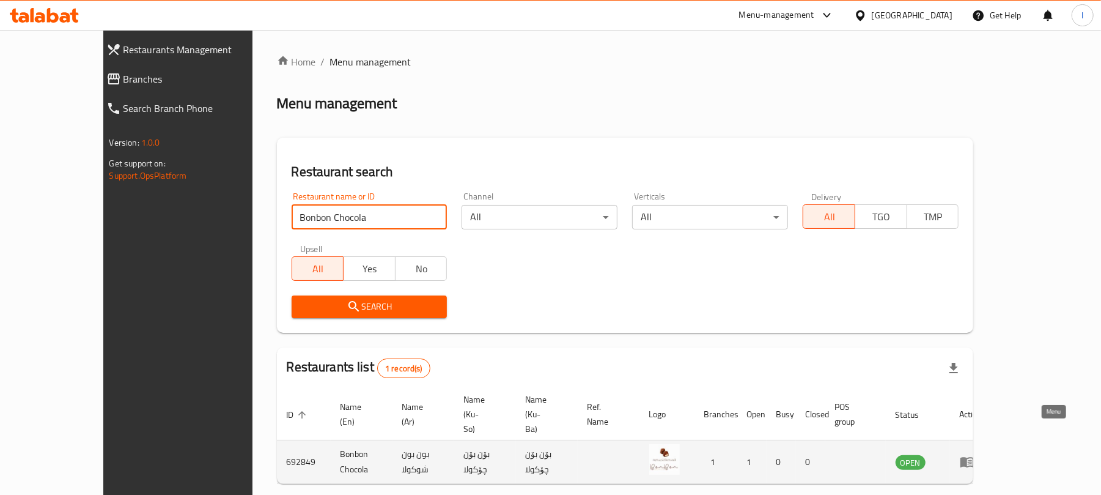
click at [974, 454] on icon "enhanced table" at bounding box center [967, 461] width 15 height 15
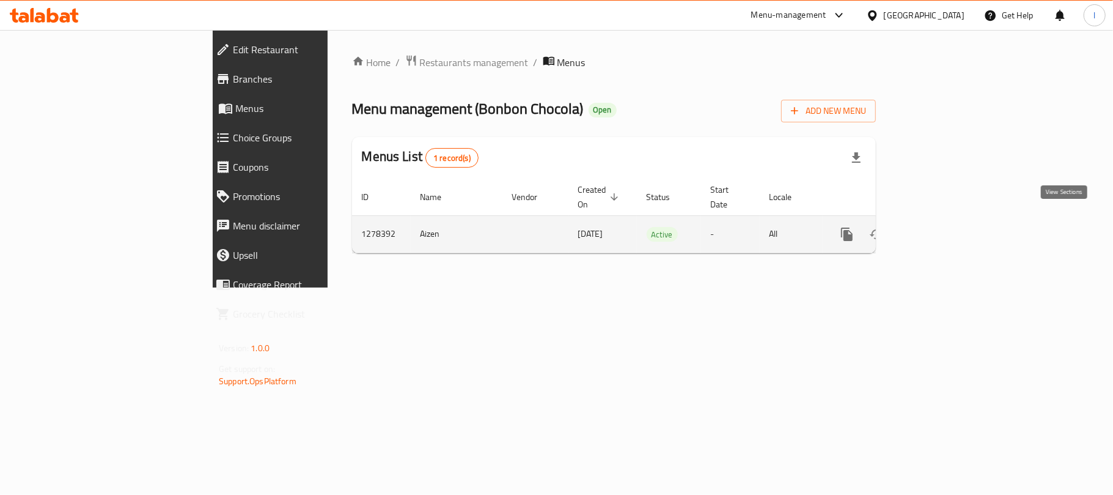
click at [950, 219] on link "enhanced table" at bounding box center [935, 233] width 29 height 29
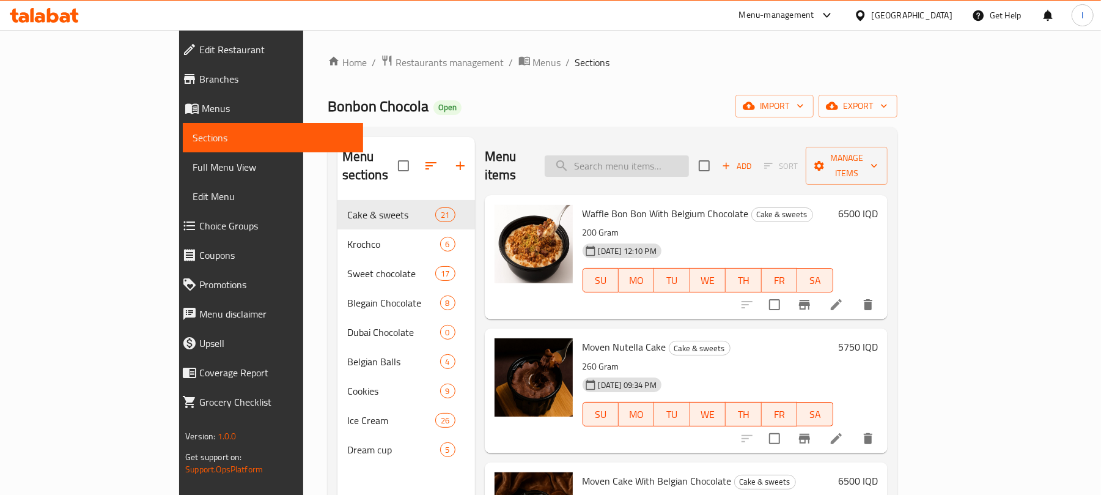
click at [658, 160] on input "search" at bounding box center [617, 165] width 144 height 21
paste input "Sweet Kitkat Chocolate"
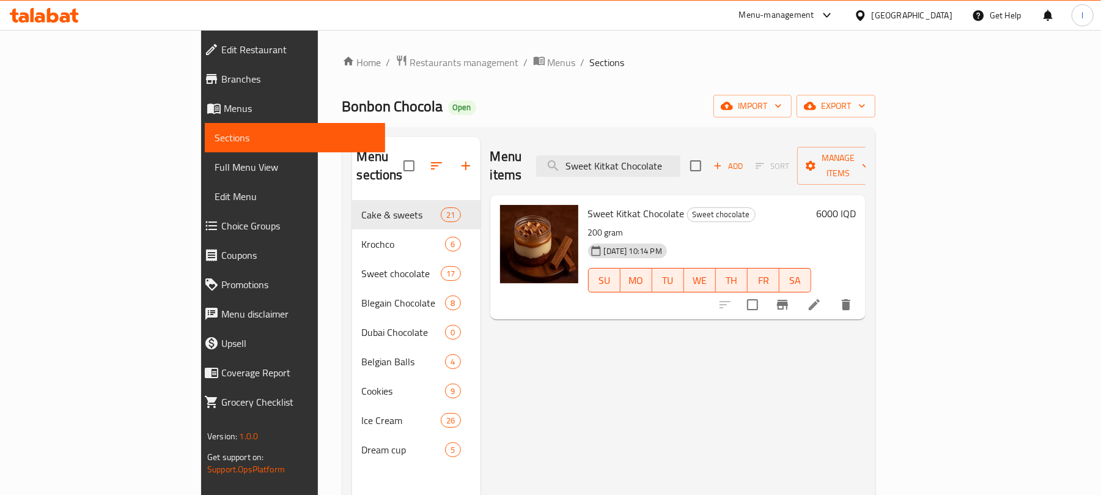
type input "Sweet Kitkat Chocolate"
click at [822, 297] on icon at bounding box center [814, 304] width 15 height 15
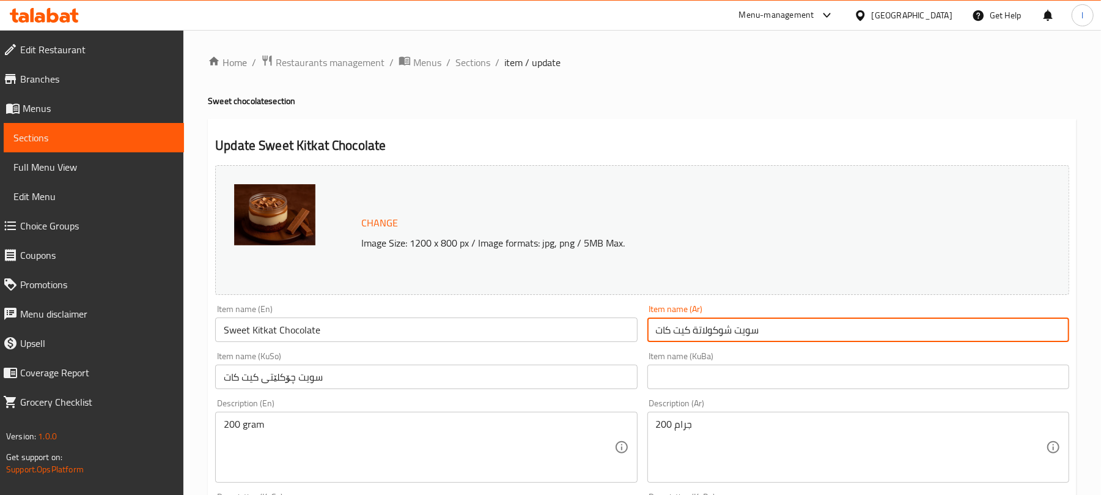
click at [796, 326] on input "سويت شوكولاتة كيت كات" at bounding box center [858, 329] width 422 height 24
paste input "بالصوص [PERSON_NAME]"
click at [952, 333] on input "سويت شوكولاتة كيت كات بالصوص [PERSON_NAME]" at bounding box center [858, 329] width 422 height 24
type input "سويت شوكولاتة كيت كات بالصوص البلجيكي"
click at [340, 380] on input "سويت چۆکلێتی كيت كات" at bounding box center [426, 376] width 422 height 24
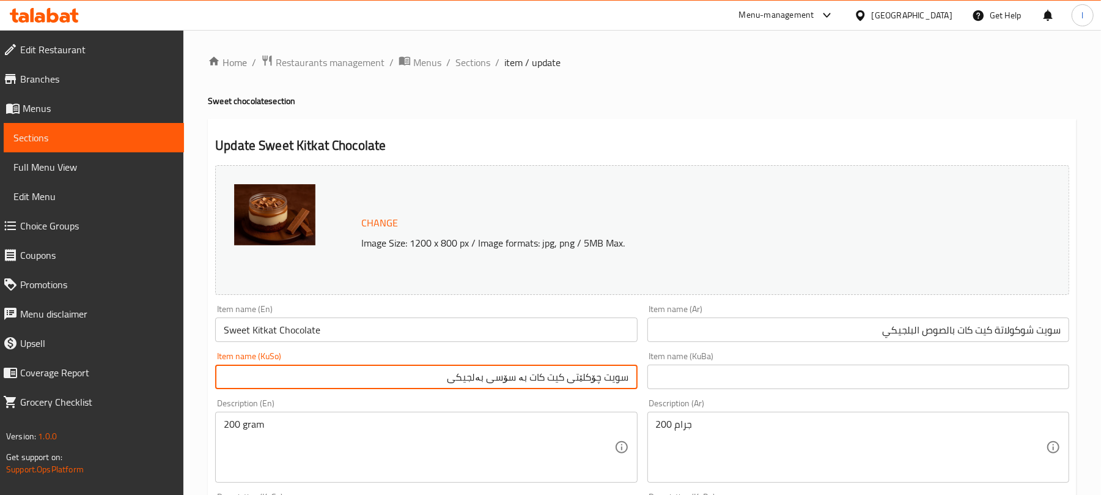
click at [568, 388] on input "سويت چۆکلێتی كيت كات بە سۆسی بەلجیکی" at bounding box center [426, 376] width 422 height 24
type input "سويت چۆکلێت كيت كات بە سۆسی بەلجیکی"
click at [380, 330] on input "Sweet Kitkat Chocolate" at bounding box center [426, 329] width 422 height 24
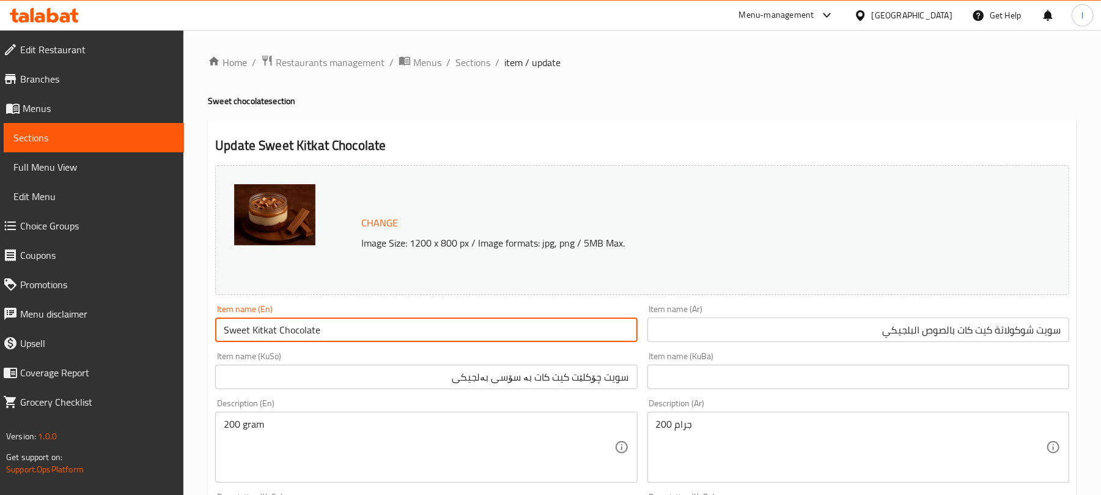
paste input "With Belgian sauce"
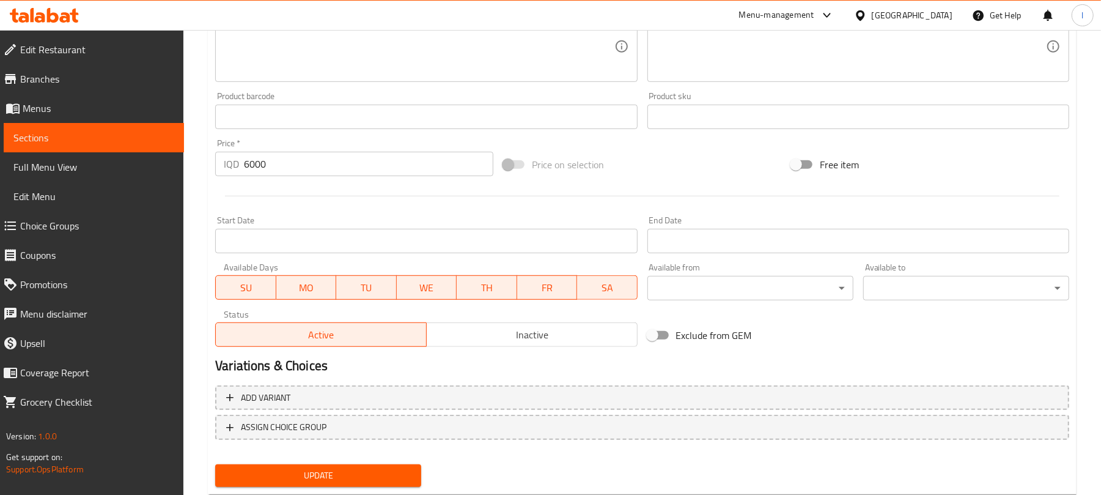
scroll to position [526, 0]
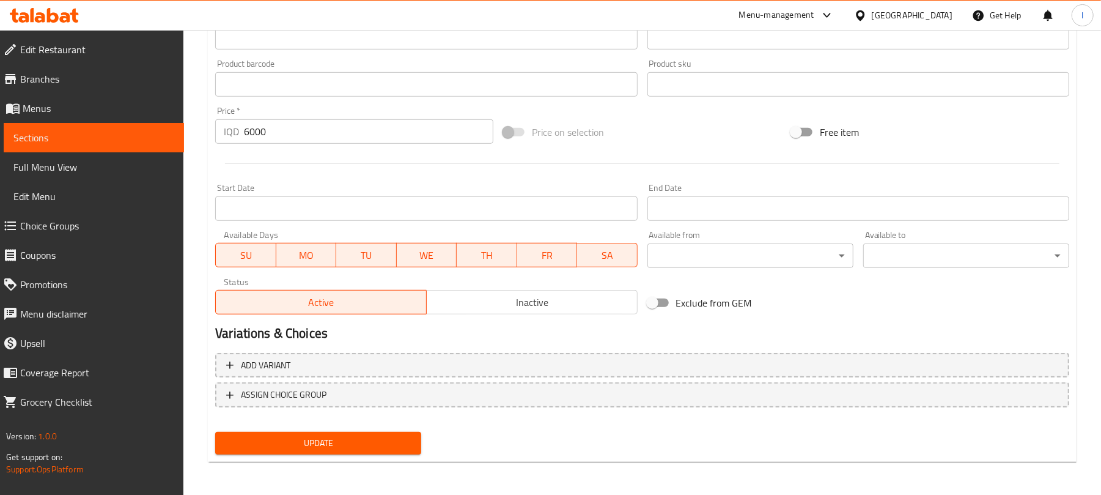
type input "Sweet Kitkat Chocolate With Belgian sauce"
click at [400, 445] on span "Update" at bounding box center [318, 442] width 186 height 15
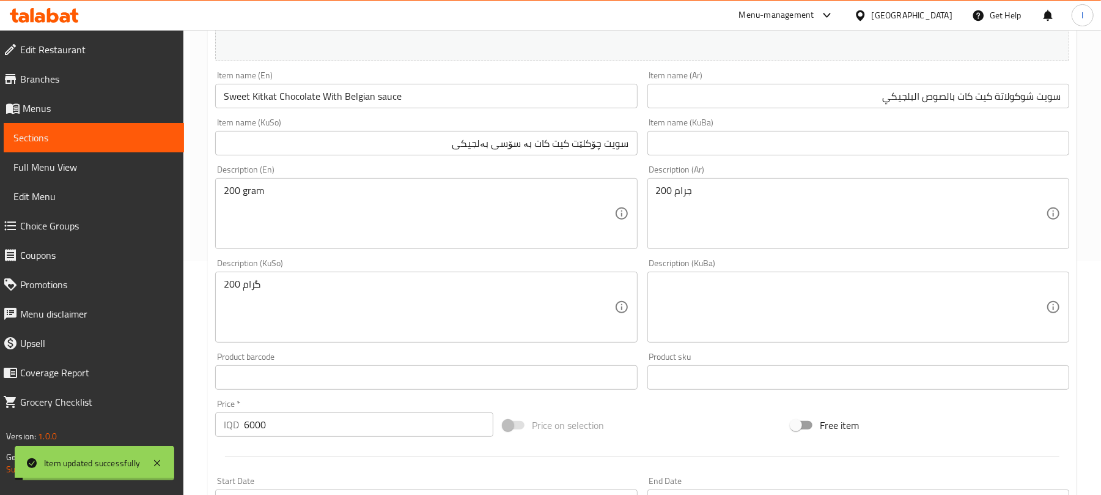
scroll to position [227, 0]
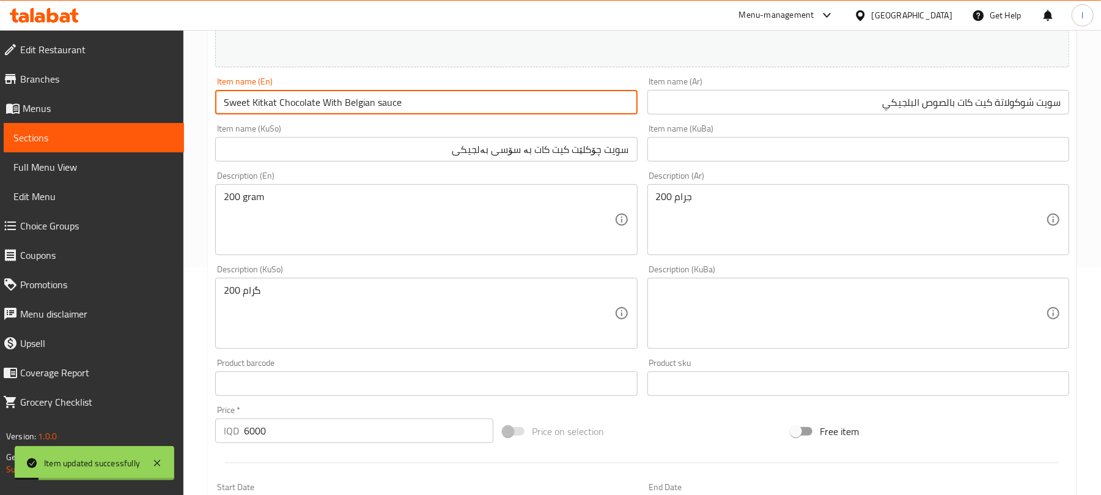
drag, startPoint x: 411, startPoint y: 101, endPoint x: 147, endPoint y: 90, distance: 264.3
click at [147, 90] on div "Edit Restaurant Branches Menus Sections Full Menu View Edit Menu Choice Groups …" at bounding box center [550, 299] width 1101 height 992
click at [83, 167] on span "Full Menu View" at bounding box center [93, 167] width 161 height 15
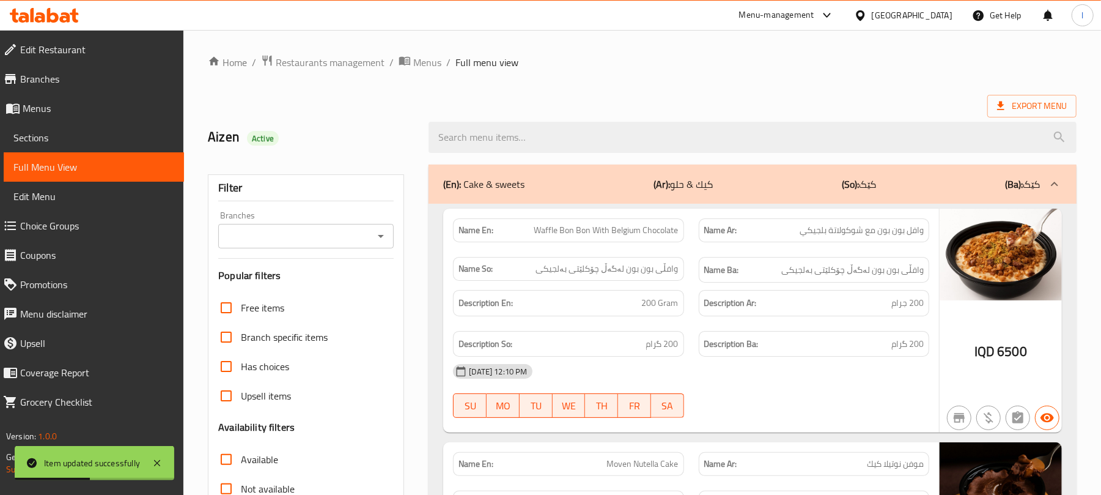
click at [382, 235] on icon "Open" at bounding box center [380, 236] width 15 height 15
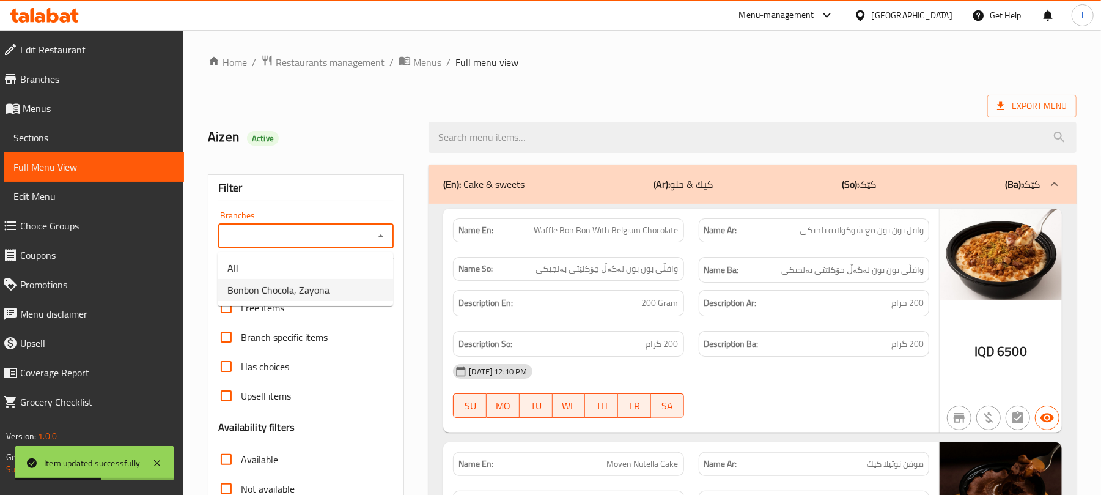
click at [298, 304] on ul "All Bonbon Chocola, Zayona" at bounding box center [305, 279] width 175 height 54
click at [318, 290] on span "Bonbon Chocola, Zayona" at bounding box center [278, 289] width 102 height 15
type input "Bonbon Chocola, Zayona"
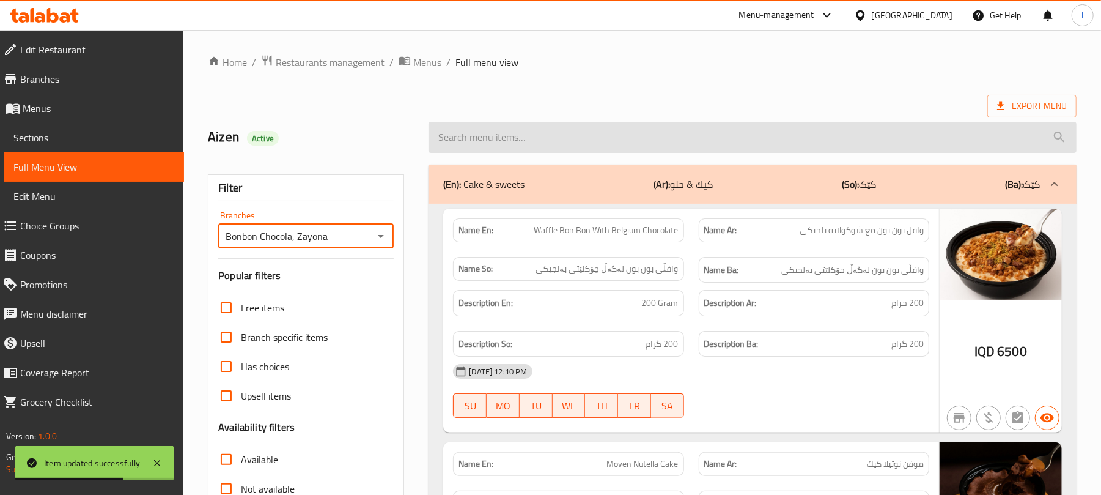
click at [482, 132] on input "search" at bounding box center [752, 137] width 648 height 31
paste input "Sweet Kitkat Chocolate With Belgian sauce"
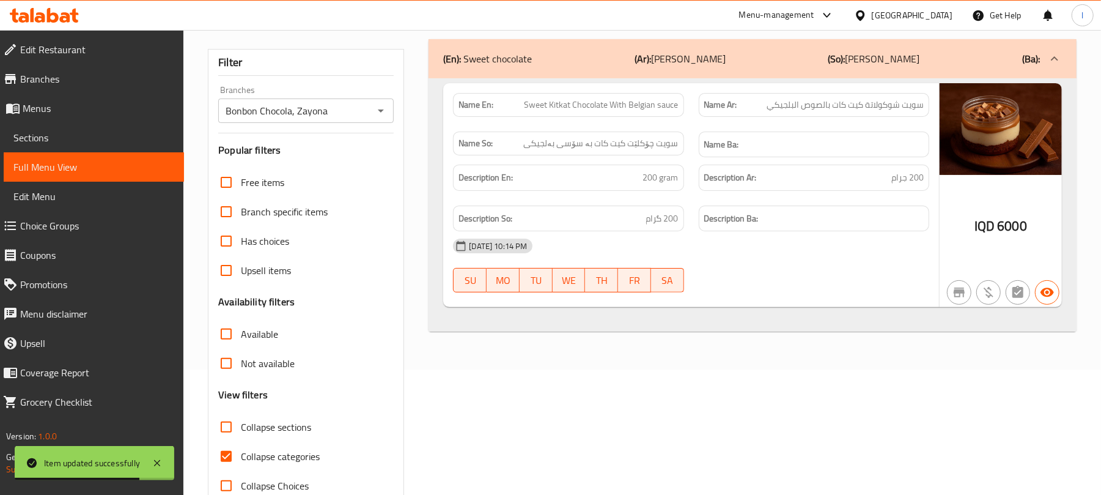
scroll to position [157, 0]
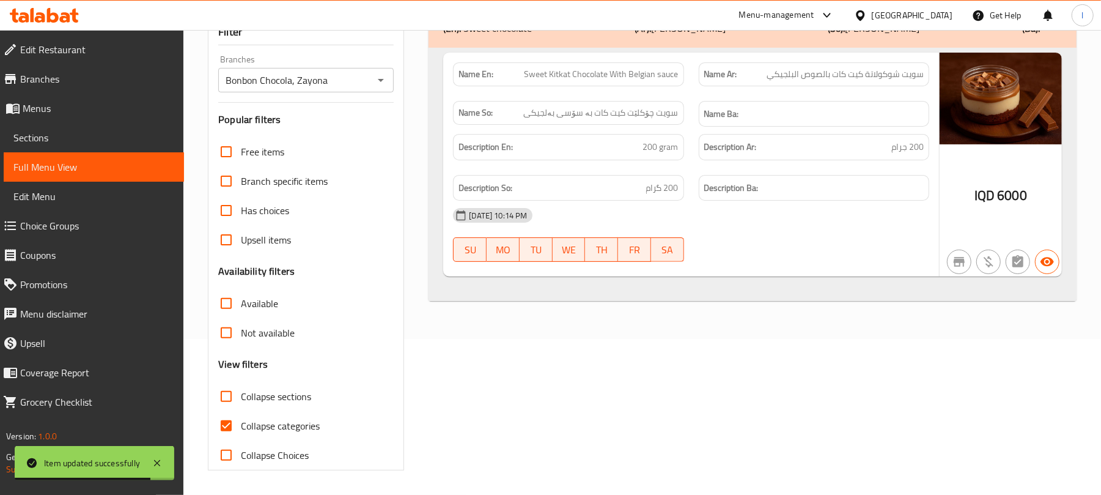
type input "Sweet Kitkat Chocolate With Belgian sauce"
click at [232, 430] on input "Collapse categories" at bounding box center [225, 425] width 29 height 29
checkbox input "false"
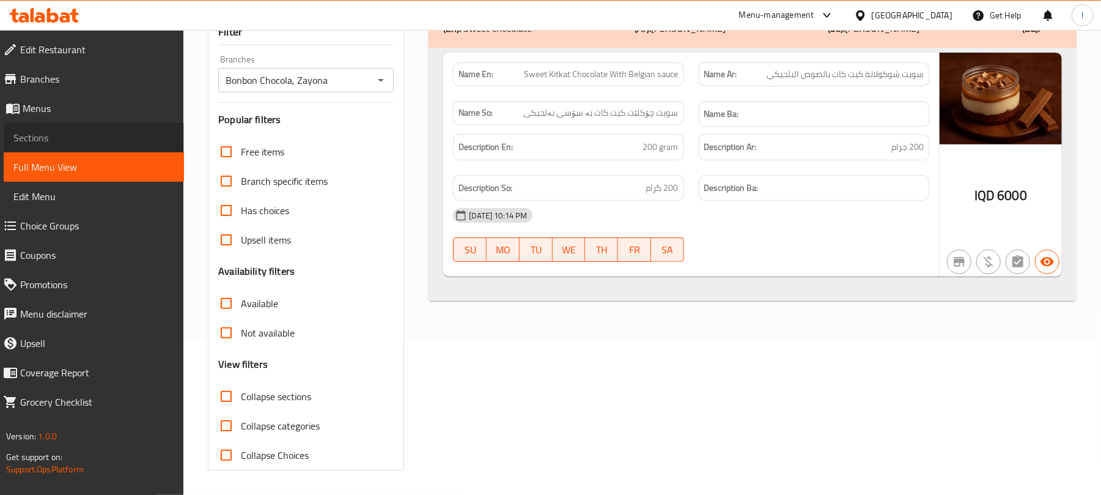
click at [57, 139] on span "Sections" at bounding box center [93, 137] width 161 height 15
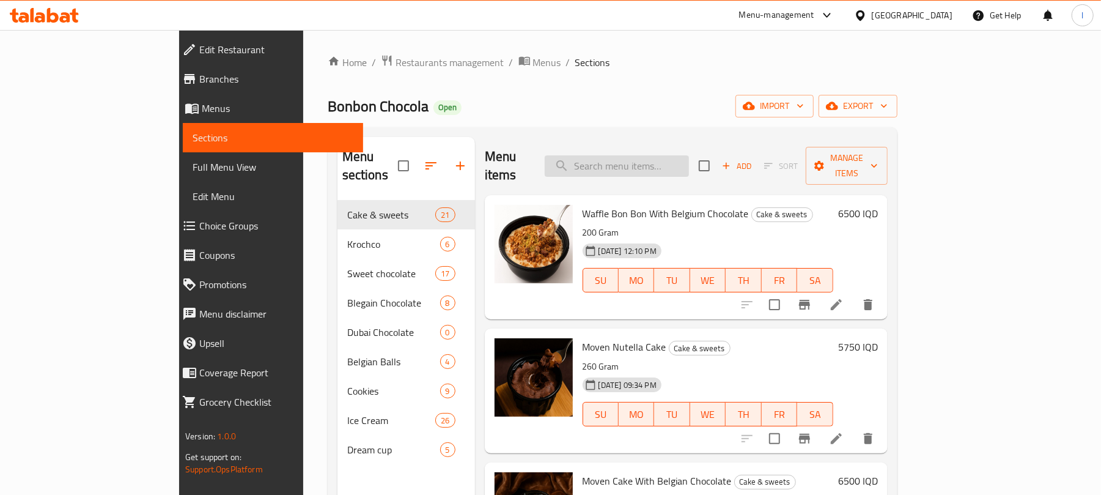
click at [688, 159] on input "search" at bounding box center [617, 165] width 144 height 21
paste input "Sweet Kitkat Chocolate With Belgian sauce"
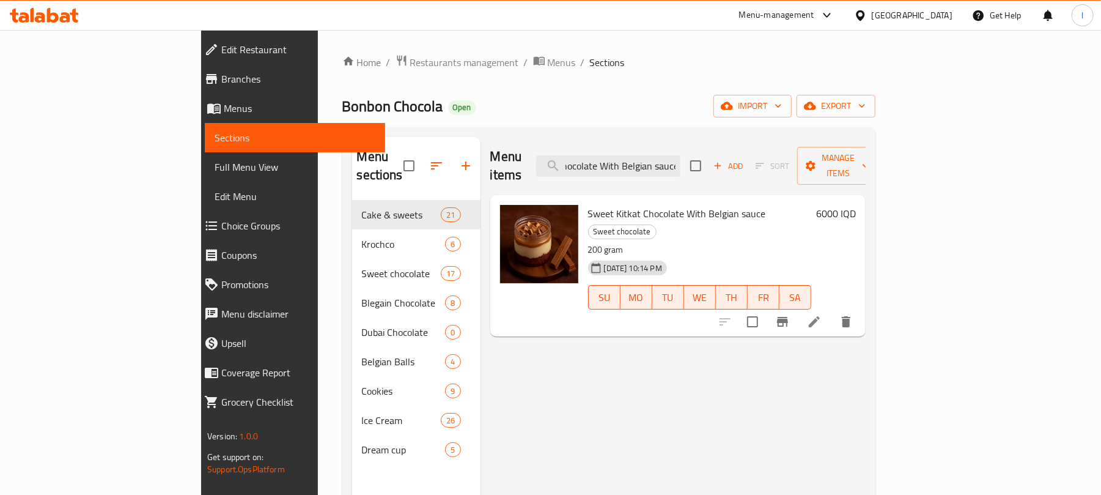
type input "Sweet Kitkat Chocolate With Belgian sauce"
click at [831, 311] on li at bounding box center [814, 322] width 34 height 22
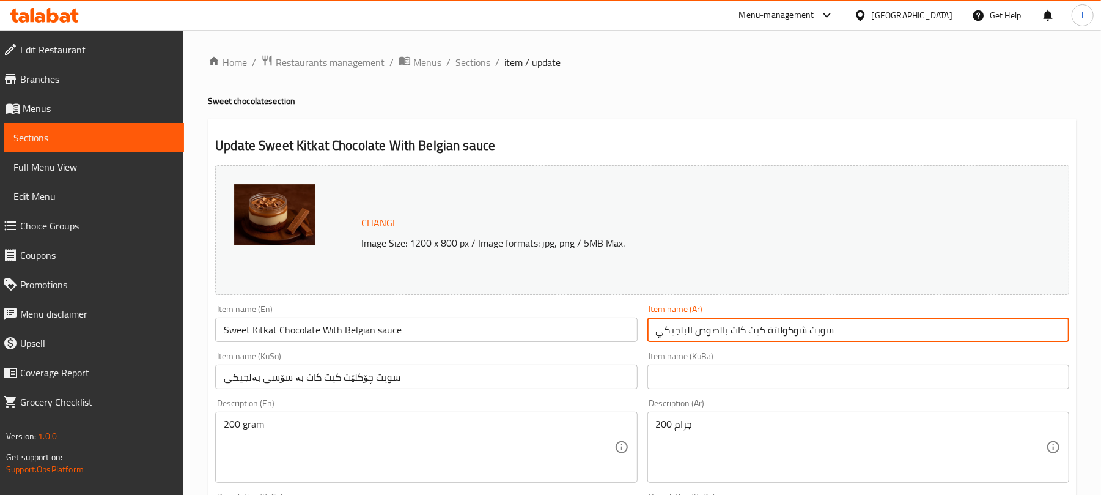
click at [690, 331] on input "سويت شوكولاتة كيت كات بالصوص البلجيكي" at bounding box center [858, 329] width 422 height 24
click at [688, 331] on input "سويت شوكولاتة كيت كات بالصوص البلجيكي" at bounding box center [858, 329] width 422 height 24
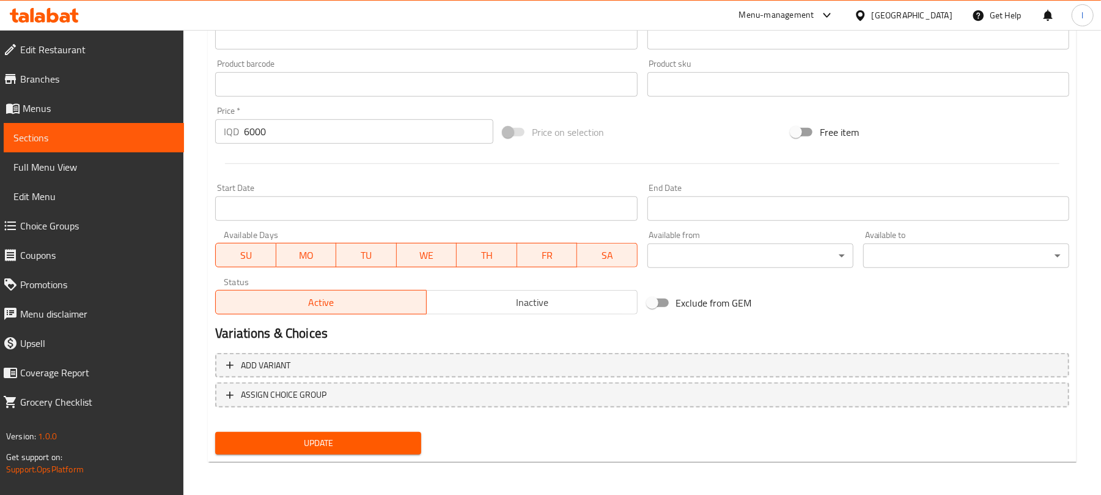
type input "سويت شوكولاتة كيت كات بالصوص بلجيكي"
click at [309, 440] on span "Update" at bounding box center [318, 442] width 186 height 15
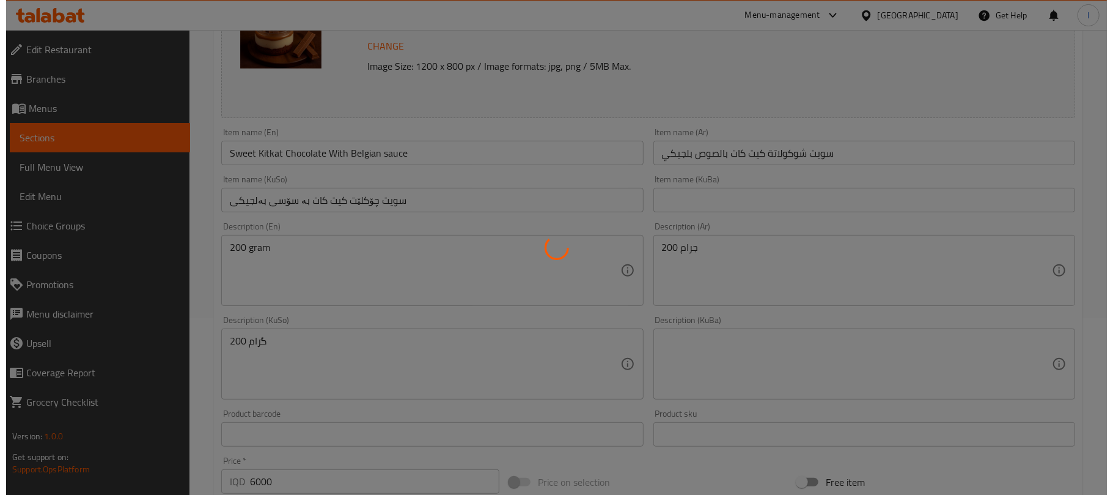
scroll to position [0, 0]
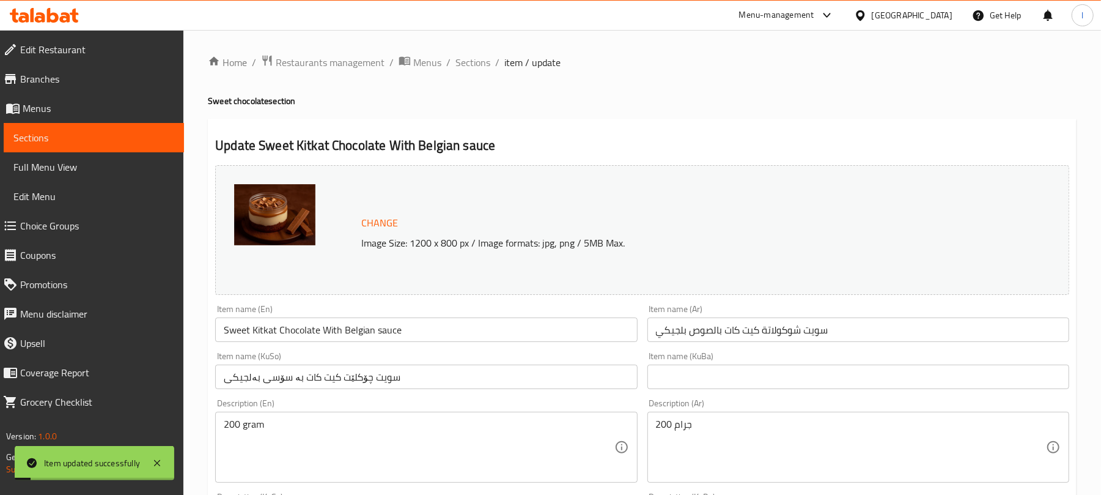
click at [72, 224] on span "Choice Groups" at bounding box center [97, 225] width 154 height 15
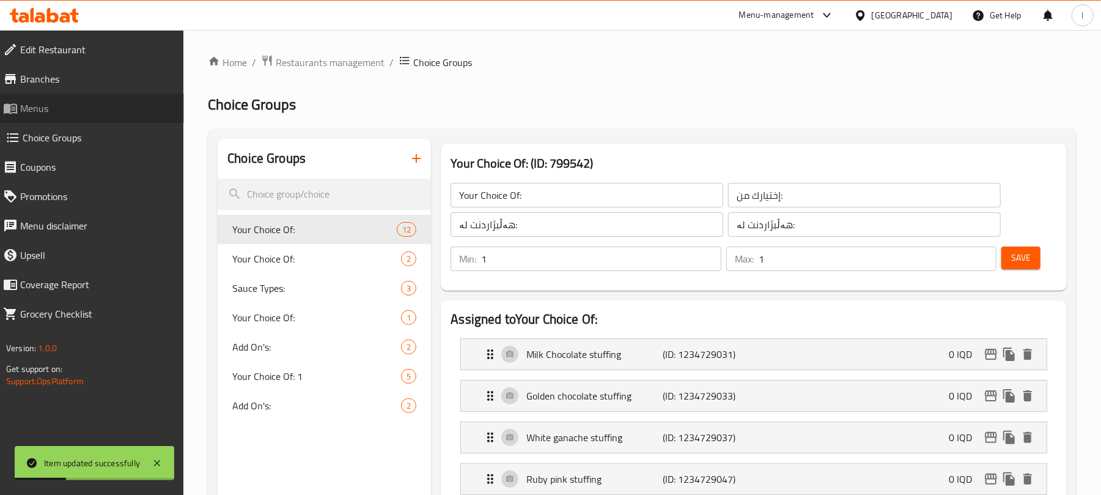
click at [64, 114] on span "Menus" at bounding box center [97, 108] width 154 height 15
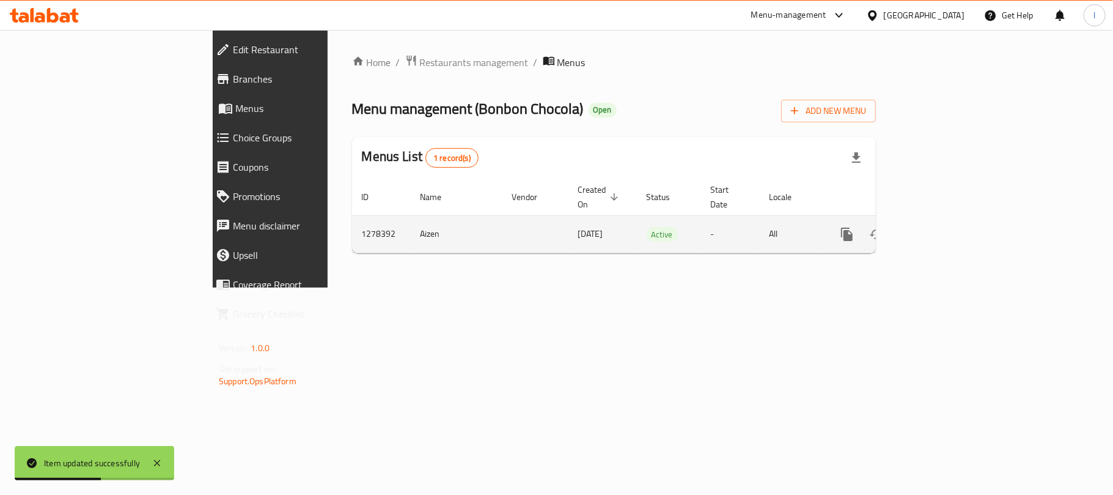
click at [943, 227] on icon "enhanced table" at bounding box center [935, 234] width 15 height 15
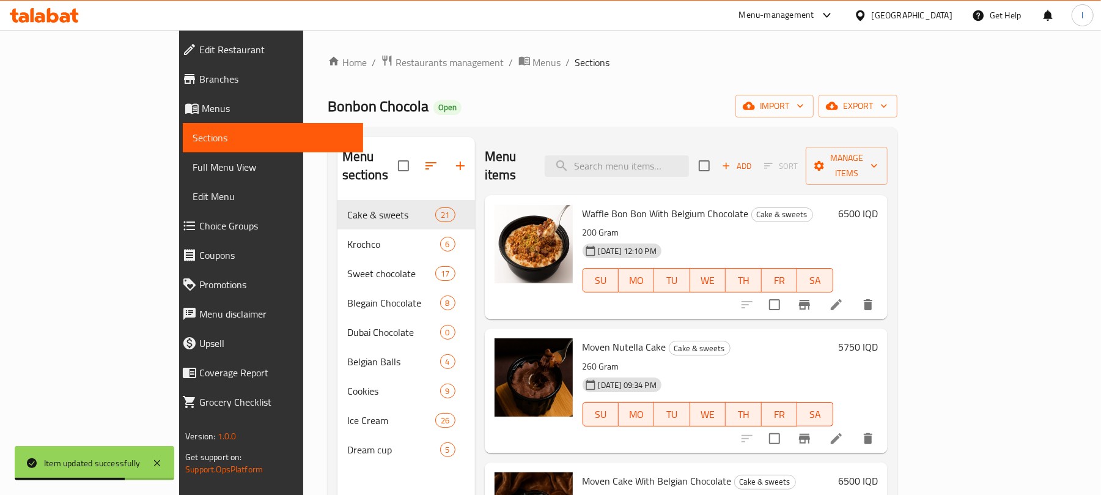
click at [193, 163] on span "Full Menu View" at bounding box center [273, 167] width 161 height 15
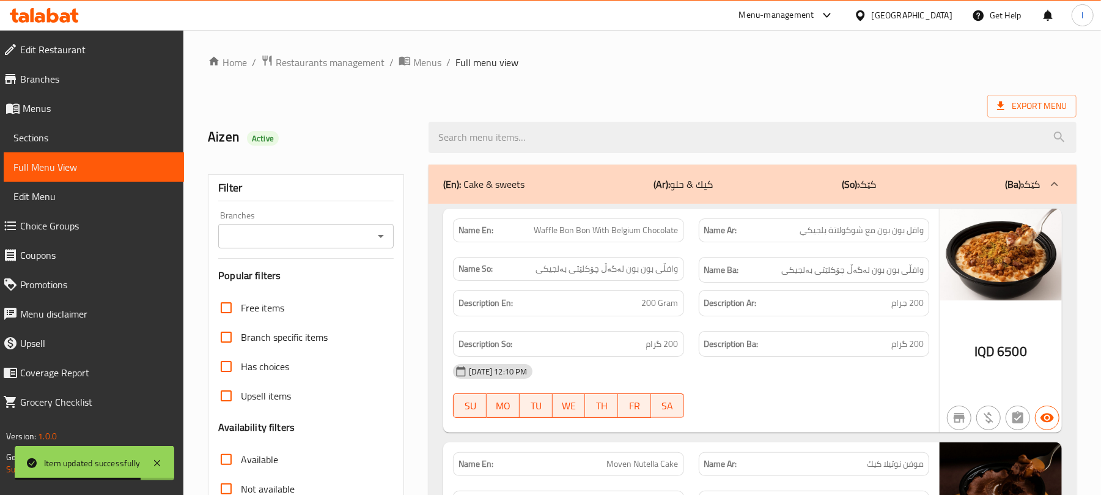
click at [386, 232] on icon "Open" at bounding box center [380, 236] width 15 height 15
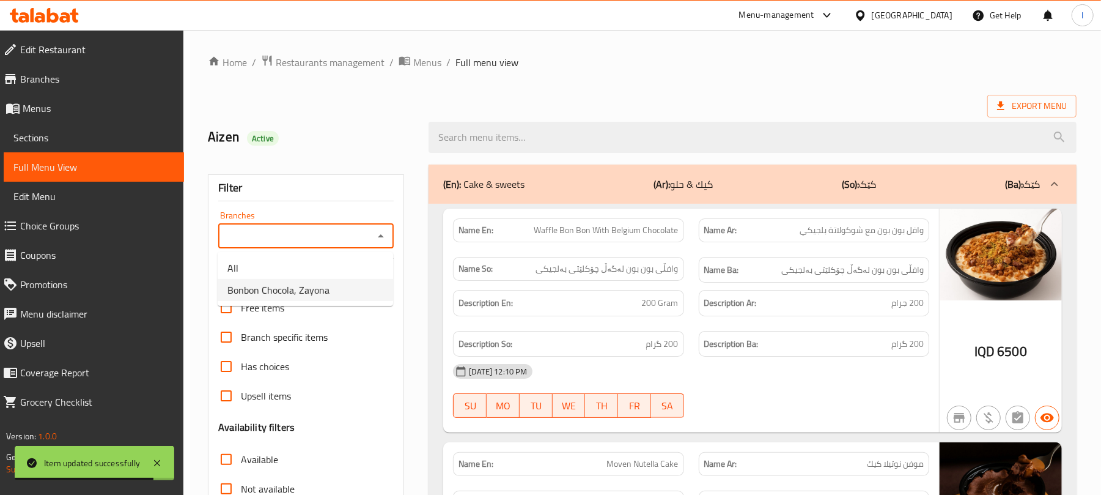
click at [357, 282] on li "Bonbon Chocola, Zayona" at bounding box center [305, 290] width 175 height 22
type input "Bonbon Chocola, Zayona"
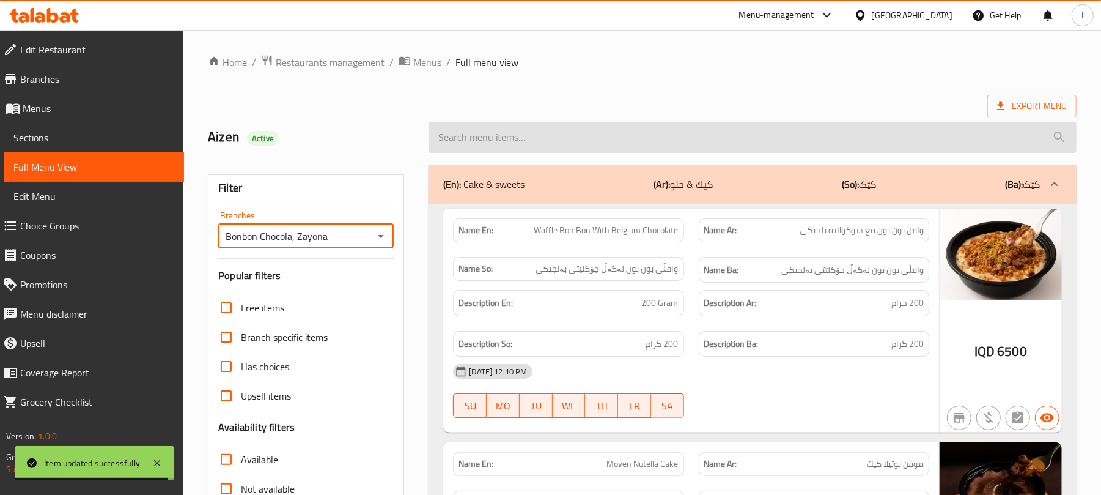
click at [468, 137] on input "search" at bounding box center [752, 137] width 648 height 31
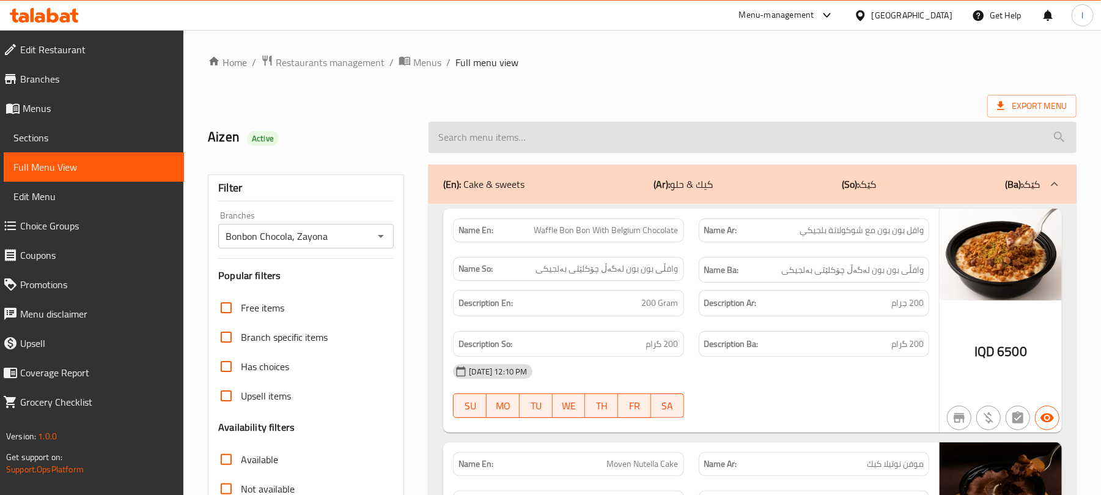
paste input "Sweet Kitkat Chocolate With Belgian sauce"
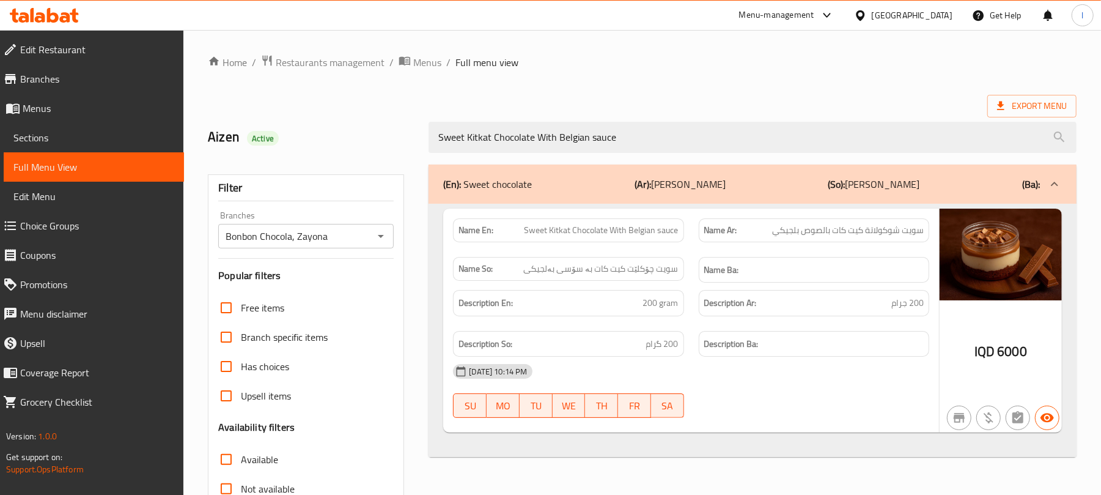
type input "Sweet Kitkat Chocolate With Belgian sauce"
